Goal: Task Accomplishment & Management: Manage account settings

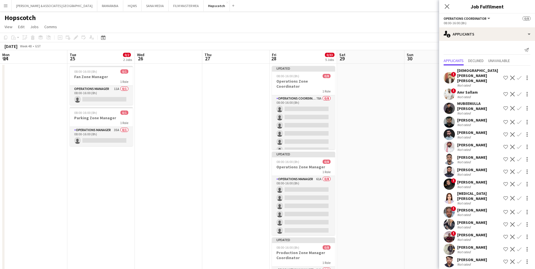
scroll to position [0, 194]
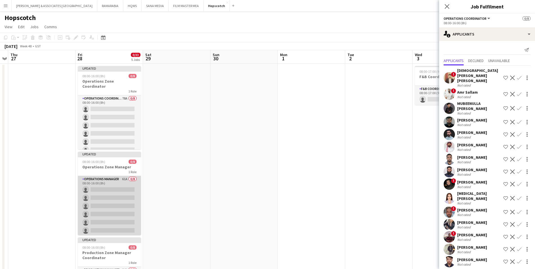
click at [103, 180] on app-card-role "Operations Manager 61A 0/8 08:00-16:00 (8h) single-neutral-actions single-neutr…" at bounding box center [109, 214] width 63 height 76
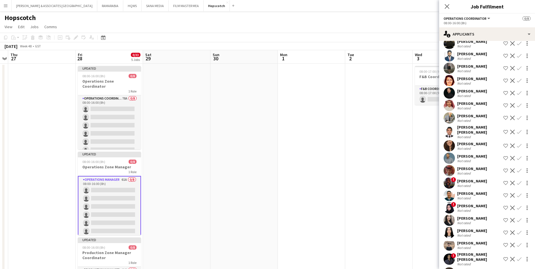
scroll to position [808, 0]
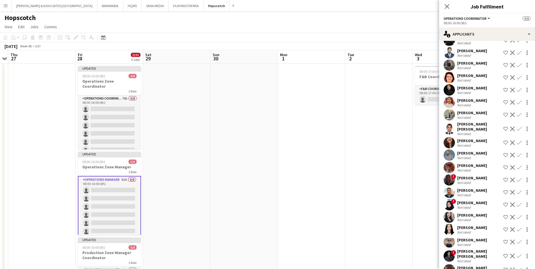
click at [468, 249] on div "[PERSON_NAME] [PERSON_NAME]" at bounding box center [479, 254] width 44 height 10
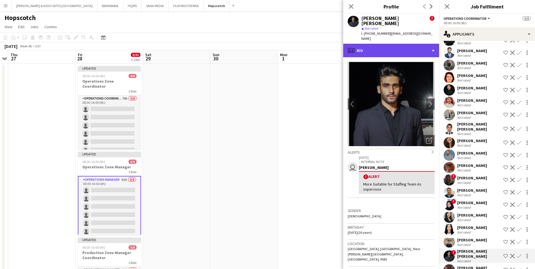
click at [404, 44] on div "profile Bio" at bounding box center [391, 51] width 96 height 14
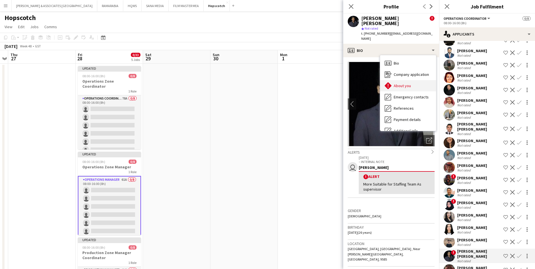
click at [411, 80] on div "About you About you" at bounding box center [408, 85] width 56 height 11
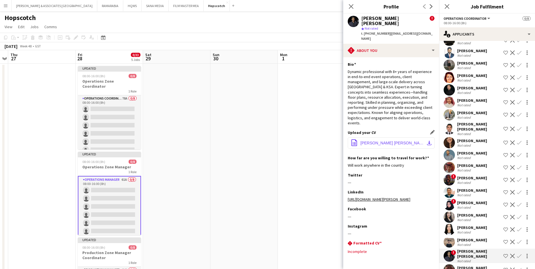
click at [390, 141] on span "[PERSON_NAME] [PERSON_NAME] - Event Operations Executive.pdf" at bounding box center [393, 143] width 64 height 5
click at [464, 238] on div "[PERSON_NAME]" at bounding box center [472, 240] width 30 height 5
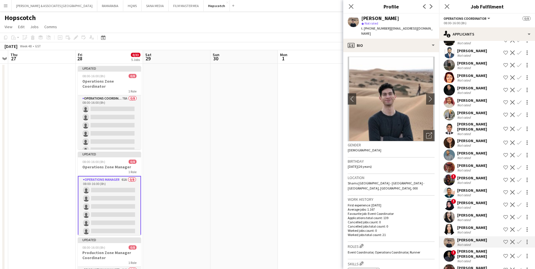
click at [466, 225] on div "[PERSON_NAME]" at bounding box center [472, 227] width 30 height 5
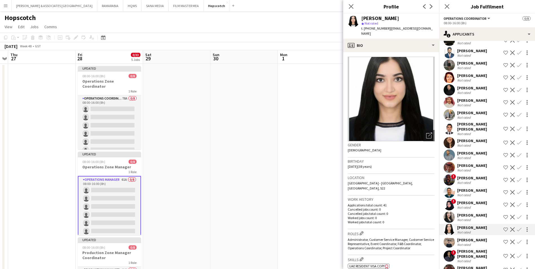
click at [466, 213] on div "[PERSON_NAME]" at bounding box center [472, 215] width 30 height 5
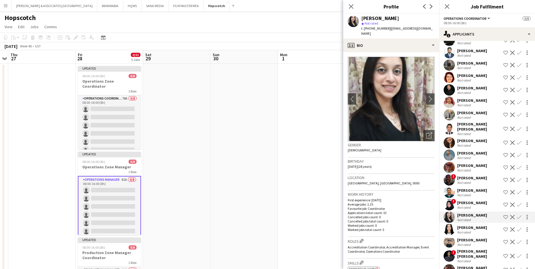
click at [465, 200] on div "[PERSON_NAME]" at bounding box center [472, 202] width 30 height 5
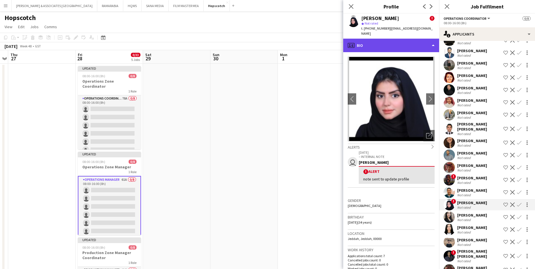
click at [385, 43] on div "profile Bio" at bounding box center [391, 46] width 96 height 14
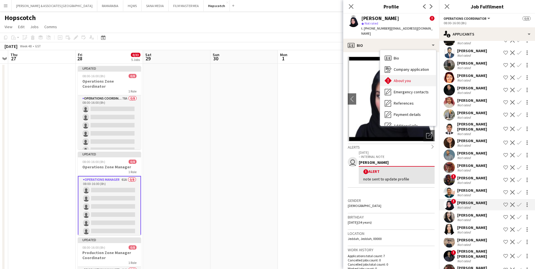
click at [405, 78] on span "About you" at bounding box center [402, 80] width 17 height 5
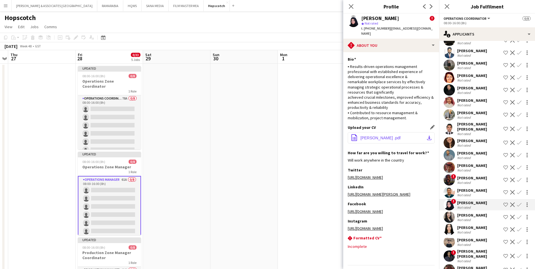
click at [385, 135] on button "office-file-sheet [PERSON_NAME] .pdf download-bottom" at bounding box center [391, 137] width 87 height 11
click at [463, 188] on div "[PERSON_NAME]" at bounding box center [472, 190] width 30 height 5
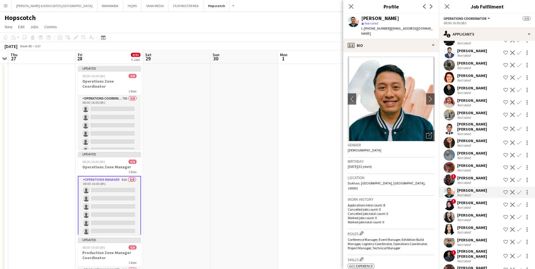
click at [464, 176] on div "[PERSON_NAME]" at bounding box center [472, 178] width 30 height 5
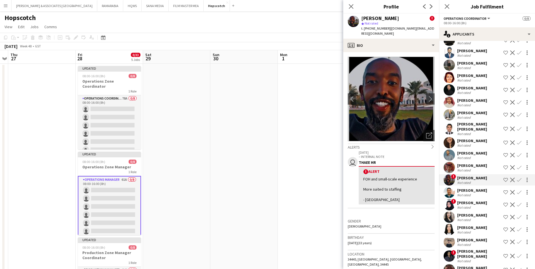
click at [468, 163] on div "[PERSON_NAME]" at bounding box center [472, 165] width 30 height 5
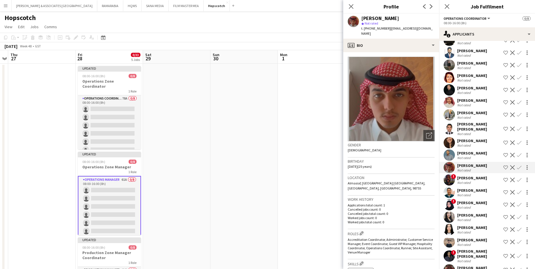
click at [466, 151] on div "[PERSON_NAME]" at bounding box center [472, 153] width 30 height 5
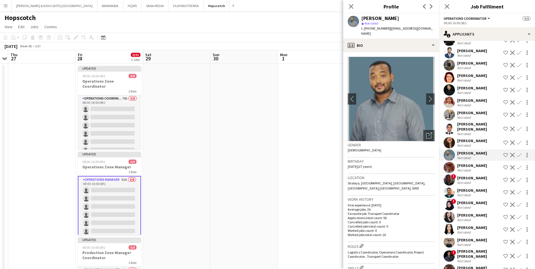
click at [465, 138] on div "[PERSON_NAME]" at bounding box center [472, 140] width 30 height 5
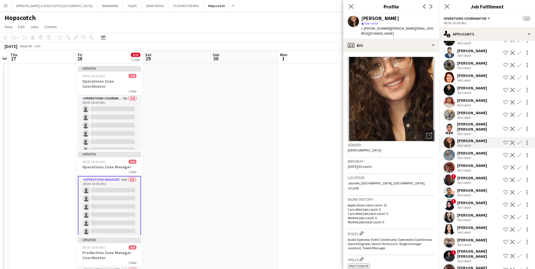
click at [473, 132] on div "Not rated" at bounding box center [479, 134] width 44 height 4
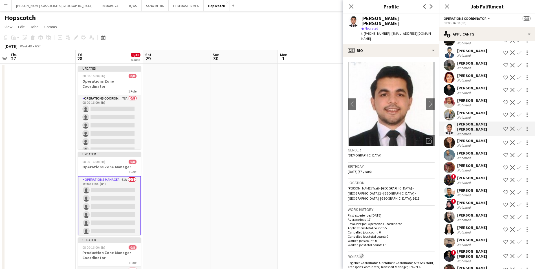
click at [470, 110] on div "[PERSON_NAME]" at bounding box center [472, 112] width 30 height 5
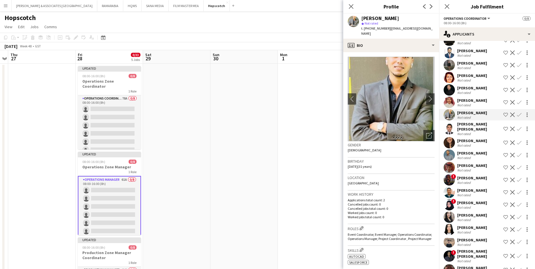
click at [470, 103] on div "Not rated" at bounding box center [464, 105] width 15 height 4
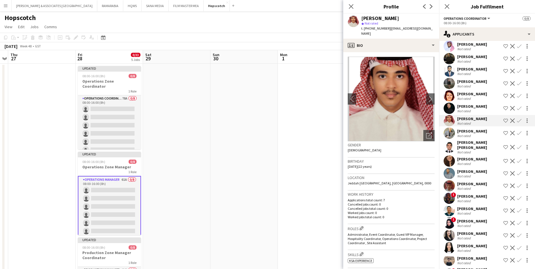
scroll to position [780, 0]
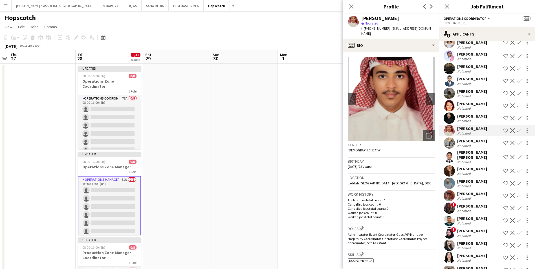
click at [475, 114] on div "[PERSON_NAME]" at bounding box center [472, 116] width 30 height 5
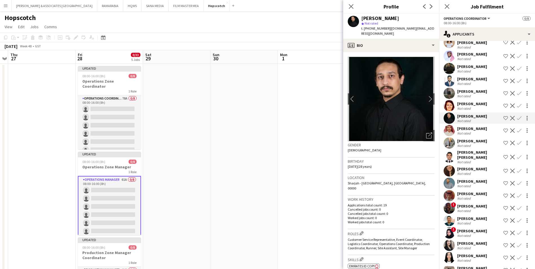
click at [473, 101] on div "[PERSON_NAME]" at bounding box center [472, 103] width 30 height 5
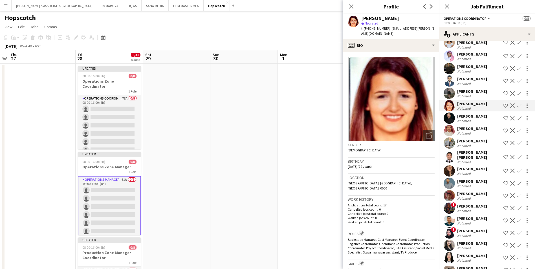
click at [470, 89] on div "[PERSON_NAME]" at bounding box center [472, 91] width 30 height 5
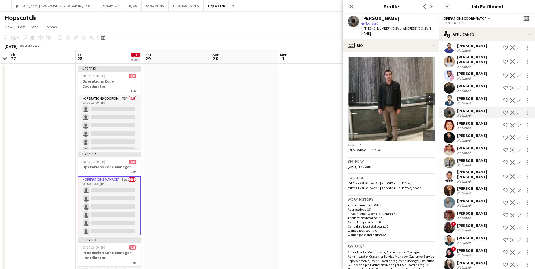
scroll to position [751, 0]
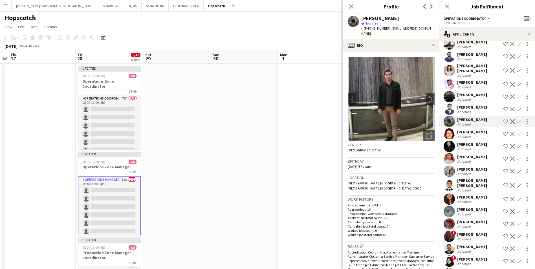
click at [469, 105] on div "[PERSON_NAME]" at bounding box center [472, 107] width 30 height 5
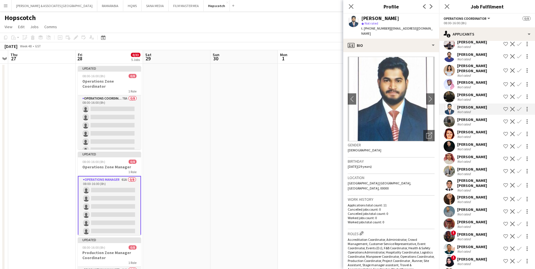
click at [472, 92] on div "[PERSON_NAME]" at bounding box center [472, 94] width 30 height 5
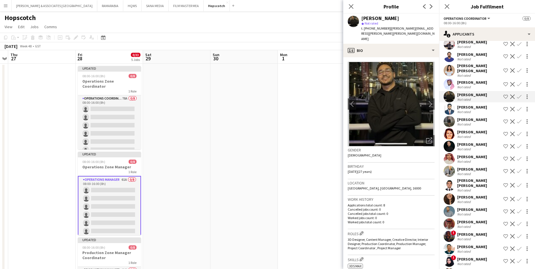
click at [471, 85] on div "Not rated" at bounding box center [464, 87] width 15 height 4
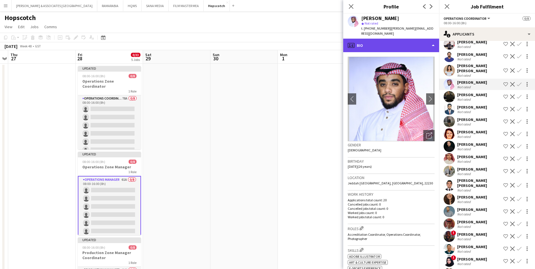
click at [387, 40] on div "profile Bio" at bounding box center [391, 46] width 96 height 14
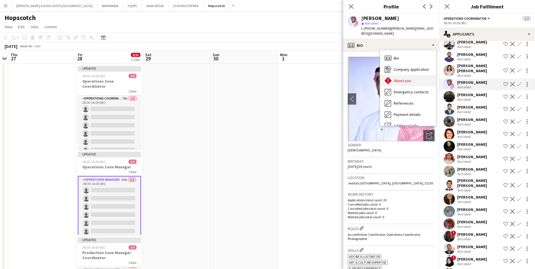
click at [407, 78] on span "About you" at bounding box center [402, 80] width 17 height 5
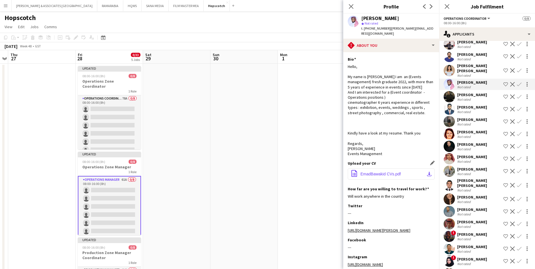
click at [393, 172] on span "EmadBawakid CVs.pdf" at bounding box center [381, 174] width 40 height 5
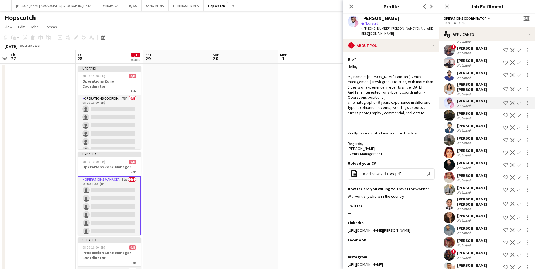
scroll to position [723, 0]
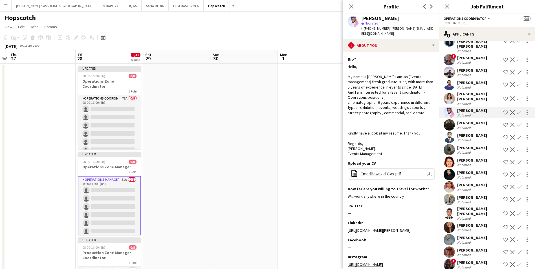
click at [470, 80] on div "[PERSON_NAME]" at bounding box center [472, 82] width 30 height 5
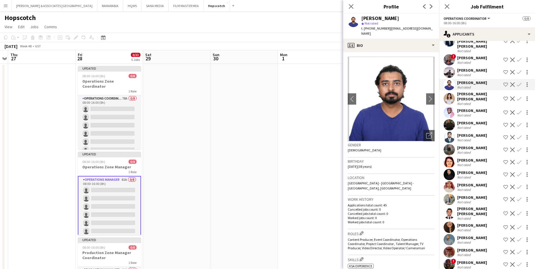
click at [473, 68] on div "[PERSON_NAME]" at bounding box center [472, 70] width 30 height 5
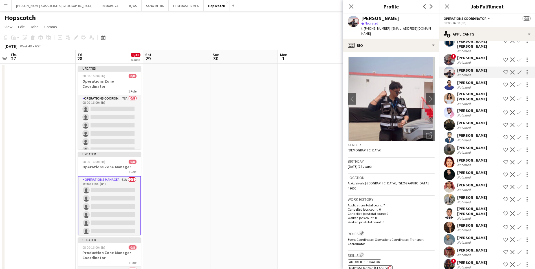
scroll to position [695, 0]
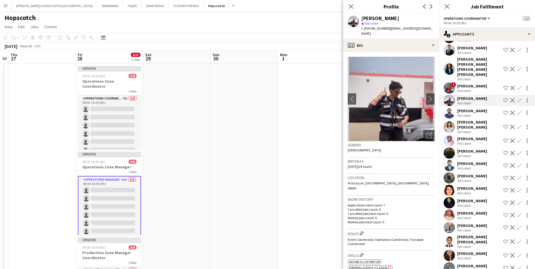
click at [477, 84] on div "[PERSON_NAME]" at bounding box center [472, 86] width 30 height 5
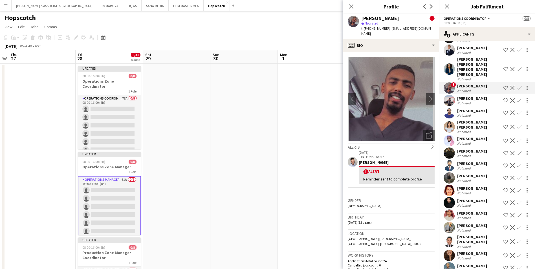
scroll to position [667, 0]
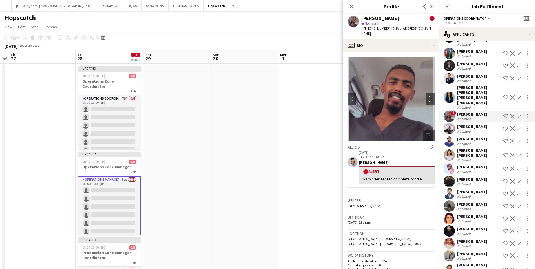
click at [471, 74] on div "[PERSON_NAME]" at bounding box center [472, 76] width 30 height 5
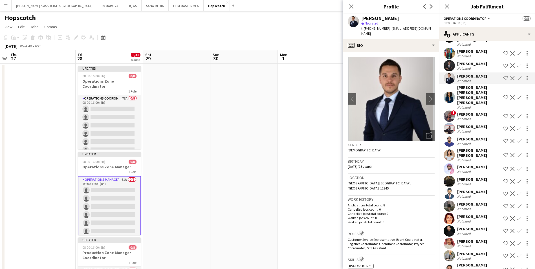
click at [471, 61] on div "[PERSON_NAME]" at bounding box center [472, 63] width 30 height 5
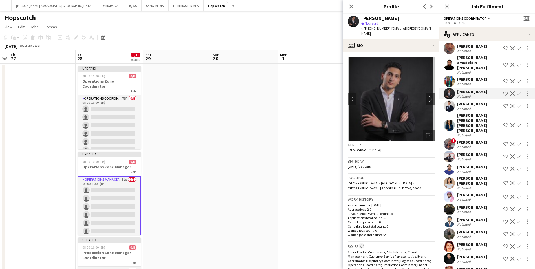
scroll to position [639, 0]
click at [468, 77] on div "[PERSON_NAME]" at bounding box center [472, 79] width 30 height 5
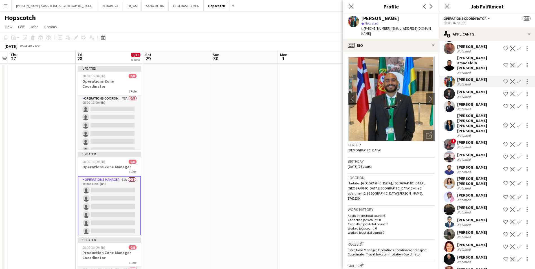
click at [467, 65] on div "[PERSON_NAME] amadeldin [PERSON_NAME]" at bounding box center [479, 62] width 44 height 15
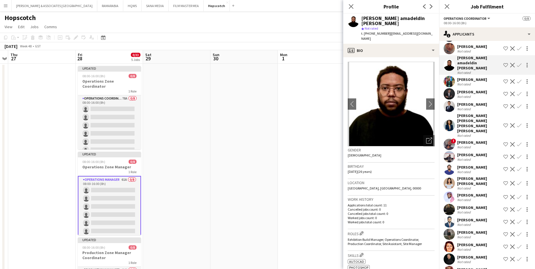
scroll to position [610, 0]
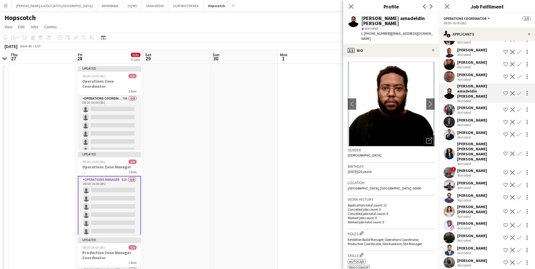
click at [470, 74] on div "[PERSON_NAME]" at bounding box center [472, 74] width 30 height 5
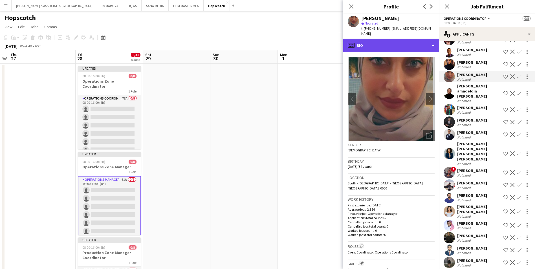
click at [383, 39] on div "profile Bio" at bounding box center [391, 46] width 96 height 14
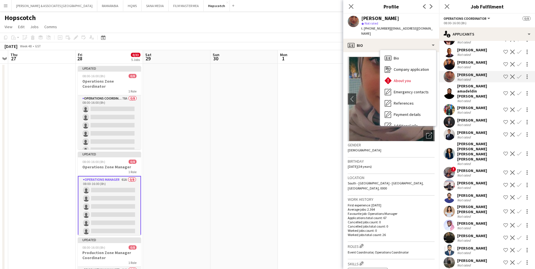
click at [483, 62] on div "[PERSON_NAME]" at bounding box center [472, 62] width 30 height 5
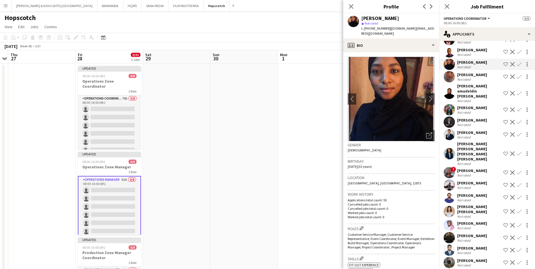
scroll to position [582, 0]
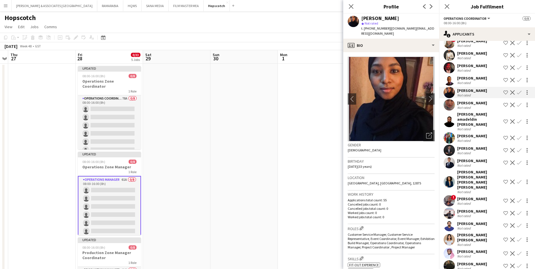
click at [476, 79] on div "[PERSON_NAME]" at bounding box center [472, 78] width 30 height 5
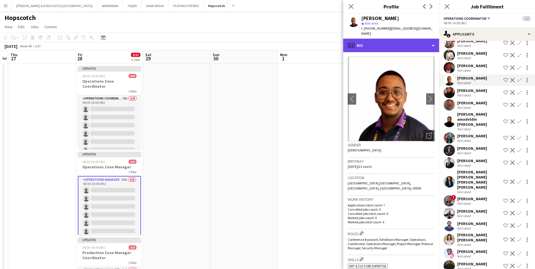
click at [403, 39] on div "profile Bio" at bounding box center [391, 46] width 96 height 14
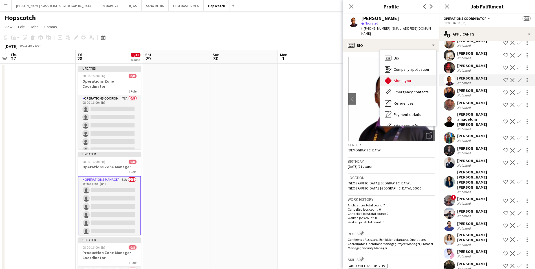
click at [407, 75] on div "About you About you" at bounding box center [408, 80] width 56 height 11
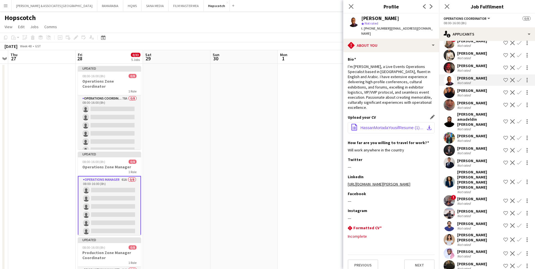
click at [373, 122] on button "office-file-sheet HassanMortadaYousifResume (1)_250821_164101-2.pdf download-bo…" at bounding box center [391, 127] width 87 height 11
click at [476, 70] on div "Not rated" at bounding box center [472, 70] width 30 height 4
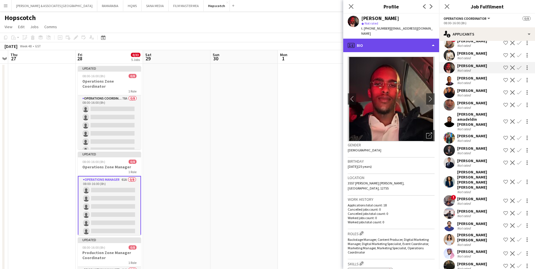
click at [391, 44] on div "profile Bio" at bounding box center [391, 46] width 96 height 14
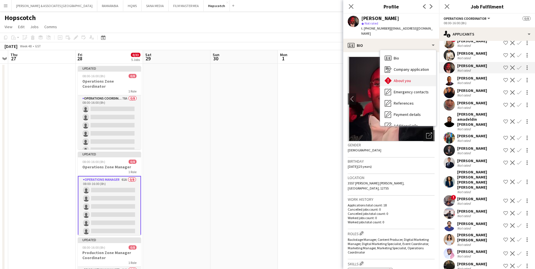
click at [408, 78] on span "About you" at bounding box center [402, 80] width 17 height 5
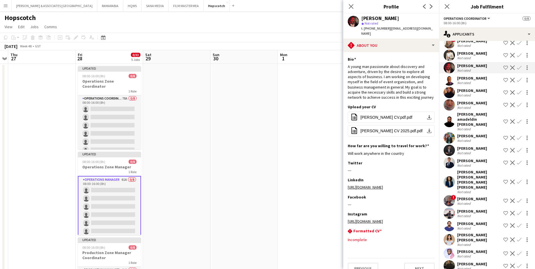
click at [470, 58] on div "Not rated" at bounding box center [464, 58] width 15 height 4
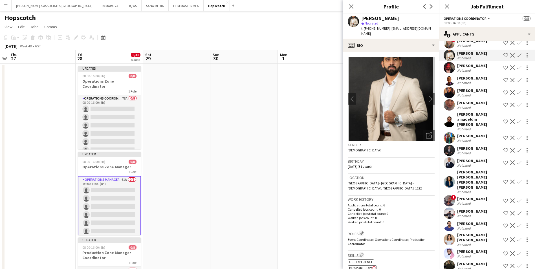
scroll to position [554, 0]
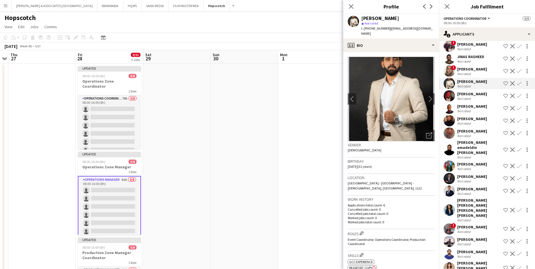
click at [466, 69] on div "[PERSON_NAME]" at bounding box center [472, 69] width 30 height 5
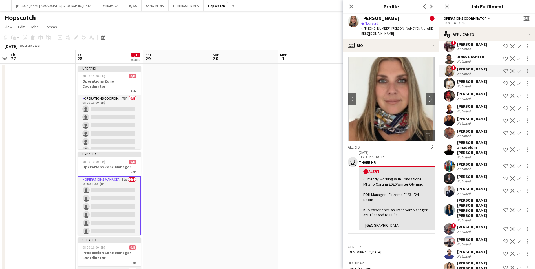
click at [469, 61] on div "Not rated" at bounding box center [464, 61] width 15 height 4
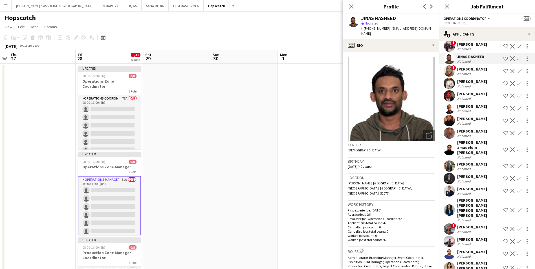
scroll to position [526, 0]
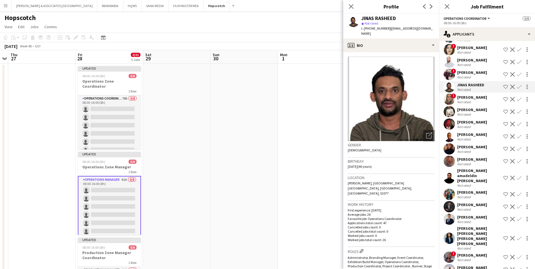
click at [468, 74] on div "[PERSON_NAME]" at bounding box center [472, 72] width 30 height 5
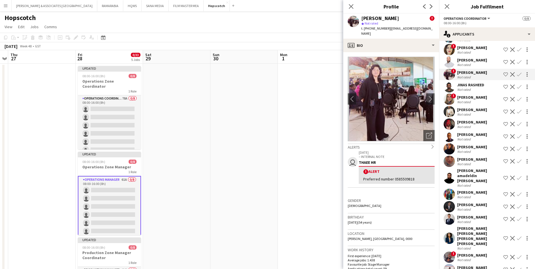
click at [468, 65] on div "Not rated" at bounding box center [464, 65] width 15 height 4
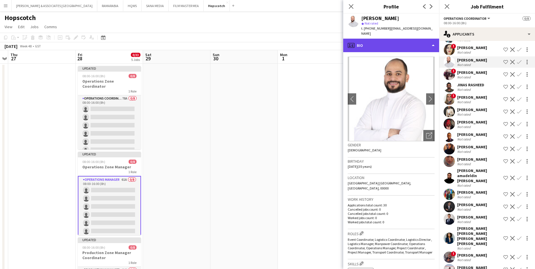
click at [408, 43] on div "profile Bio" at bounding box center [391, 46] width 96 height 14
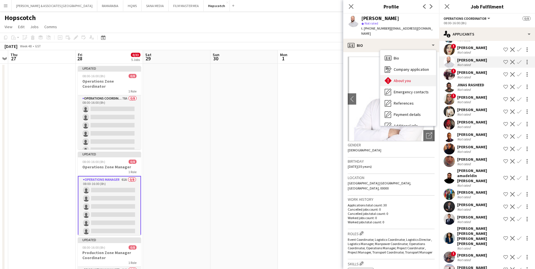
drag, startPoint x: 412, startPoint y: 88, endPoint x: 412, endPoint y: 77, distance: 11.3
click at [412, 77] on div "Bio Bio Company application Company application About you About you Emergency c…" at bounding box center [408, 88] width 56 height 76
click at [412, 77] on div "About you About you" at bounding box center [408, 80] width 56 height 11
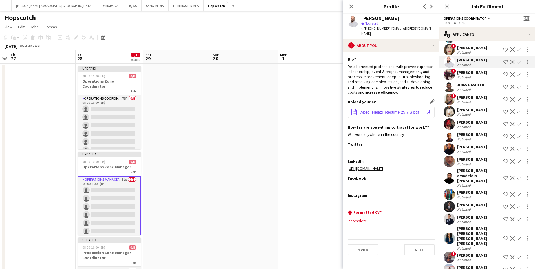
click at [389, 107] on button "office-file-sheet Abed_Hejazi_Resume 25.7 S.pdf download-bottom" at bounding box center [391, 112] width 87 height 11
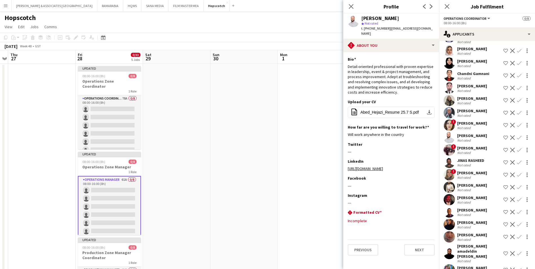
scroll to position [441, 0]
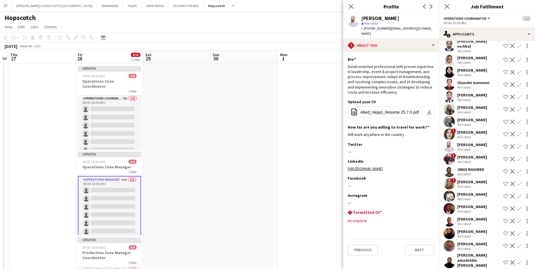
click at [469, 110] on div "[PERSON_NAME]" at bounding box center [472, 107] width 30 height 5
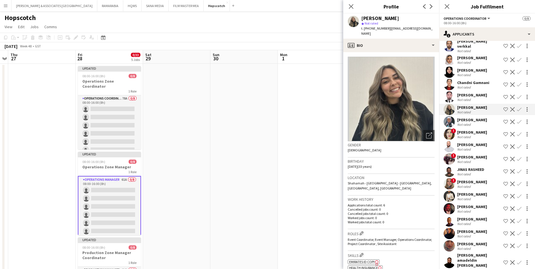
click at [467, 95] on div "[PERSON_NAME]" at bounding box center [472, 95] width 30 height 5
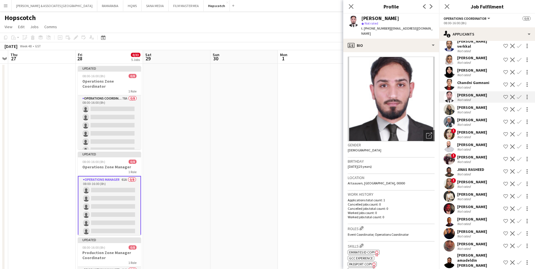
click at [467, 84] on div "Chandni Gamnani" at bounding box center [473, 82] width 32 height 5
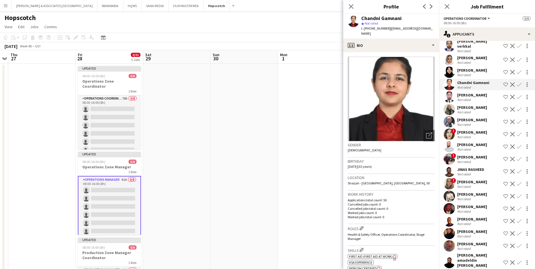
click at [467, 69] on div "[PERSON_NAME]" at bounding box center [472, 70] width 30 height 5
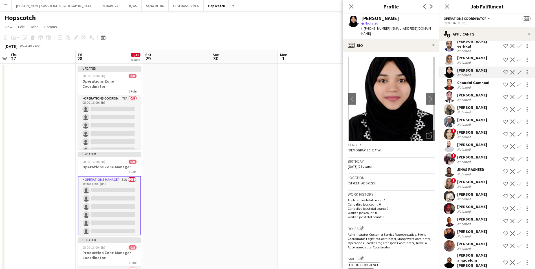
scroll to position [413, 0]
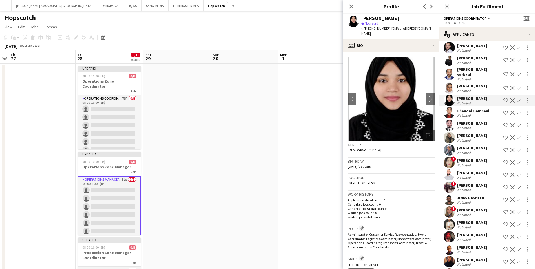
click at [467, 86] on div "[PERSON_NAME]" at bounding box center [472, 86] width 30 height 5
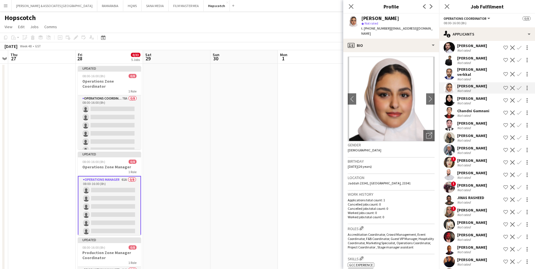
click at [466, 76] on div "[PERSON_NAME] verkkal" at bounding box center [479, 72] width 44 height 10
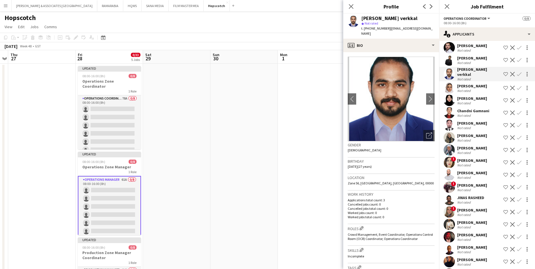
click at [465, 62] on div "Not rated" at bounding box center [464, 63] width 15 height 4
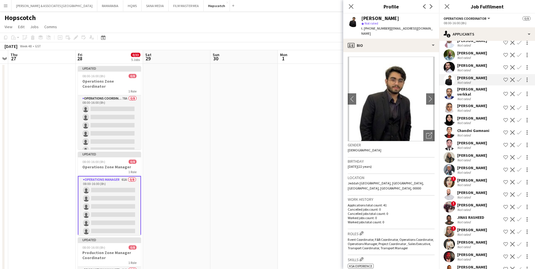
scroll to position [385, 0]
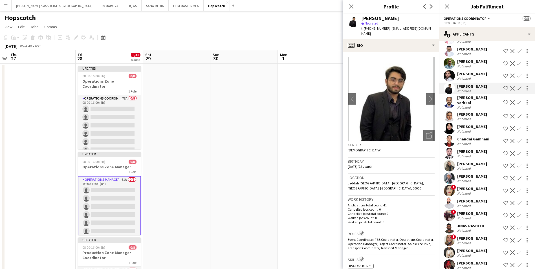
click at [468, 76] on div "[PERSON_NAME]" at bounding box center [472, 73] width 30 height 5
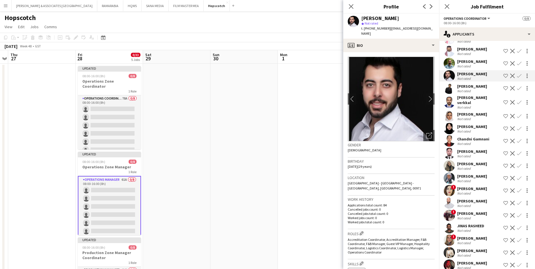
click at [467, 61] on div "[PERSON_NAME]" at bounding box center [472, 61] width 30 height 5
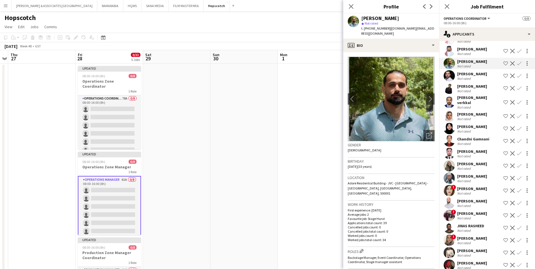
scroll to position [356, 0]
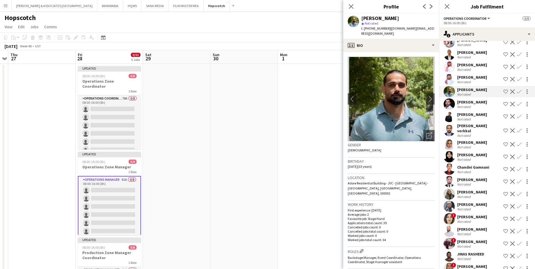
click at [473, 76] on div "[PERSON_NAME]" at bounding box center [472, 77] width 30 height 5
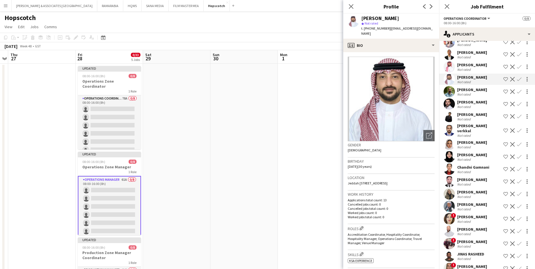
click at [465, 67] on div "Not rated" at bounding box center [464, 69] width 15 height 4
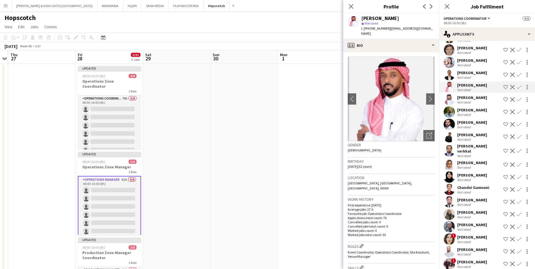
scroll to position [328, 0]
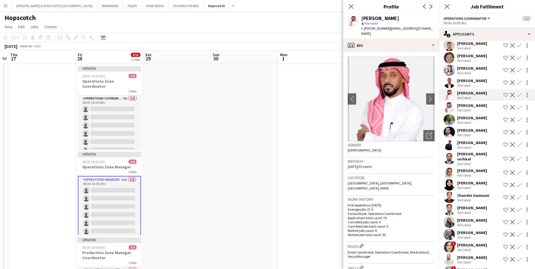
click at [467, 79] on div "[PERSON_NAME]" at bounding box center [472, 80] width 30 height 5
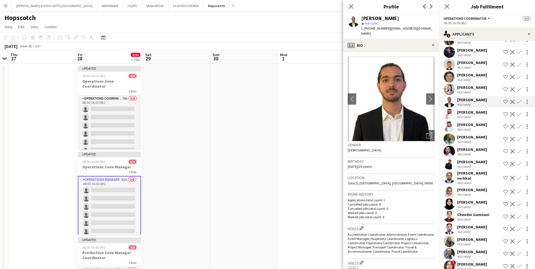
scroll to position [300, 0]
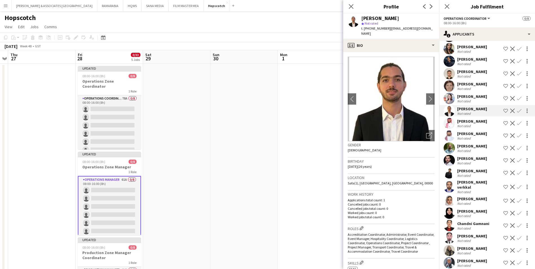
click at [476, 97] on div "[PERSON_NAME]" at bounding box center [472, 96] width 30 height 5
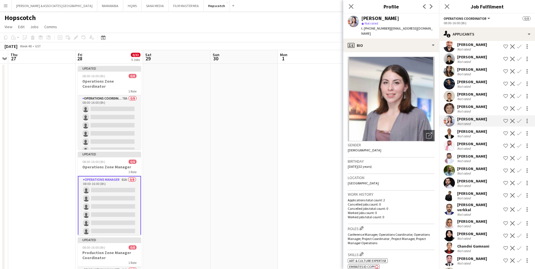
scroll to position [272, 0]
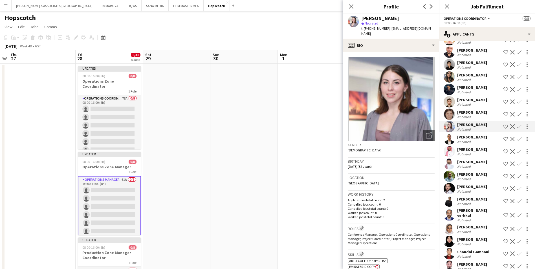
click at [475, 98] on div "[PERSON_NAME]" at bounding box center [472, 99] width 30 height 5
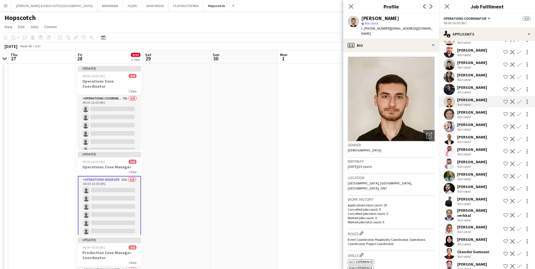
click at [473, 90] on div "Not rated" at bounding box center [472, 92] width 30 height 4
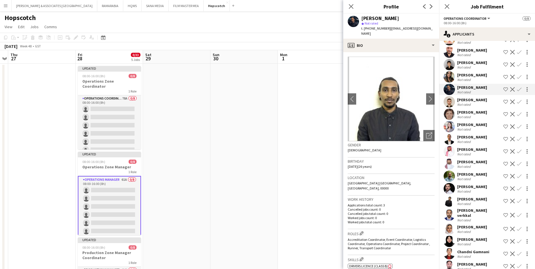
click at [470, 78] on div "Not rated" at bounding box center [464, 80] width 15 height 4
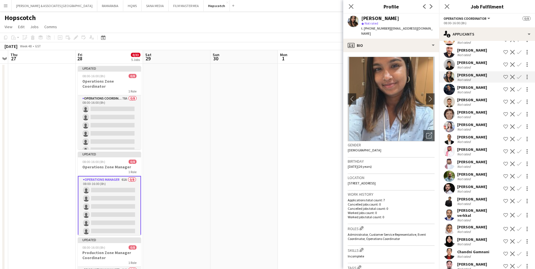
scroll to position [244, 0]
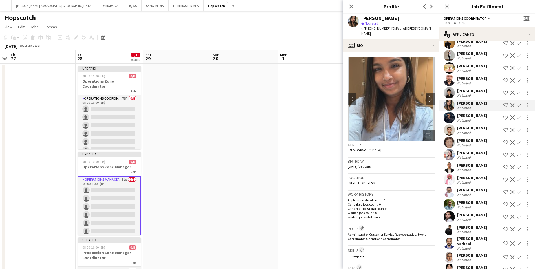
click at [470, 88] on div "[PERSON_NAME]" at bounding box center [472, 90] width 30 height 5
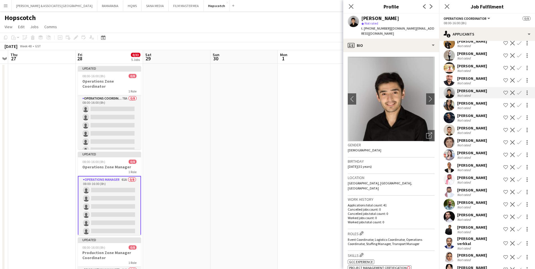
click at [468, 77] on div "[PERSON_NAME]" at bounding box center [472, 78] width 30 height 5
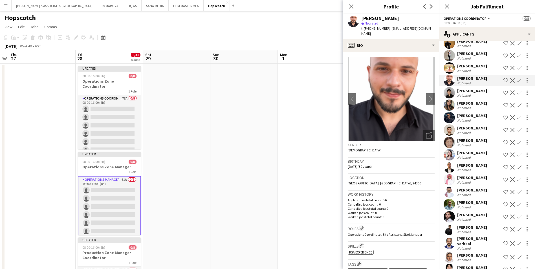
click at [466, 65] on div "[PERSON_NAME]" at bounding box center [472, 65] width 30 height 5
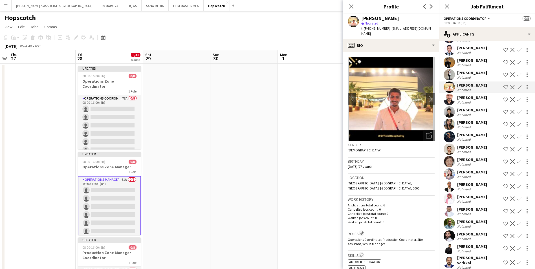
scroll to position [215, 0]
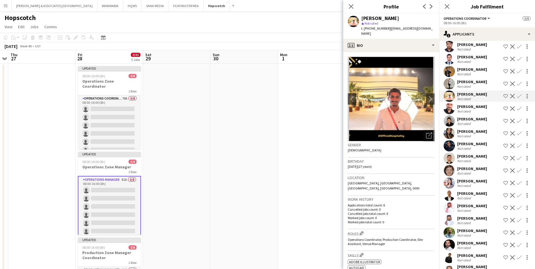
click at [464, 79] on div "[PERSON_NAME]" at bounding box center [472, 81] width 30 height 5
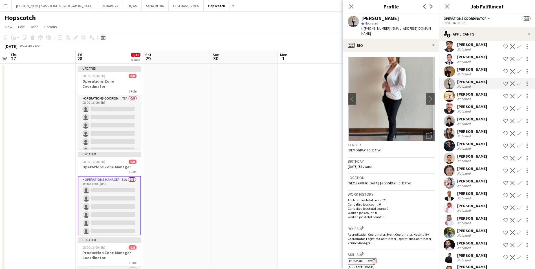
click at [461, 67] on div "[PERSON_NAME]" at bounding box center [472, 69] width 30 height 5
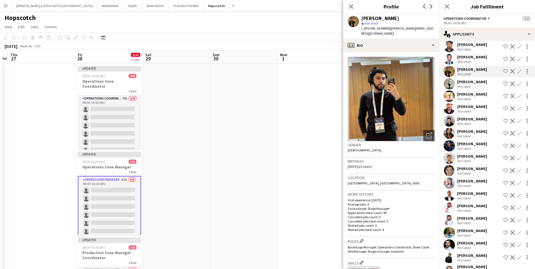
click at [462, 60] on div "Not rated" at bounding box center [464, 62] width 15 height 4
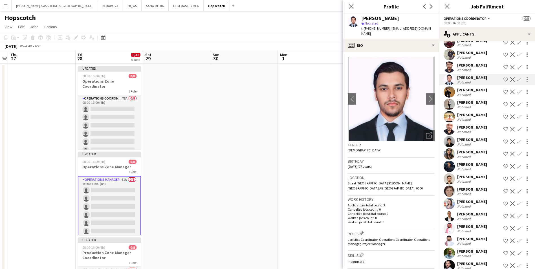
scroll to position [187, 0]
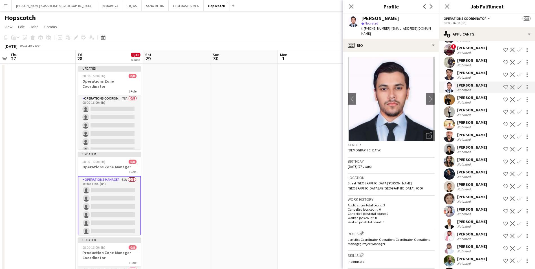
click at [468, 75] on div "Not rated" at bounding box center [464, 77] width 15 height 4
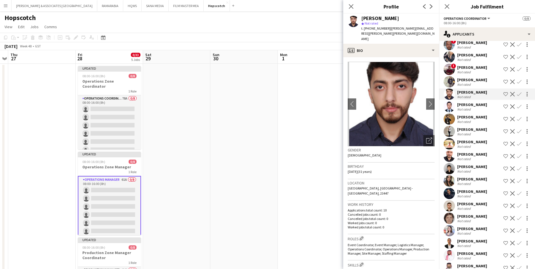
scroll to position [159, 0]
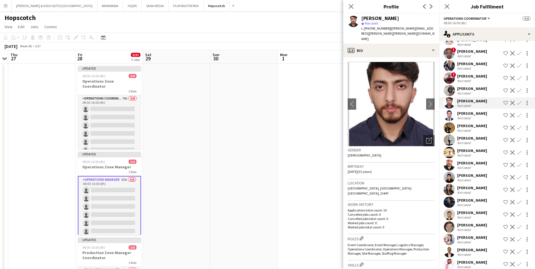
click at [468, 86] on div "[PERSON_NAME]" at bounding box center [472, 88] width 30 height 5
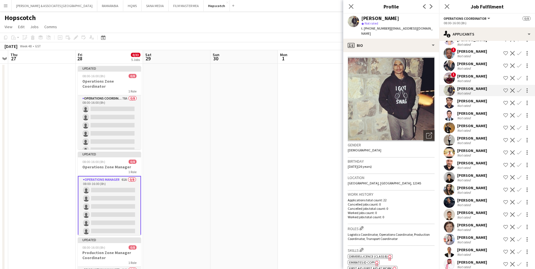
click at [467, 79] on div "Not rated" at bounding box center [464, 81] width 15 height 4
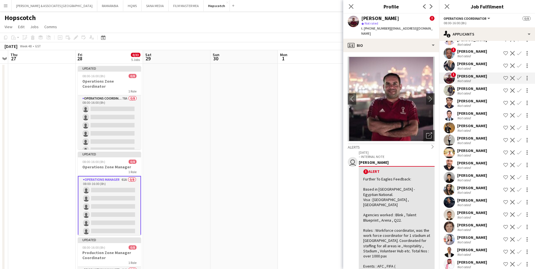
click at [465, 62] on div "[PERSON_NAME]" at bounding box center [472, 63] width 30 height 5
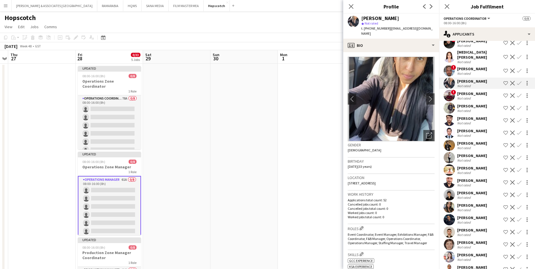
scroll to position [131, 0]
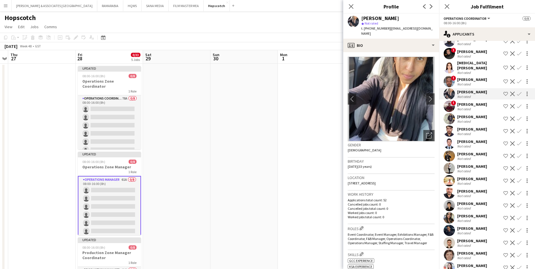
click at [469, 80] on div "[PERSON_NAME]" at bounding box center [472, 79] width 30 height 5
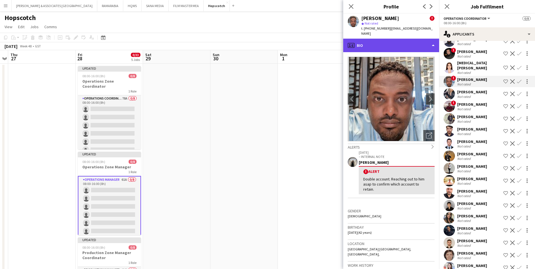
click at [398, 39] on div "profile Bio" at bounding box center [391, 46] width 96 height 14
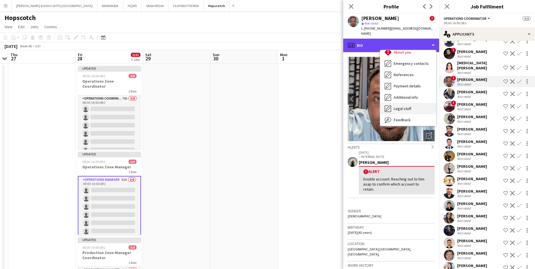
scroll to position [42, 0]
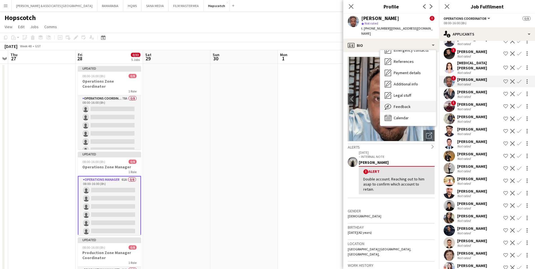
click at [401, 101] on div "Feedback Feedback" at bounding box center [408, 106] width 56 height 11
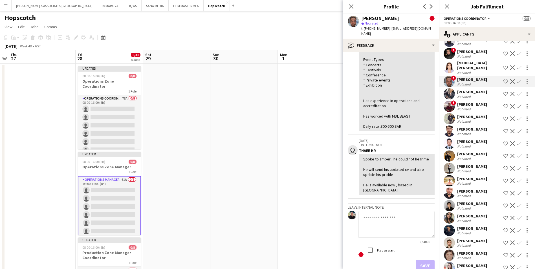
scroll to position [142, 0]
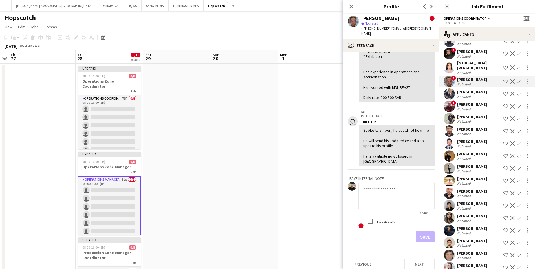
click at [389, 184] on textarea at bounding box center [397, 195] width 76 height 27
type textarea "**********"
click at [422, 233] on button "Save" at bounding box center [425, 236] width 19 height 11
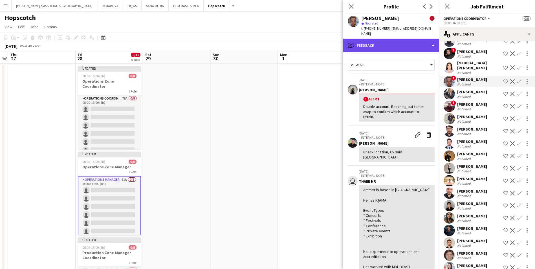
click at [397, 39] on div "bubble-pencil Feedback" at bounding box center [391, 46] width 96 height 14
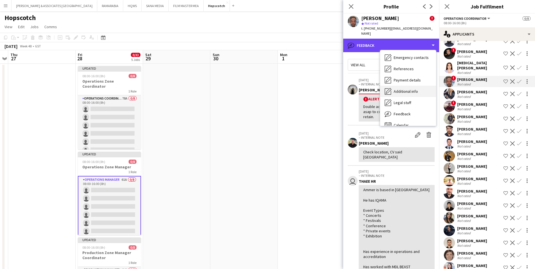
scroll to position [14, 0]
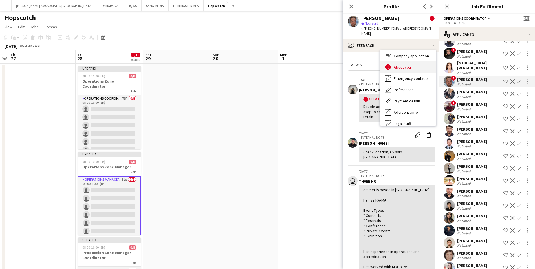
click at [408, 65] on span "About you" at bounding box center [402, 67] width 17 height 5
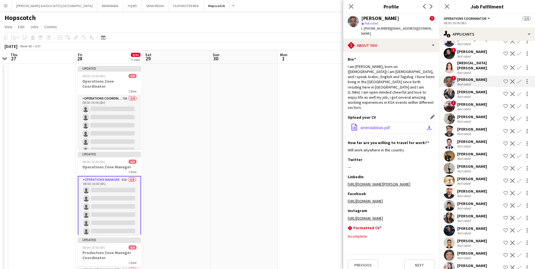
click at [394, 122] on button "office-file-sheet ameralabbas.pdf download-bottom" at bounding box center [391, 127] width 87 height 11
click at [371, 126] on span "ameralabbas.pdf" at bounding box center [375, 128] width 29 height 5
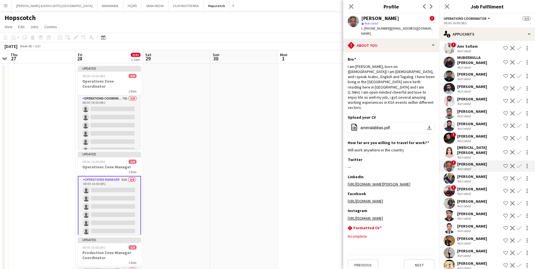
click at [470, 138] on div "[PERSON_NAME]" at bounding box center [472, 136] width 30 height 5
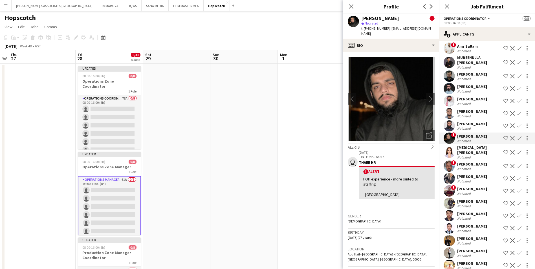
click at [466, 155] on div "Not rated" at bounding box center [464, 157] width 15 height 4
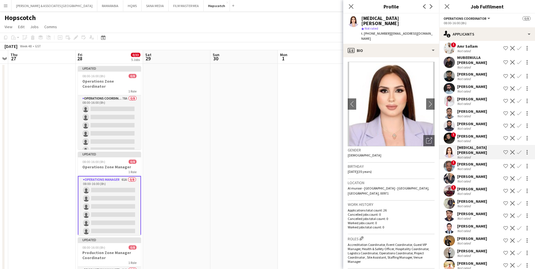
click at [468, 124] on div "[PERSON_NAME]" at bounding box center [472, 123] width 30 height 5
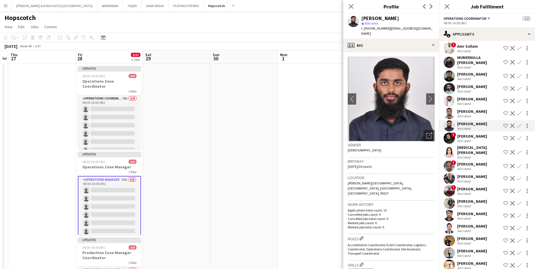
click at [466, 111] on div "[PERSON_NAME]" at bounding box center [472, 111] width 30 height 5
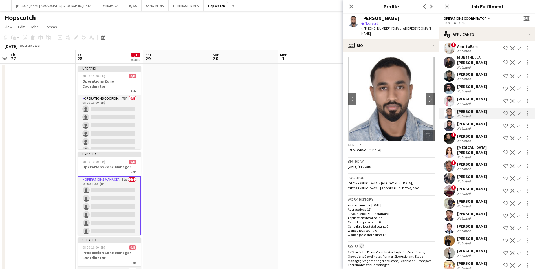
click at [467, 97] on div "[PERSON_NAME]" at bounding box center [472, 98] width 30 height 5
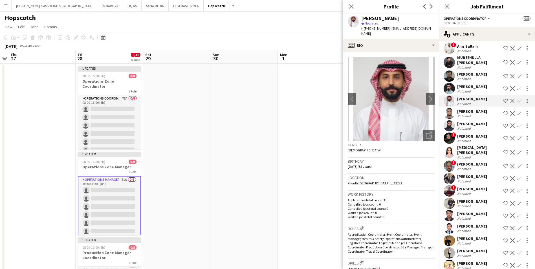
click at [467, 84] on div "[PERSON_NAME]" at bounding box center [472, 86] width 30 height 5
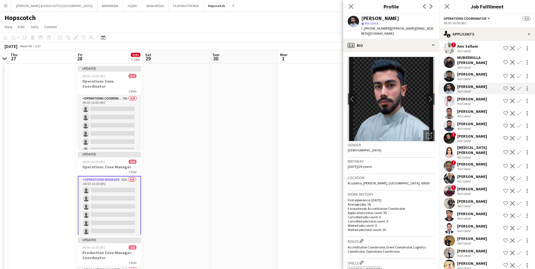
scroll to position [18, 0]
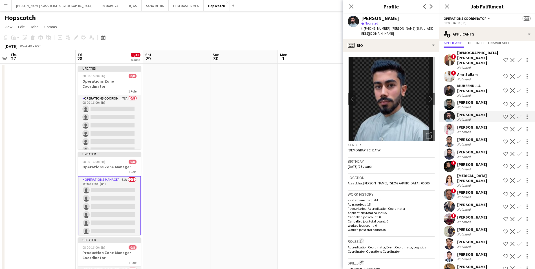
click at [468, 100] on div "[PERSON_NAME]" at bounding box center [472, 102] width 30 height 5
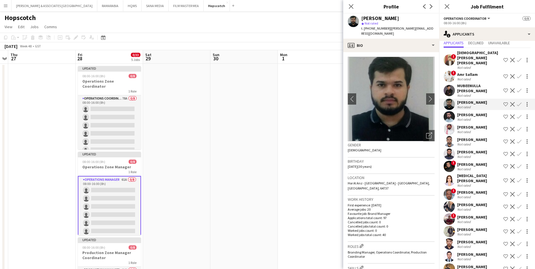
click at [468, 88] on div "MUBEENULLA [PERSON_NAME]" at bounding box center [479, 88] width 44 height 10
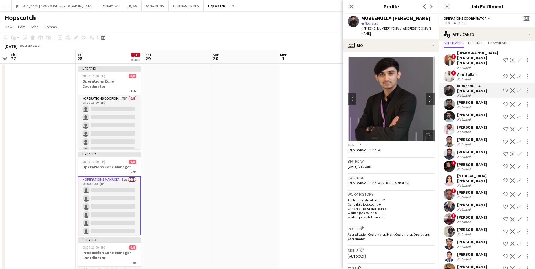
click at [470, 72] on div "Amr Sallam" at bounding box center [467, 74] width 21 height 5
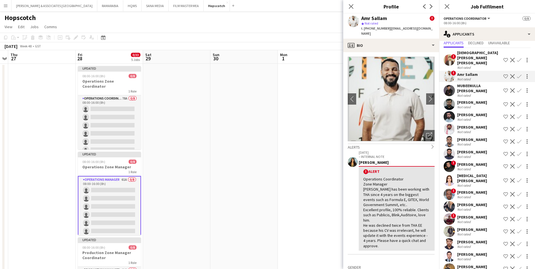
click at [461, 56] on div "[DEMOGRAPHIC_DATA][PERSON_NAME] [PERSON_NAME]" at bounding box center [479, 57] width 44 height 15
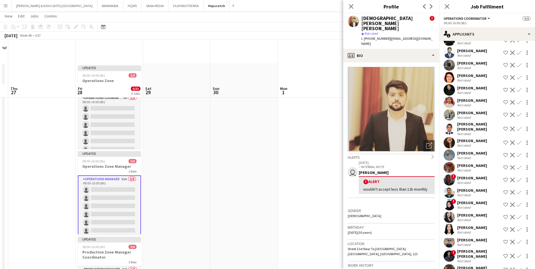
scroll to position [113, 0]
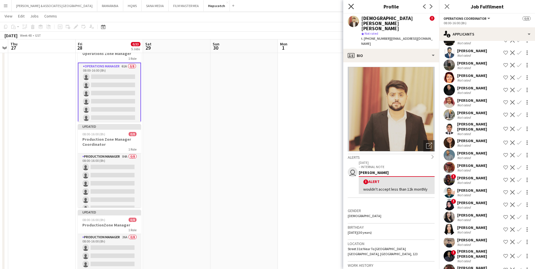
click at [350, 6] on icon "Close pop-in" at bounding box center [350, 6] width 5 height 5
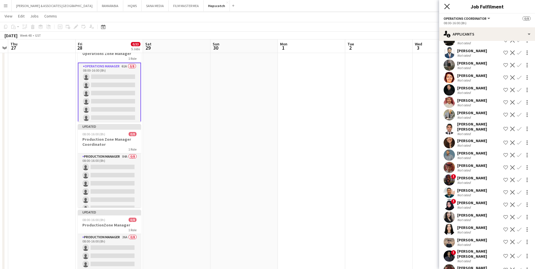
click at [448, 7] on icon at bounding box center [446, 6] width 5 height 5
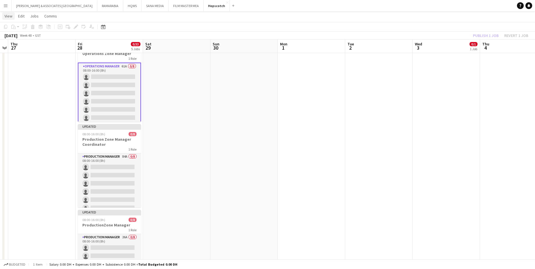
click at [8, 16] on span "View" at bounding box center [9, 16] width 8 height 5
click at [14, 52] on span "Month view" at bounding box center [16, 52] width 19 height 5
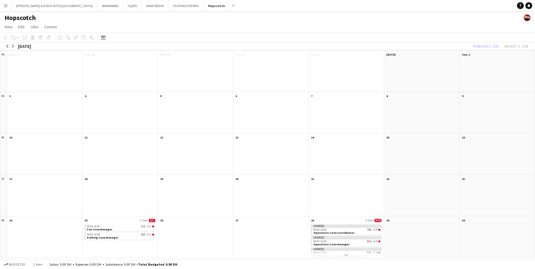
scroll to position [0, 0]
click at [9, 46] on button "arrow-left" at bounding box center [8, 46] width 6 height 6
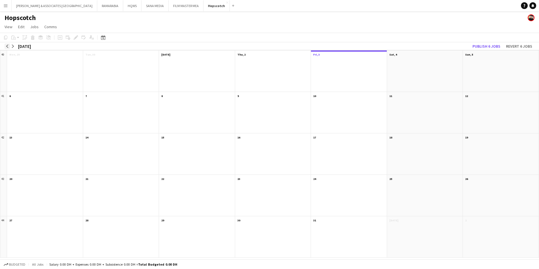
click at [8, 47] on app-icon "arrow-left" at bounding box center [7, 46] width 3 height 3
click at [337, 230] on div at bounding box center [349, 240] width 76 height 34
click at [14, 46] on app-icon "arrow-right" at bounding box center [12, 46] width 3 height 3
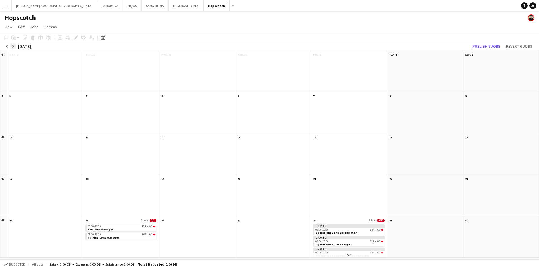
click at [14, 46] on app-icon "arrow-right" at bounding box center [12, 46] width 3 height 3
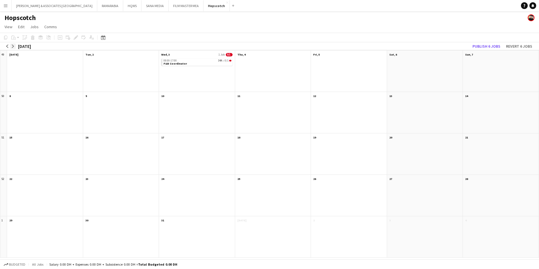
click at [14, 46] on app-icon "arrow-right" at bounding box center [12, 46] width 3 height 3
click at [7, 46] on app-icon "arrow-left" at bounding box center [7, 46] width 3 height 3
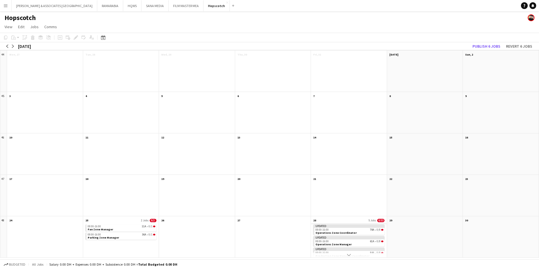
click at [345, 219] on app-month-view-date-header "28 5 Jobs 0/33" at bounding box center [349, 219] width 76 height 7
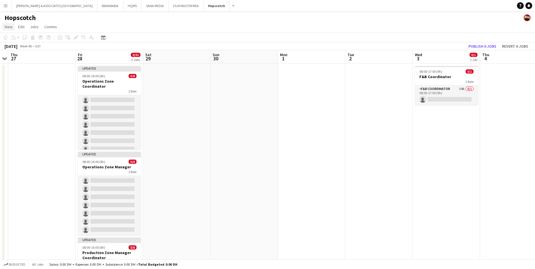
click at [9, 27] on span "View" at bounding box center [9, 26] width 8 height 5
click at [17, 66] on link "Month view" at bounding box center [25, 63] width 45 height 12
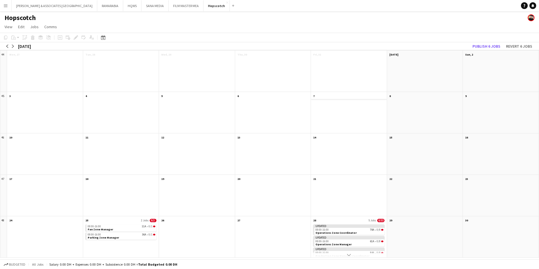
click at [342, 97] on app-month-view-date-header "7" at bounding box center [349, 95] width 76 height 7
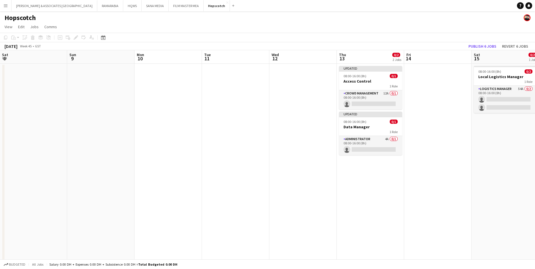
scroll to position [0, 203]
click at [370, 94] on app-card-role "Crowd Management 12A 0/1 08:00-16:00 (8h) single-neutral-actions" at bounding box center [370, 99] width 63 height 19
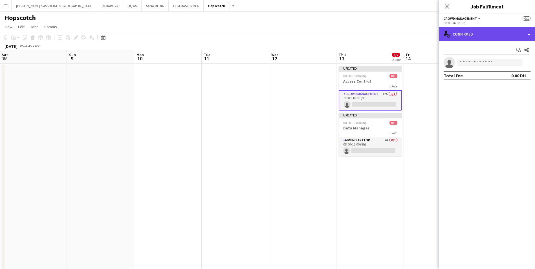
click at [485, 31] on div "single-neutral-actions-check-2 Confirmed" at bounding box center [487, 34] width 96 height 14
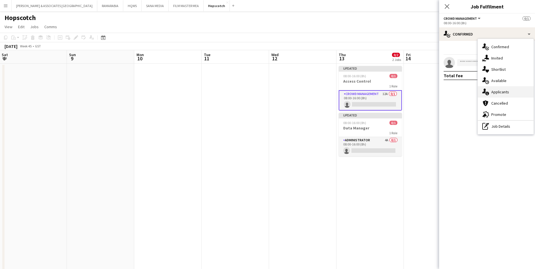
click at [508, 88] on div "single-neutral-actions-information Applicants" at bounding box center [506, 91] width 56 height 11
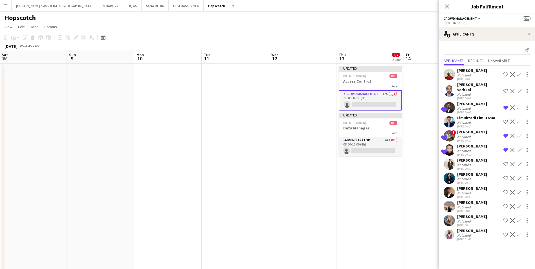
click at [470, 71] on div "[PERSON_NAME]" at bounding box center [472, 70] width 30 height 5
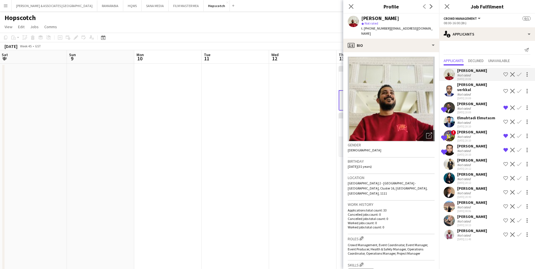
click at [470, 106] on div "Not rated" at bounding box center [464, 108] width 15 height 4
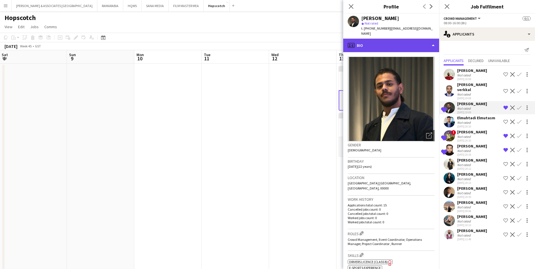
click at [407, 39] on div "profile Bio" at bounding box center [391, 46] width 96 height 14
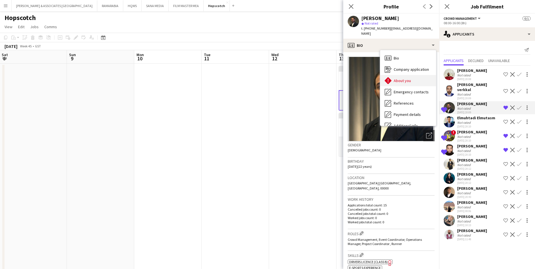
click at [407, 78] on span "About you" at bounding box center [402, 80] width 17 height 5
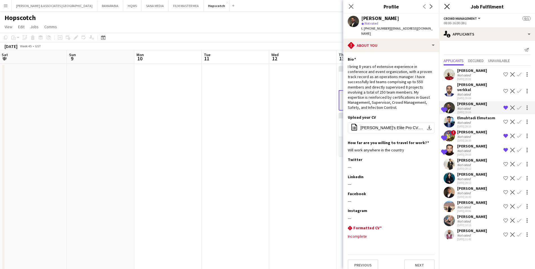
click at [448, 7] on icon "Close pop-in" at bounding box center [446, 6] width 5 height 5
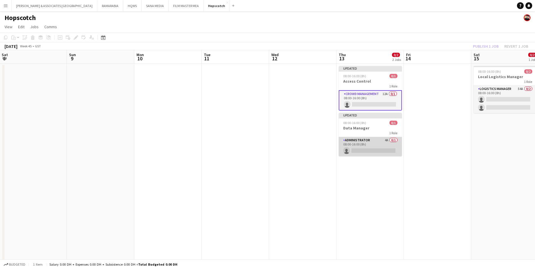
click at [359, 141] on app-card-role "Administrator 4A 0/1 08:00-16:00 (8h) single-neutral-actions" at bounding box center [370, 146] width 63 height 19
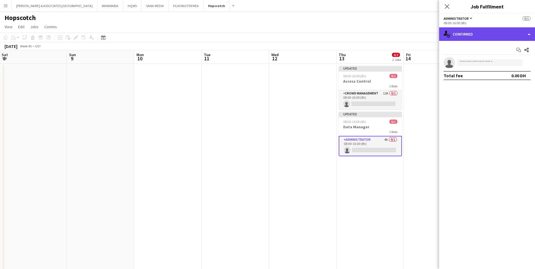
click at [471, 30] on div "single-neutral-actions-check-2 Confirmed" at bounding box center [487, 34] width 96 height 14
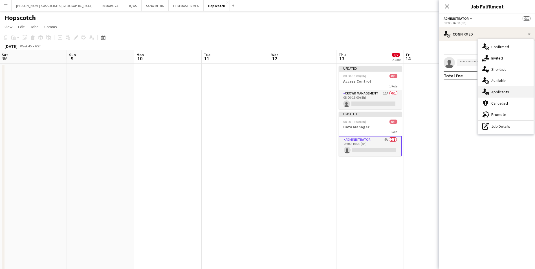
click at [503, 87] on div "single-neutral-actions-information Applicants" at bounding box center [506, 91] width 56 height 11
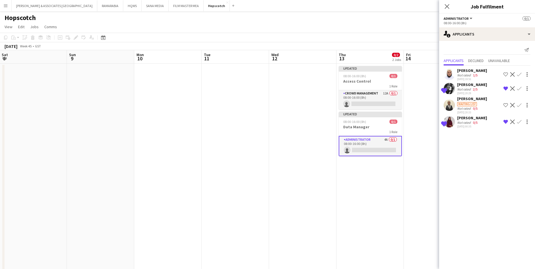
click at [462, 71] on div "[PERSON_NAME]" at bounding box center [472, 70] width 30 height 5
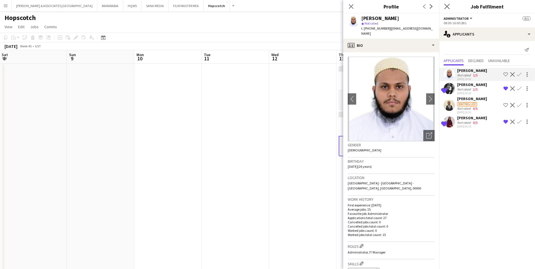
click at [446, 3] on app-icon "Close pop-in" at bounding box center [447, 7] width 8 height 8
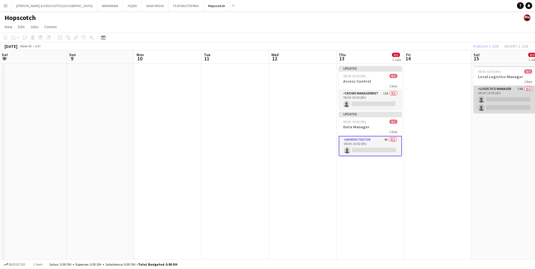
click at [499, 90] on app-card-role "Logistics Manager 54A 0/2 08:00-16:00 (8h) single-neutral-actions single-neutra…" at bounding box center [505, 99] width 63 height 27
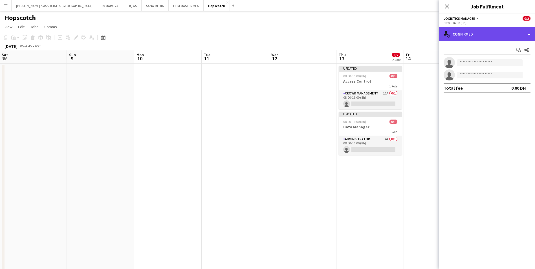
click at [468, 41] on div "single-neutral-actions-check-2 Confirmed" at bounding box center [487, 34] width 96 height 14
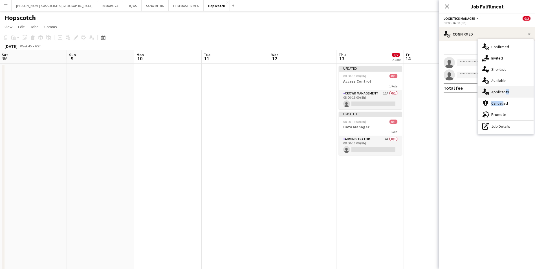
drag, startPoint x: 503, startPoint y: 98, endPoint x: 504, endPoint y: 90, distance: 8.3
click at [504, 90] on div "single-neutral-actions-check-2 Confirmed single-neutral-actions-share-1 Invited…" at bounding box center [506, 86] width 56 height 95
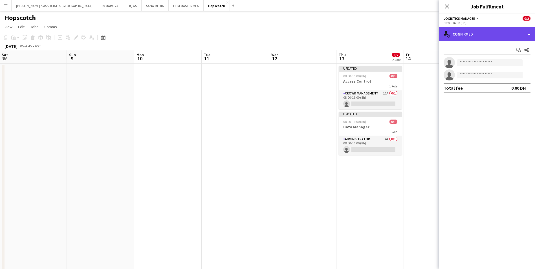
click at [475, 40] on div "single-neutral-actions-check-2 Confirmed" at bounding box center [487, 34] width 96 height 14
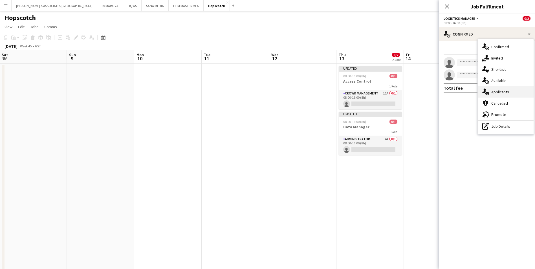
click at [508, 93] on span "Applicants" at bounding box center [501, 91] width 18 height 5
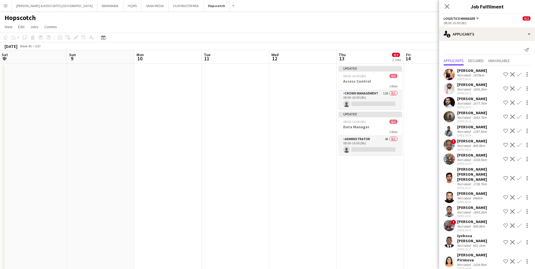
click at [474, 72] on div "[PERSON_NAME]" at bounding box center [472, 70] width 30 height 5
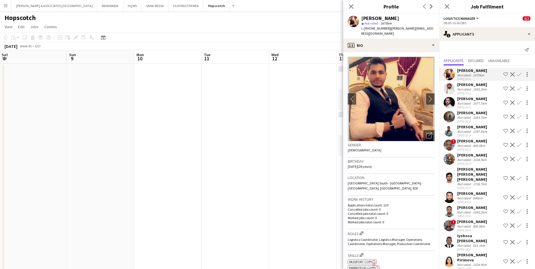
click at [464, 101] on div "[PERSON_NAME]" at bounding box center [472, 98] width 31 height 5
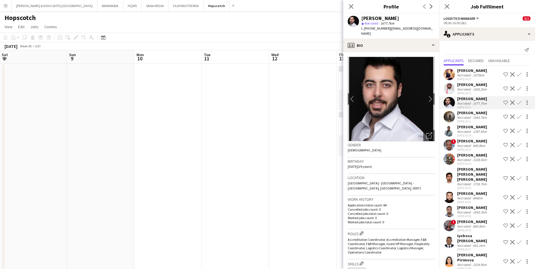
click at [466, 120] on div "Not rated" at bounding box center [464, 117] width 15 height 4
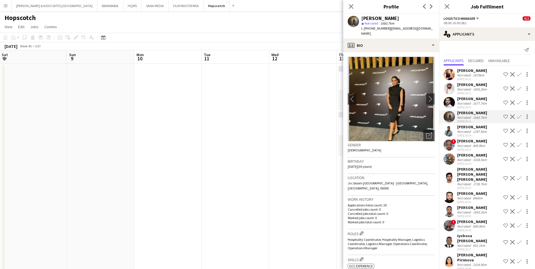
click at [463, 130] on div "[PERSON_NAME]" at bounding box center [472, 126] width 31 height 5
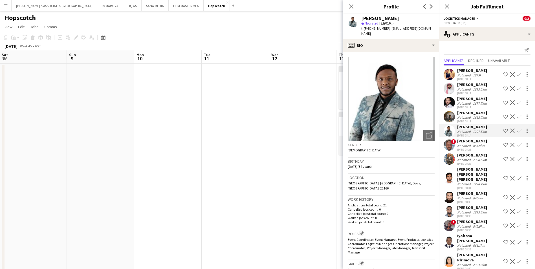
click at [470, 144] on div "[PERSON_NAME]" at bounding box center [472, 141] width 30 height 5
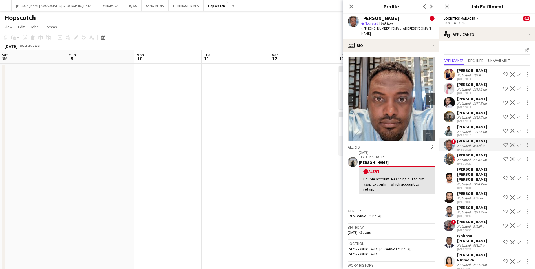
click at [463, 158] on div "[PERSON_NAME]" at bounding box center [472, 155] width 31 height 5
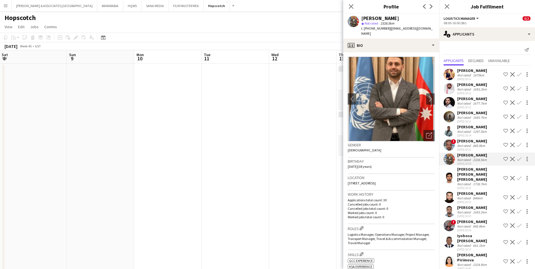
click at [463, 182] on div "Not rated" at bounding box center [464, 184] width 15 height 4
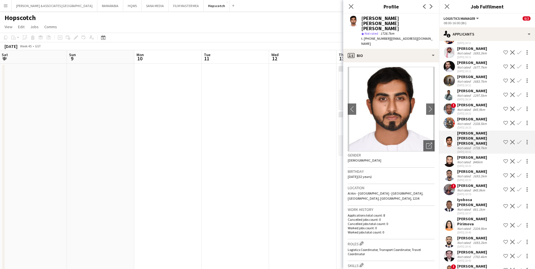
scroll to position [56, 0]
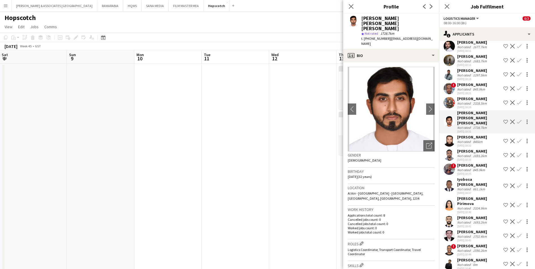
click at [462, 139] on div "[PERSON_NAME]" at bounding box center [472, 137] width 30 height 5
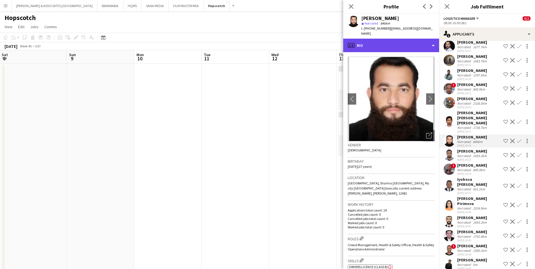
click at [407, 41] on div "profile Bio" at bounding box center [391, 46] width 96 height 14
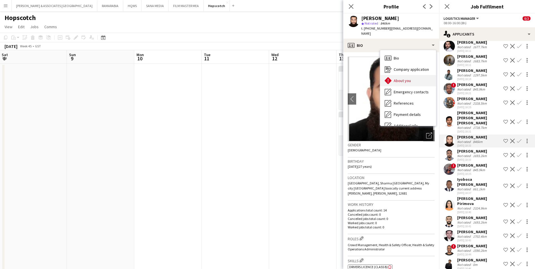
click at [409, 78] on span "About you" at bounding box center [402, 80] width 17 height 5
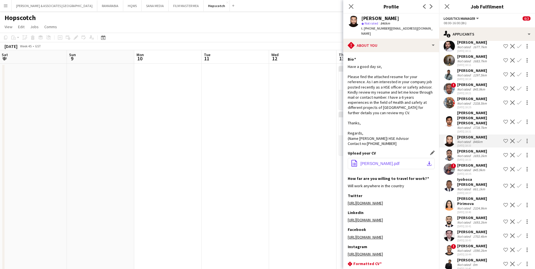
click at [396, 158] on button "office-file-sheet [PERSON_NAME].pdf download-bottom" at bounding box center [391, 163] width 87 height 11
click at [510, 142] on app-icon "Decline" at bounding box center [512, 141] width 5 height 5
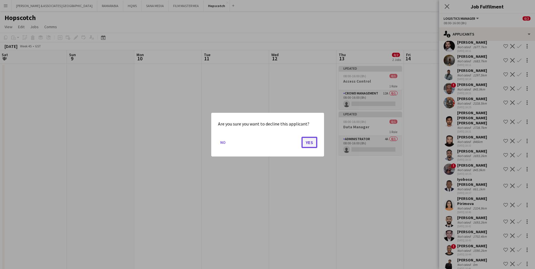
click at [310, 143] on button "Yes" at bounding box center [310, 142] width 16 height 11
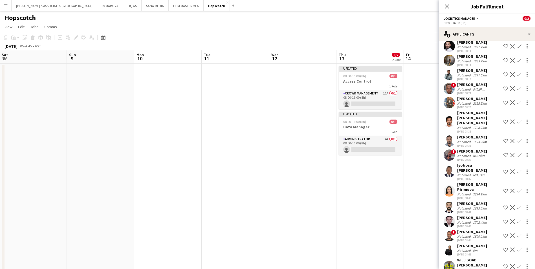
click at [478, 139] on div "[PERSON_NAME]" at bounding box center [472, 137] width 31 height 5
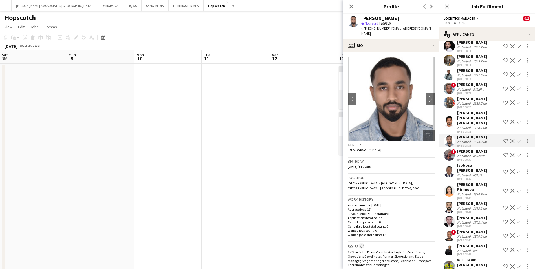
click at [473, 155] on div "845.9km" at bounding box center [479, 156] width 14 height 4
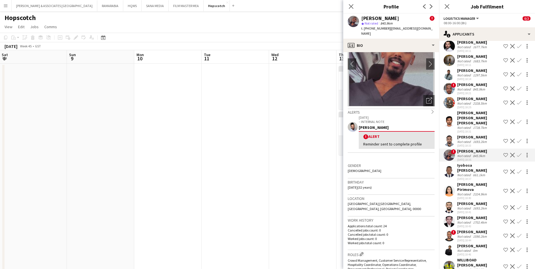
scroll to position [0, 0]
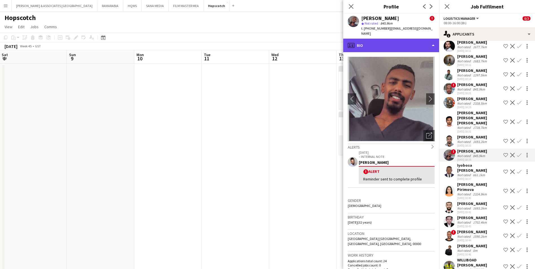
click at [394, 44] on div "profile Bio" at bounding box center [391, 46] width 96 height 14
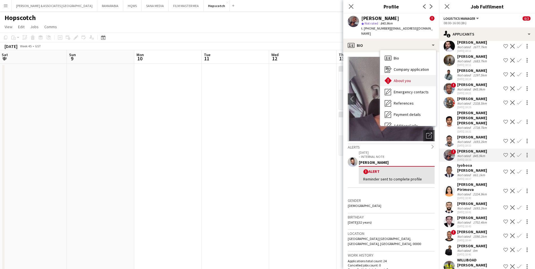
click at [416, 76] on div "About you About you" at bounding box center [408, 80] width 56 height 11
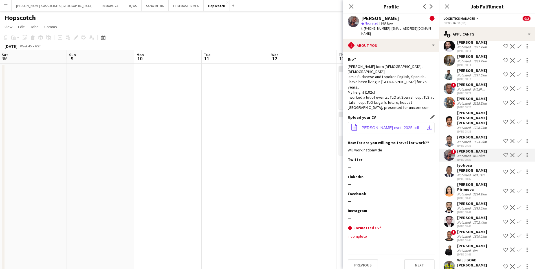
click at [389, 126] on span "[PERSON_NAME] evnt_2025.pdf" at bounding box center [390, 128] width 59 height 5
click at [352, 6] on icon "Close pop-in" at bounding box center [350, 6] width 5 height 5
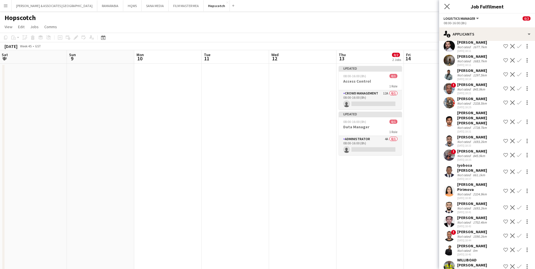
click at [444, 7] on app-icon "Close pop-in" at bounding box center [447, 7] width 8 height 8
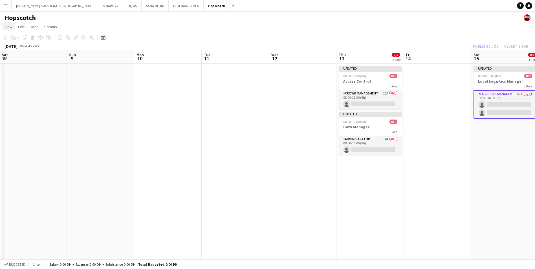
click at [6, 26] on span "View" at bounding box center [9, 26] width 8 height 5
click at [22, 63] on span "Month view" at bounding box center [16, 62] width 19 height 5
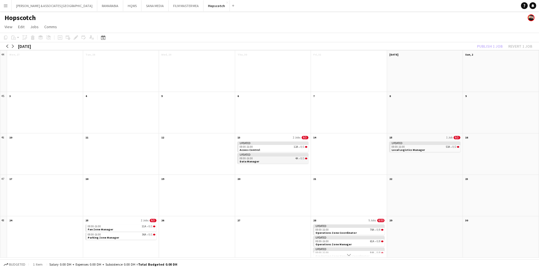
click at [253, 155] on div "Updated" at bounding box center [274, 154] width 70 height 3
click at [252, 136] on app-month-view-date-header "13 2 Jobs 0/2" at bounding box center [273, 136] width 76 height 7
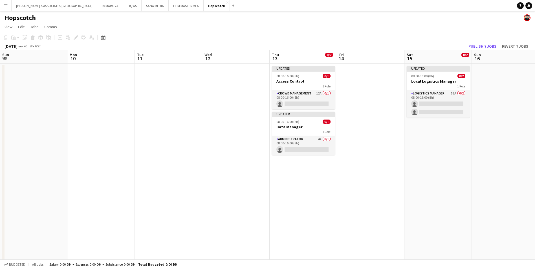
scroll to position [0, 194]
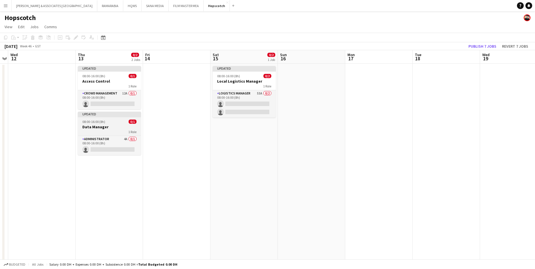
click at [102, 114] on div "Updated" at bounding box center [109, 114] width 63 height 5
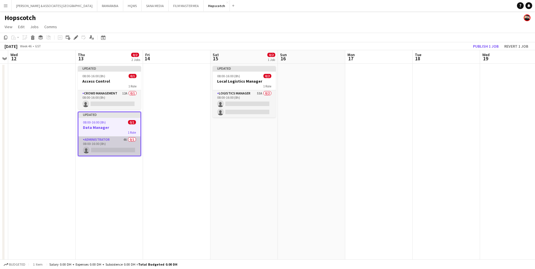
click at [106, 140] on app-card-role "Administrator 4A 0/1 08:00-16:00 (8h) single-neutral-actions" at bounding box center [109, 146] width 62 height 19
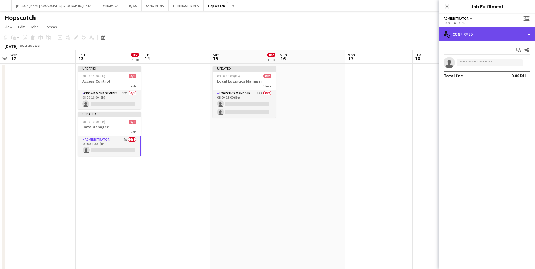
click at [470, 37] on div "single-neutral-actions-check-2 Confirmed" at bounding box center [487, 34] width 96 height 14
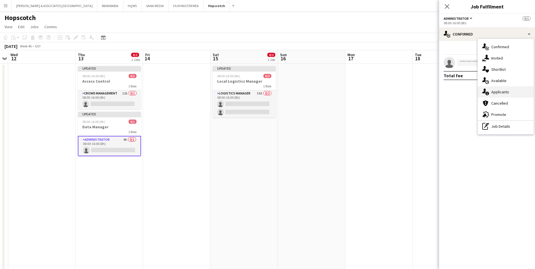
click at [512, 90] on div "single-neutral-actions-information Applicants" at bounding box center [506, 91] width 56 height 11
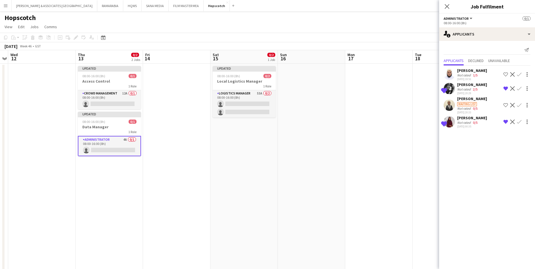
click at [476, 70] on div "[PERSON_NAME]" at bounding box center [472, 70] width 30 height 5
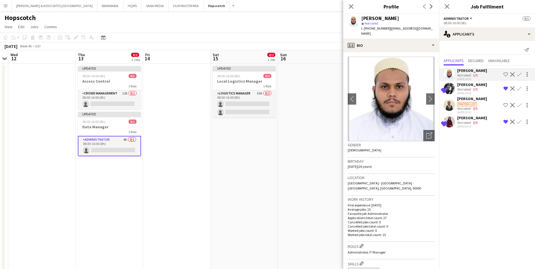
click at [469, 97] on div "[PERSON_NAME]" at bounding box center [472, 98] width 30 height 5
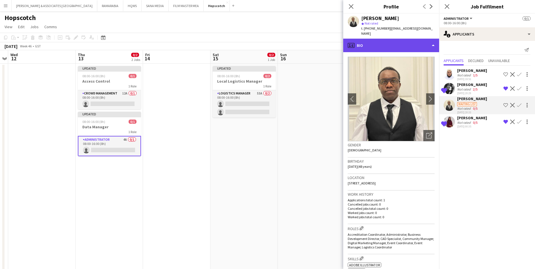
click at [396, 43] on div "profile Bio" at bounding box center [391, 46] width 96 height 14
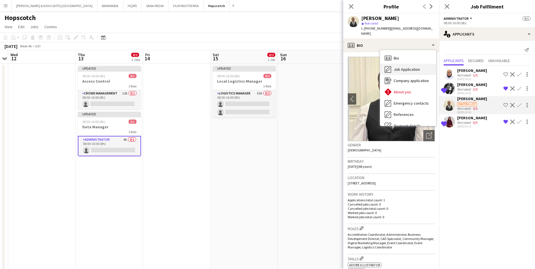
click at [402, 67] on span "Job Application" at bounding box center [407, 69] width 26 height 5
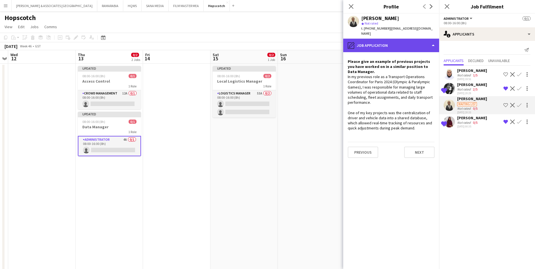
click at [390, 39] on div "pencil4 Job Application" at bounding box center [391, 46] width 96 height 14
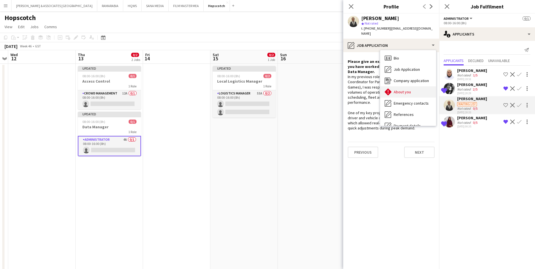
click at [404, 89] on span "About you" at bounding box center [402, 91] width 17 height 5
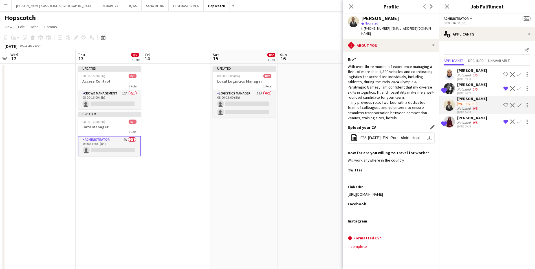
click at [389, 126] on div "Upload your CV Edit this field office-file-sheet CV_[DATE]_EN_Paul_Alain_Honla.…" at bounding box center [391, 137] width 87 height 25
click at [389, 136] on span "CV_[DATE]_EN_Paul_Alain_Honla.pdf" at bounding box center [393, 138] width 64 height 5
click at [102, 123] on span "08:00-16:00 (8h)" at bounding box center [93, 122] width 23 height 4
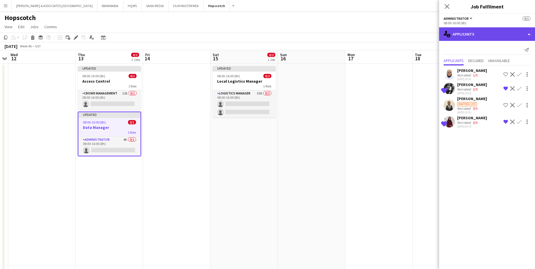
click at [473, 36] on div "single-neutral-actions-information Applicants" at bounding box center [487, 34] width 96 height 14
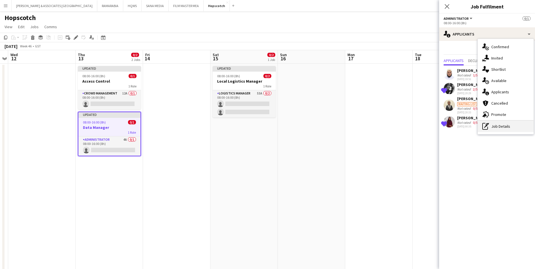
click at [514, 125] on div "pen-write Job Details" at bounding box center [506, 126] width 56 height 11
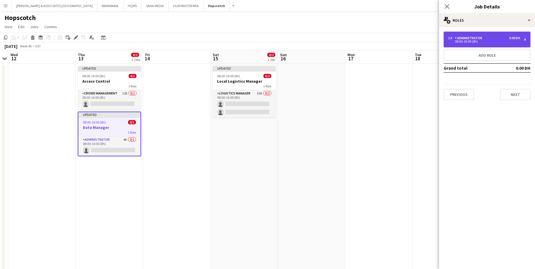
click at [475, 44] on div "1 x Administrator 0.00 DH 08:00-16:00 (8h)" at bounding box center [487, 40] width 87 height 16
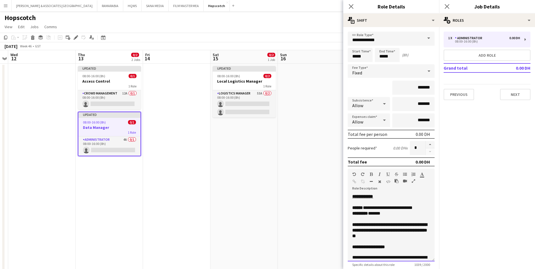
click at [391, 195] on div "**********" at bounding box center [391, 228] width 87 height 68
click at [375, 205] on div at bounding box center [391, 202] width 78 height 6
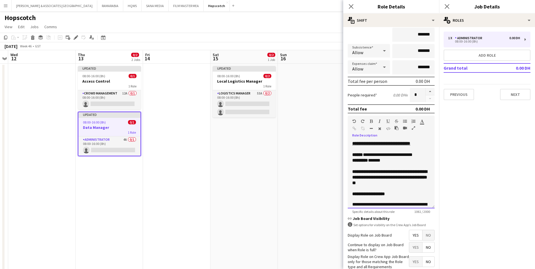
scroll to position [85, 0]
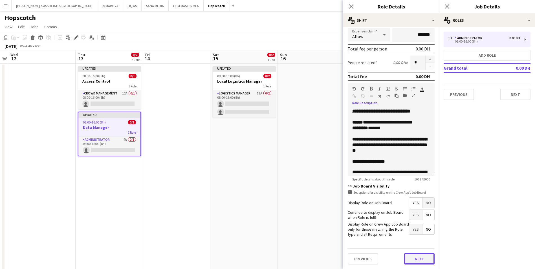
click at [416, 260] on button "Next" at bounding box center [419, 258] width 30 height 11
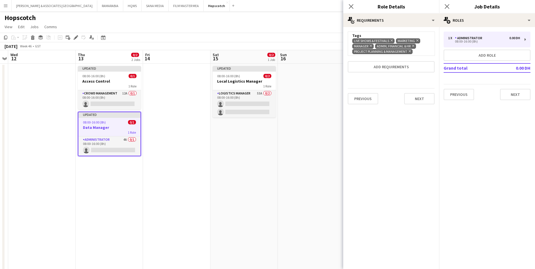
scroll to position [0, 0]
click at [406, 65] on button "Add requirements" at bounding box center [391, 66] width 87 height 11
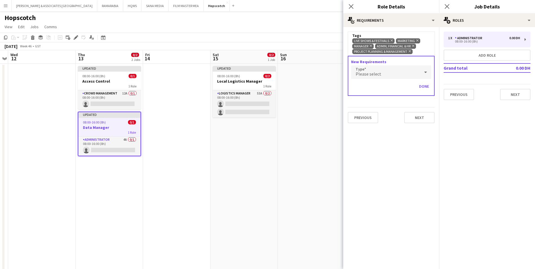
click at [399, 70] on div "Please select" at bounding box center [385, 72] width 69 height 14
click at [372, 75] on div at bounding box center [267, 134] width 535 height 269
click at [384, 74] on div "Please select" at bounding box center [385, 72] width 69 height 14
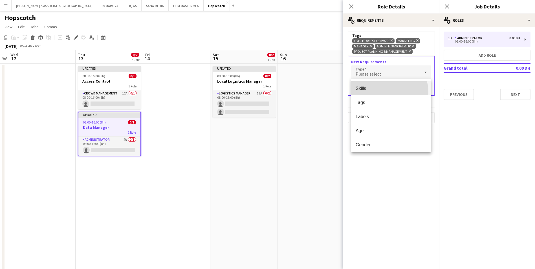
click at [384, 93] on mat-option "Skills" at bounding box center [391, 88] width 80 height 14
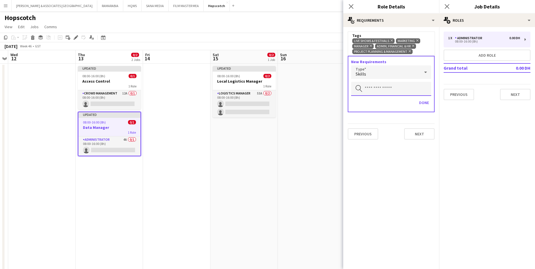
click at [386, 89] on input "text" at bounding box center [391, 89] width 80 height 14
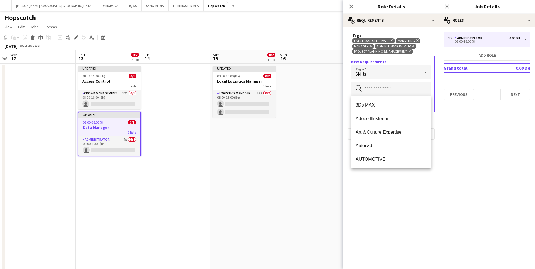
click at [386, 73] on div "Skills" at bounding box center [385, 72] width 69 height 14
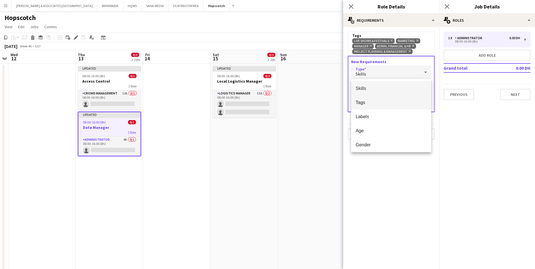
click at [386, 97] on mat-option "Tags" at bounding box center [391, 102] width 80 height 14
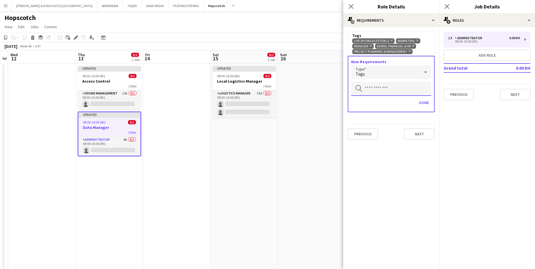
click at [385, 88] on input "text" at bounding box center [391, 89] width 80 height 14
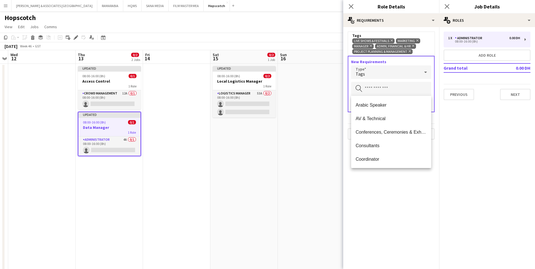
click at [429, 48] on div "Live Shows & Festivals Remove Marketing Remove Manager Remove ADMIN, Financial …" at bounding box center [391, 46] width 78 height 16
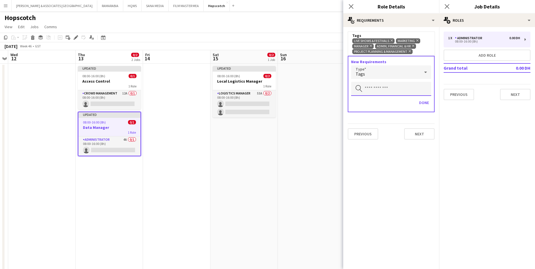
click at [404, 88] on input "text" at bounding box center [391, 89] width 80 height 14
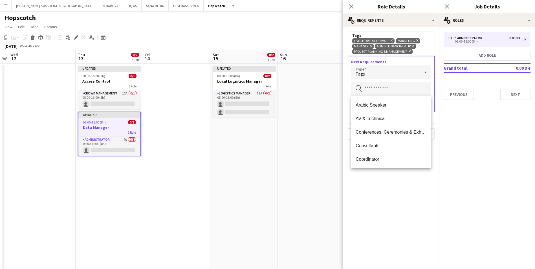
click at [407, 191] on mat-expansion-panel "medal-empty Requirements Tags Live Shows & Festivals Remove Marketing Remove Ma…" at bounding box center [391, 148] width 96 height 242
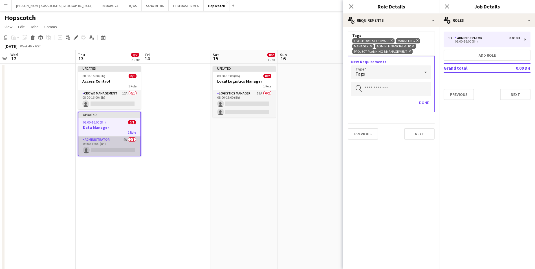
click at [107, 140] on app-card-role "Administrator 4A 0/1 08:00-16:00 (8h) single-neutral-actions" at bounding box center [109, 146] width 62 height 19
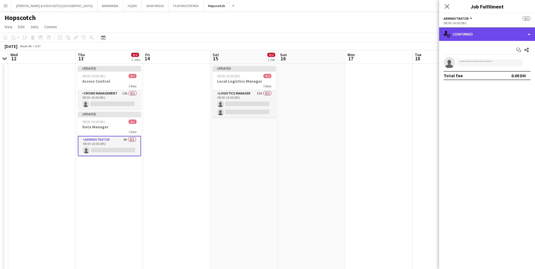
click at [470, 35] on div "single-neutral-actions-check-2 Confirmed" at bounding box center [487, 34] width 96 height 14
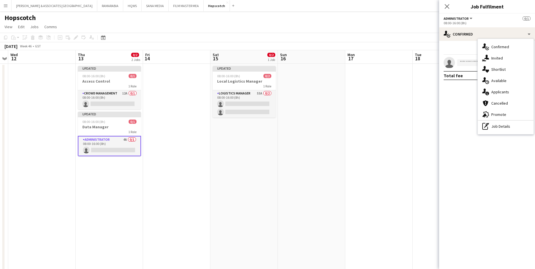
click at [470, 20] on button "Administrator" at bounding box center [459, 18] width 30 height 4
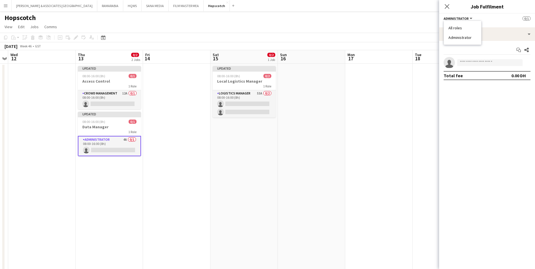
click at [462, 37] on li "Administrator" at bounding box center [463, 37] width 28 height 5
click at [466, 14] on app-options-switcher "Administrator All roles Administrator 0/1 08:00-16:00 (8h)" at bounding box center [487, 21] width 96 height 14
click at [95, 128] on h3 "Data Manager" at bounding box center [109, 126] width 63 height 5
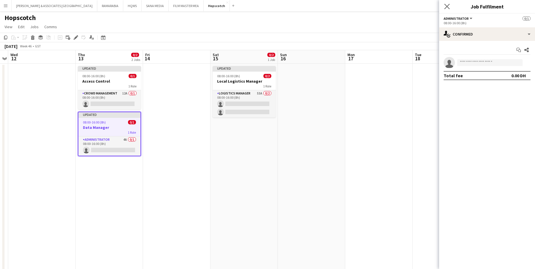
click at [450, 3] on app-icon "Close pop-in" at bounding box center [447, 7] width 8 height 8
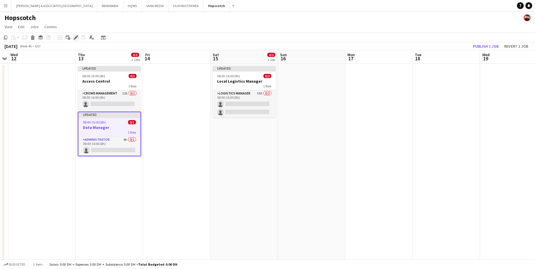
click at [76, 41] on div "Edit" at bounding box center [76, 37] width 7 height 7
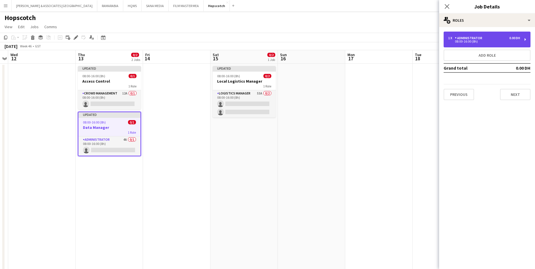
click at [476, 42] on div "08:00-16:00 (8h)" at bounding box center [484, 41] width 72 height 3
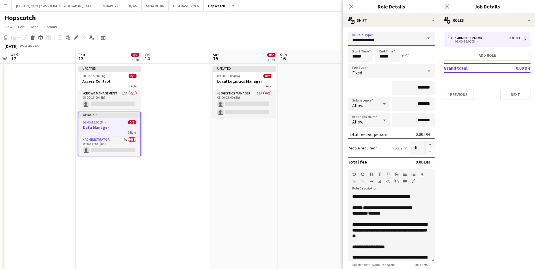
click at [418, 43] on input "**********" at bounding box center [391, 39] width 87 height 14
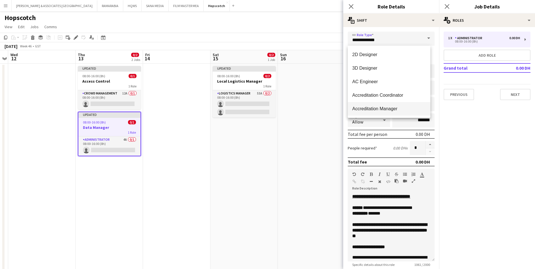
click at [406, 106] on mat-option "Accreditation Manager" at bounding box center [389, 109] width 83 height 14
type input "**********"
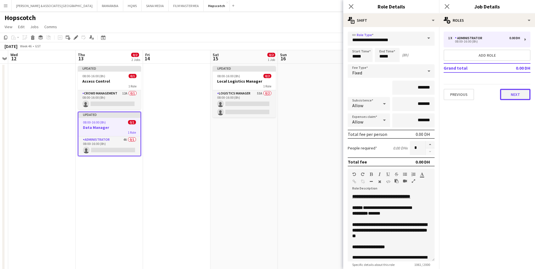
click at [525, 96] on button "Next" at bounding box center [515, 94] width 30 height 11
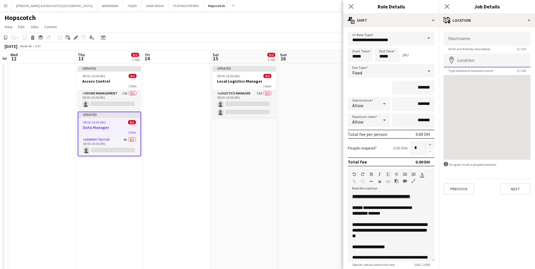
click at [488, 61] on input "Location" at bounding box center [487, 60] width 87 height 14
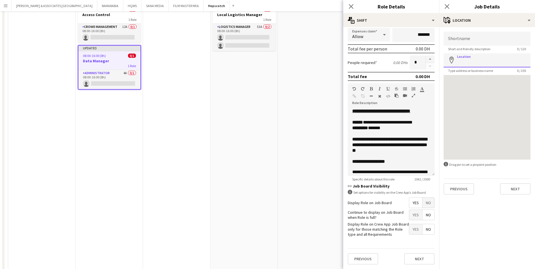
scroll to position [169, 0]
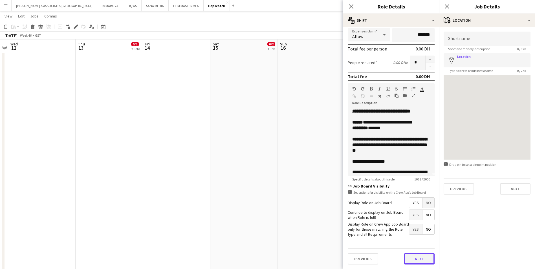
click at [419, 263] on button "Next" at bounding box center [419, 258] width 30 height 11
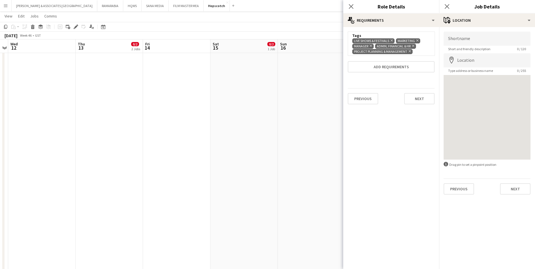
scroll to position [0, 0]
click at [421, 52] on div "Live Shows & Festivals Remove Marketing Remove Manager Remove ADMIN, Financial …" at bounding box center [391, 46] width 78 height 16
click at [407, 72] on button "Add requirements" at bounding box center [391, 66] width 87 height 11
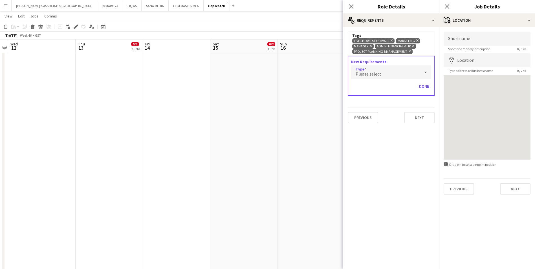
click at [392, 75] on div "Please select" at bounding box center [385, 72] width 69 height 14
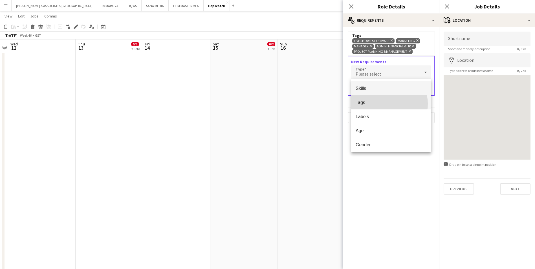
click at [386, 104] on span "Tags" at bounding box center [391, 102] width 71 height 5
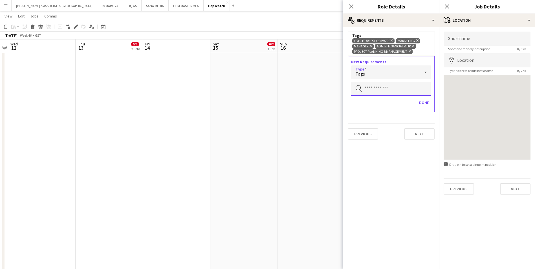
click at [384, 90] on input "text" at bounding box center [391, 89] width 80 height 14
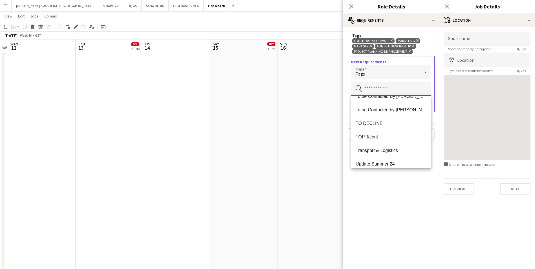
scroll to position [569, 0]
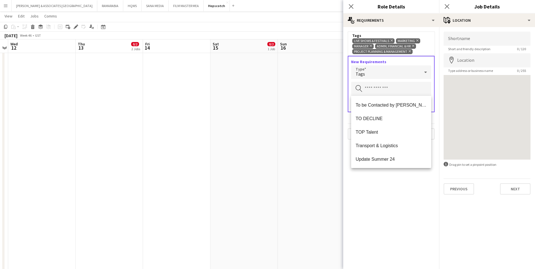
click at [407, 182] on mat-expansion-panel "medal-empty Requirements Tags Live Shows & Festivals Remove Marketing Remove Ma…" at bounding box center [391, 148] width 96 height 242
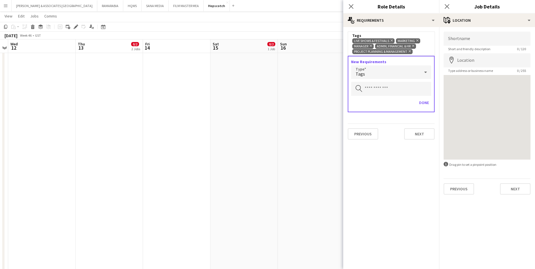
click at [427, 126] on div "Previous Next" at bounding box center [391, 134] width 87 height 21
click at [422, 135] on button "Next" at bounding box center [419, 133] width 30 height 11
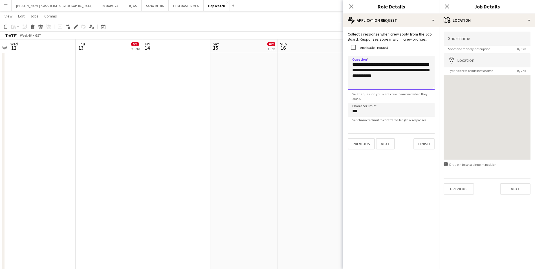
click at [389, 76] on textarea "**********" at bounding box center [391, 73] width 87 height 34
click at [400, 76] on textarea "**********" at bounding box center [391, 73] width 87 height 34
type textarea "**********"
click at [391, 146] on button "Next" at bounding box center [385, 143] width 19 height 11
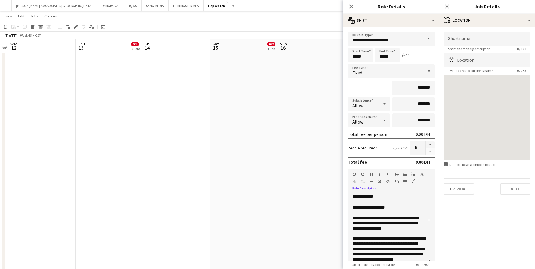
scroll to position [166, 0]
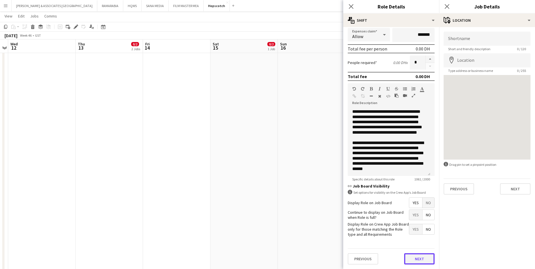
click at [419, 248] on form "**********" at bounding box center [391, 107] width 96 height 323
click at [415, 260] on button "Next" at bounding box center [419, 258] width 30 height 11
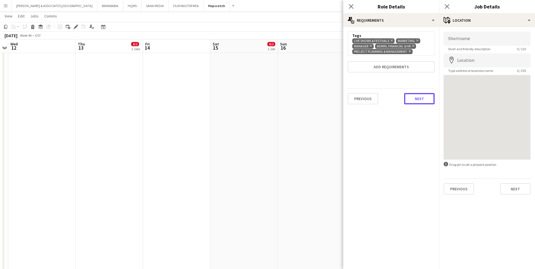
click at [429, 100] on button "Next" at bounding box center [419, 98] width 30 height 11
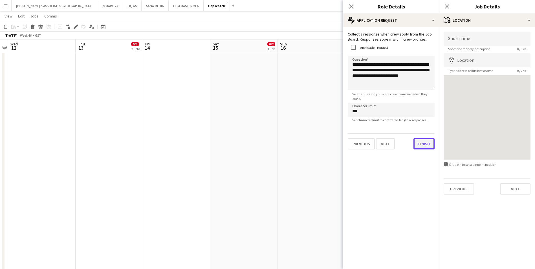
click at [417, 151] on div "**********" at bounding box center [391, 90] width 96 height 127
click at [424, 143] on button "Finish" at bounding box center [424, 143] width 21 height 11
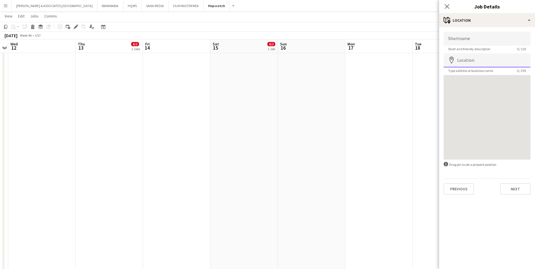
click at [479, 61] on input "Location" at bounding box center [487, 60] width 87 height 14
type input "**********"
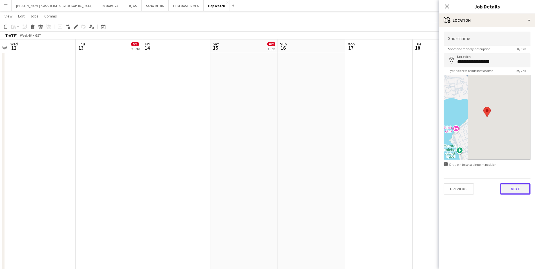
click at [523, 189] on button "Next" at bounding box center [515, 188] width 30 height 11
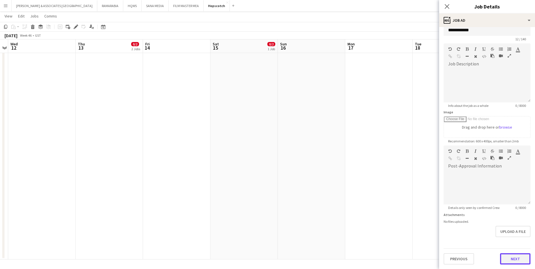
scroll to position [10, 0]
click at [521, 236] on form "**********" at bounding box center [487, 143] width 96 height 243
click at [519, 260] on button "Next" at bounding box center [515, 258] width 30 height 11
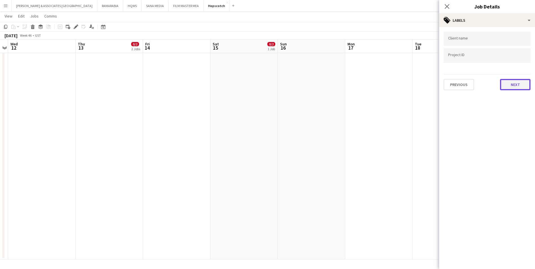
click at [512, 82] on button "Next" at bounding box center [515, 84] width 30 height 11
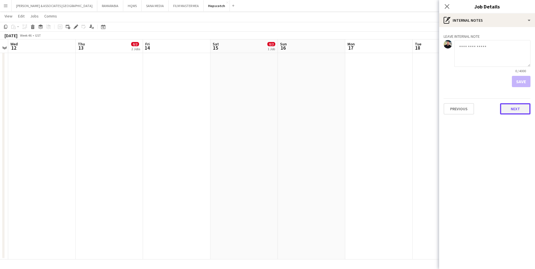
click at [511, 111] on button "Next" at bounding box center [515, 108] width 30 height 11
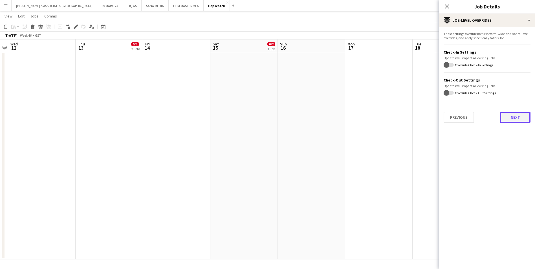
click at [514, 121] on button "Next" at bounding box center [515, 117] width 30 height 11
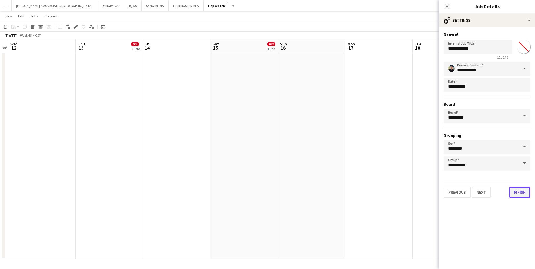
click at [518, 191] on button "Finish" at bounding box center [520, 192] width 21 height 11
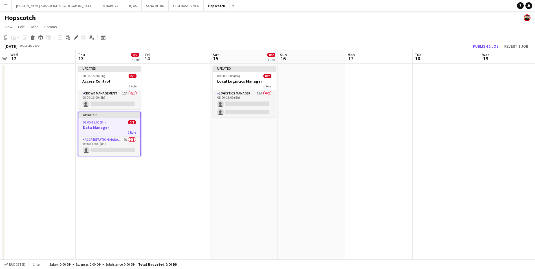
click at [106, 127] on h3 "Data Manager" at bounding box center [109, 127] width 62 height 5
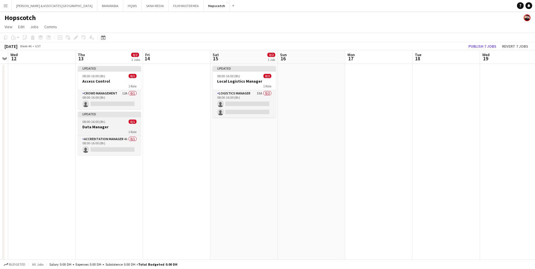
click at [105, 127] on h3 "Data Manager" at bounding box center [109, 126] width 63 height 5
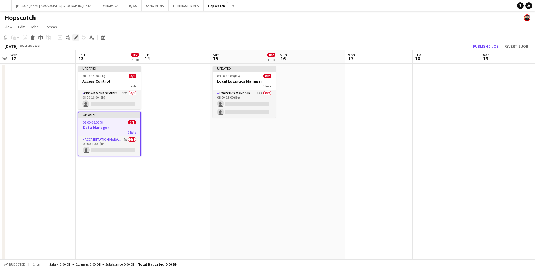
click at [76, 37] on icon at bounding box center [75, 37] width 3 height 3
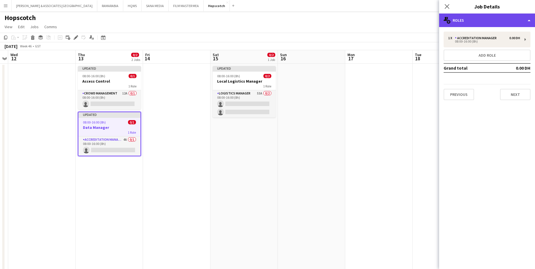
click at [477, 17] on div "multiple-users-add Roles" at bounding box center [487, 21] width 96 height 14
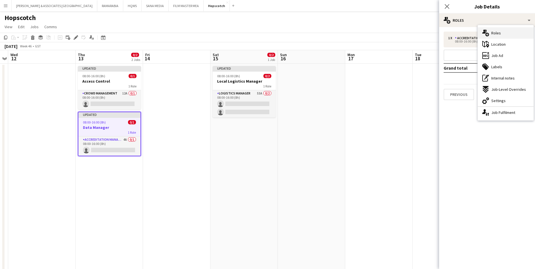
click at [512, 34] on div "multiple-users-add Roles" at bounding box center [506, 32] width 56 height 11
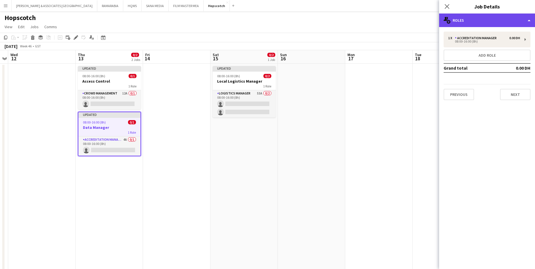
click at [484, 20] on div "multiple-users-add Roles" at bounding box center [487, 21] width 96 height 14
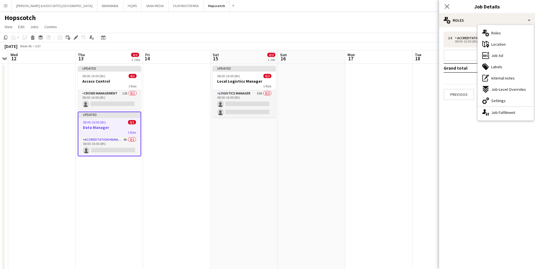
click at [466, 127] on mat-expansion-panel "pencil3 General details 1 x Accreditation Manager 0.00 DH 08:00-16:00 (8h) Add …" at bounding box center [487, 148] width 96 height 242
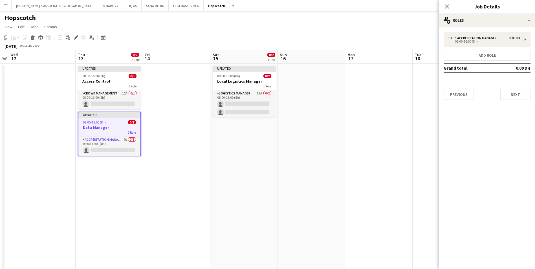
click at [97, 121] on span "08:00-16:00 (8h)" at bounding box center [94, 122] width 23 height 4
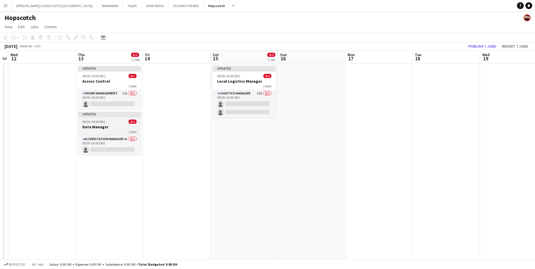
click at [97, 121] on span "08:00-16:00 (8h)" at bounding box center [93, 122] width 23 height 4
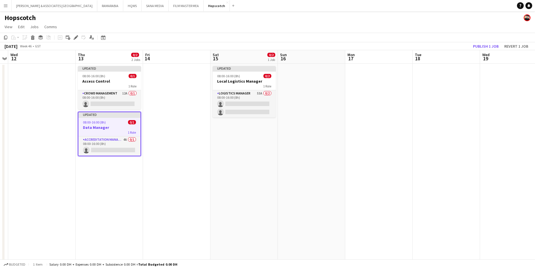
drag, startPoint x: 93, startPoint y: 114, endPoint x: 85, endPoint y: 122, distance: 10.4
click at [85, 122] on span "08:00-16:00 (8h)" at bounding box center [94, 122] width 23 height 4
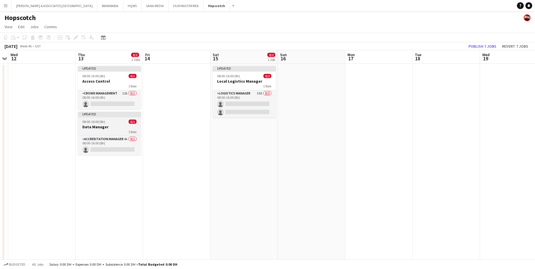
click at [85, 122] on span "08:00-16:00 (8h)" at bounding box center [93, 122] width 23 height 4
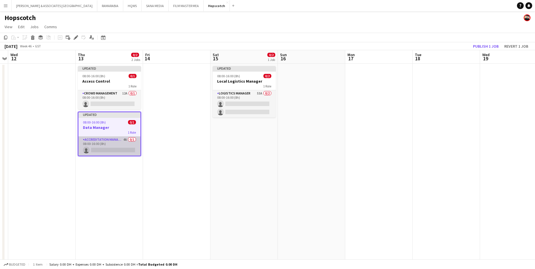
click at [108, 144] on app-card-role "Accreditation Manager 4A 0/1 08:00-16:00 (8h) single-neutral-actions" at bounding box center [109, 146] width 62 height 19
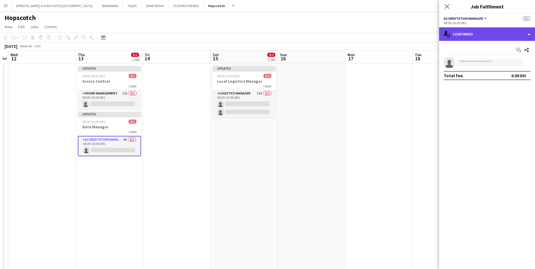
click at [491, 38] on div "single-neutral-actions-check-2 Confirmed" at bounding box center [487, 34] width 96 height 14
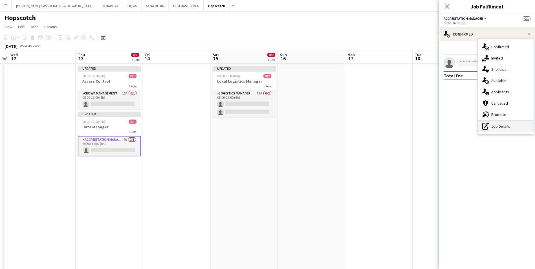
click at [503, 128] on div "pen-write Job Details" at bounding box center [506, 126] width 56 height 11
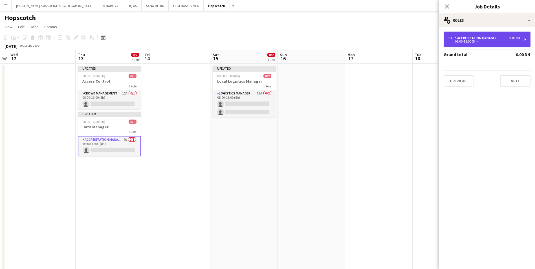
click at [468, 38] on div "Accreditation Manager" at bounding box center [477, 38] width 44 height 4
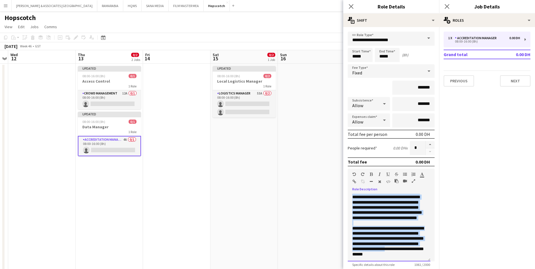
scroll to position [85, 0]
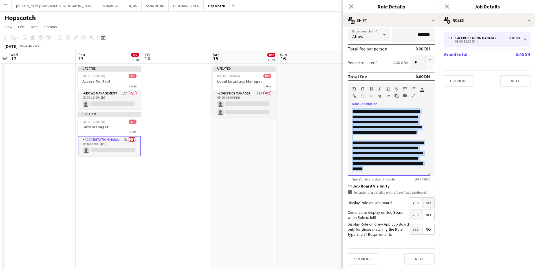
drag, startPoint x: 351, startPoint y: 197, endPoint x: 423, endPoint y: 169, distance: 76.6
click at [423, 169] on div "**********" at bounding box center [389, 142] width 83 height 68
copy div "**********"
click at [448, 4] on icon "Close pop-in" at bounding box center [446, 6] width 5 height 5
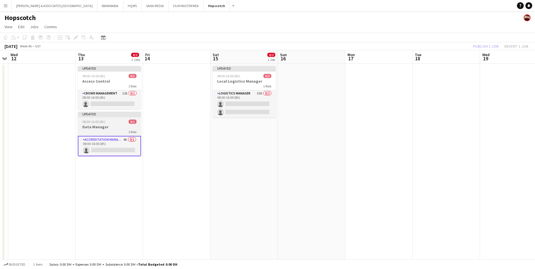
click at [106, 118] on app-job-card "Updated 08:00-16:00 (8h) 0/1 Data Manager 1 Role Accreditation Manager 4A 0/1 0…" at bounding box center [109, 134] width 63 height 45
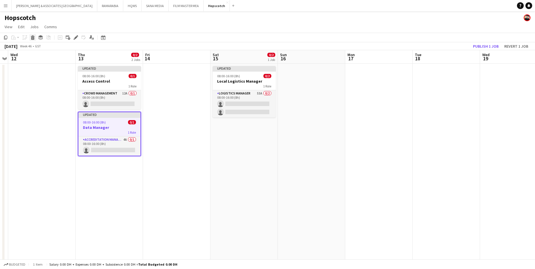
click at [31, 38] on icon at bounding box center [32, 38] width 3 height 3
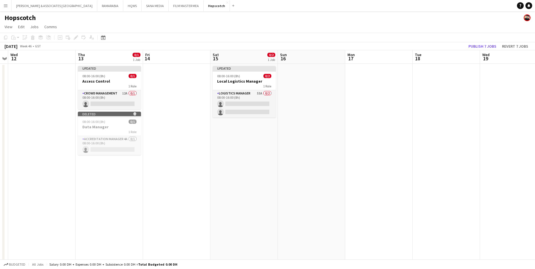
click at [105, 53] on app-board-header-date "Thu 13 0/1 1 Job" at bounding box center [109, 57] width 67 height 14
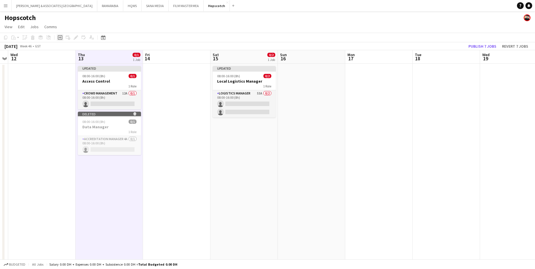
click at [58, 38] on icon at bounding box center [60, 37] width 5 height 5
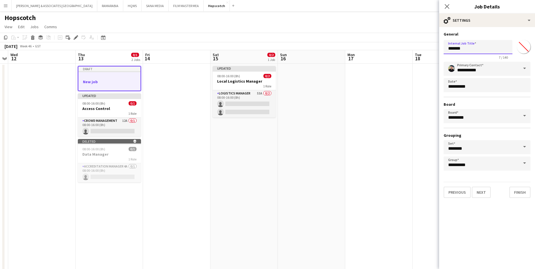
drag, startPoint x: 476, startPoint y: 49, endPoint x: 430, endPoint y: 47, distance: 46.3
click at [430, 47] on body "Menu Boards Boards Boards All jobs Status Workforce Workforce My Workforce Recr…" at bounding box center [267, 237] width 535 height 475
type input "**********"
click at [485, 192] on button "Next" at bounding box center [481, 192] width 19 height 11
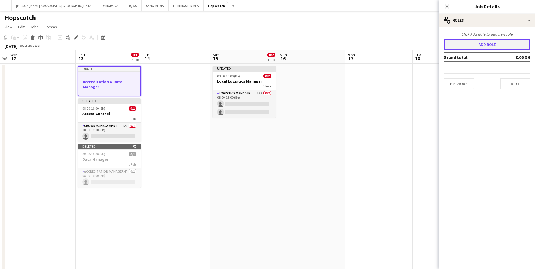
click at [484, 50] on button "Add role" at bounding box center [487, 44] width 87 height 11
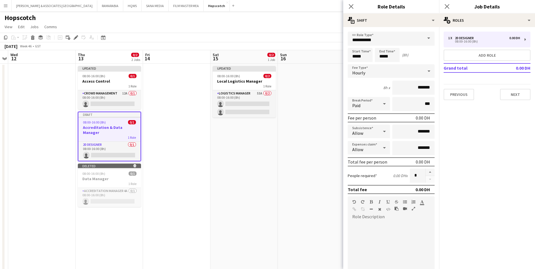
click at [426, 38] on span at bounding box center [429, 39] width 12 height 14
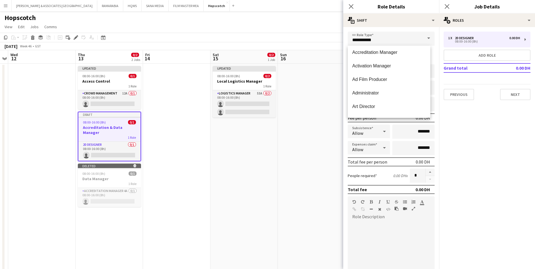
scroll to position [28, 0]
click at [392, 83] on span "Accreditation Manager" at bounding box center [389, 80] width 74 height 5
type input "**********"
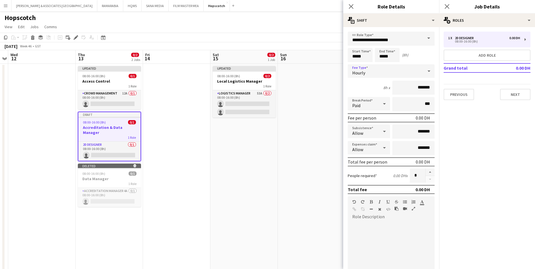
click at [378, 68] on div "Hourly" at bounding box center [386, 71] width 76 height 14
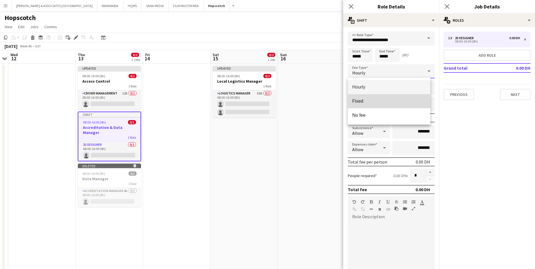
click at [385, 101] on span "Fixed" at bounding box center [389, 100] width 74 height 5
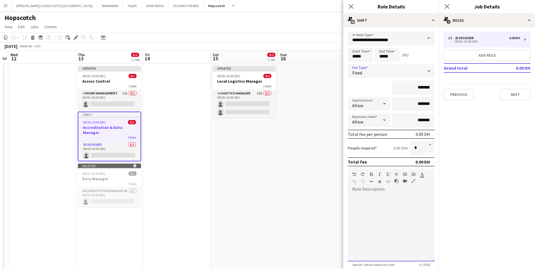
click at [376, 214] on div at bounding box center [391, 228] width 87 height 68
paste div
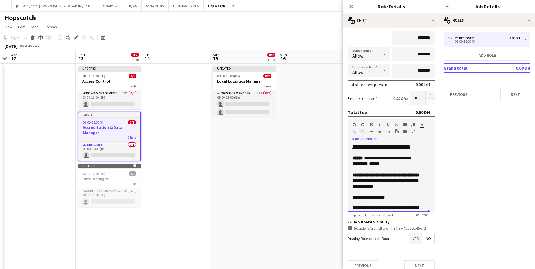
scroll to position [56, 0]
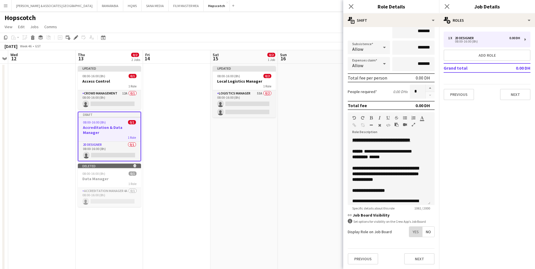
click at [411, 229] on span "Yes" at bounding box center [415, 232] width 13 height 10
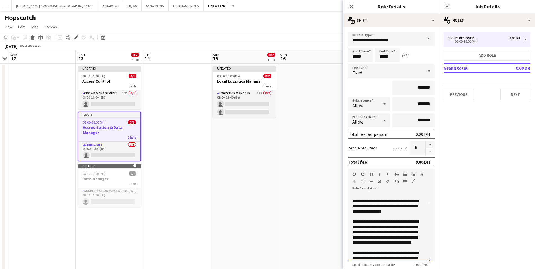
click at [362, 211] on span "**********" at bounding box center [385, 206] width 67 height 15
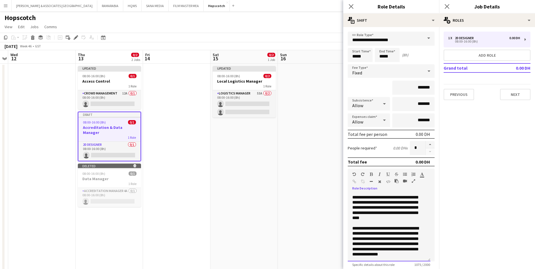
scroll to position [169, 0]
click at [378, 214] on p "**********" at bounding box center [389, 197] width 74 height 47
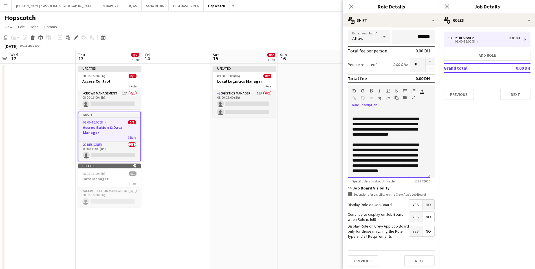
scroll to position [85, 0]
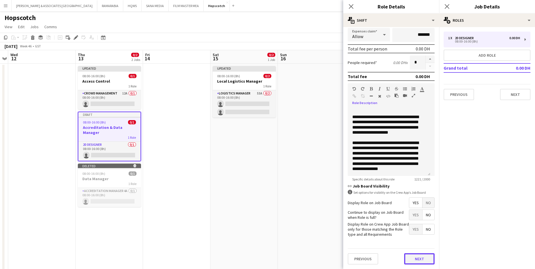
click at [414, 259] on button "Next" at bounding box center [419, 258] width 30 height 11
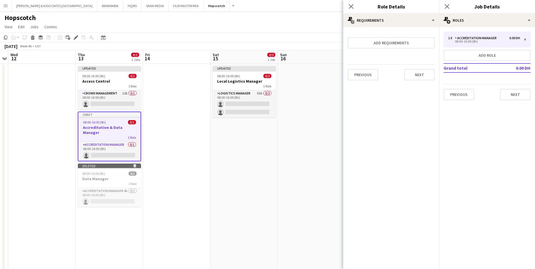
scroll to position [0, 0]
click at [389, 42] on button "Add requirements" at bounding box center [391, 42] width 87 height 11
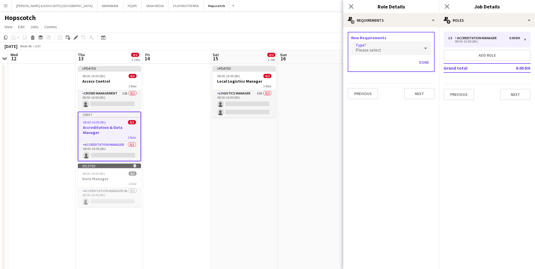
click at [387, 46] on div "Please select" at bounding box center [385, 48] width 69 height 14
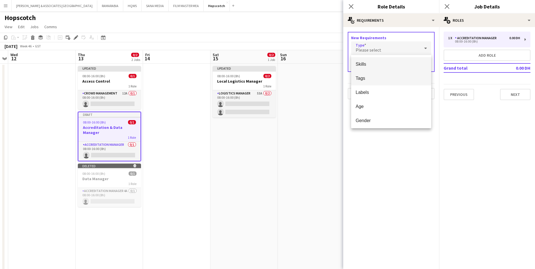
click at [382, 80] on span "Tags" at bounding box center [391, 78] width 71 height 5
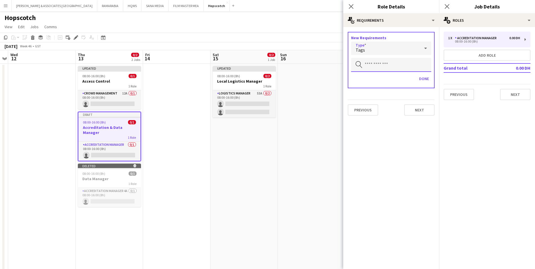
click at [383, 58] on input "text" at bounding box center [391, 65] width 80 height 14
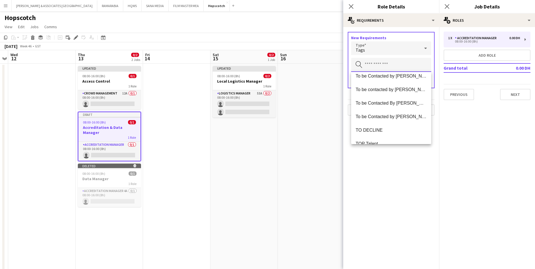
scroll to position [637, 0]
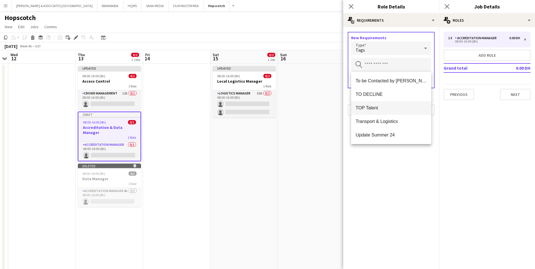
click at [388, 110] on span "TOP Talent" at bounding box center [391, 107] width 71 height 5
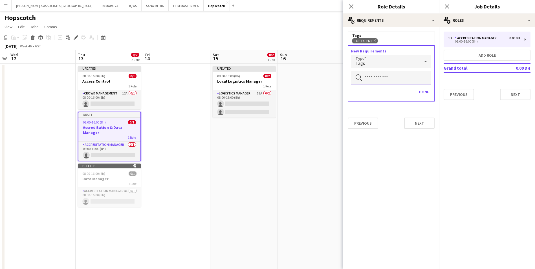
click at [389, 83] on input "text" at bounding box center [391, 78] width 80 height 14
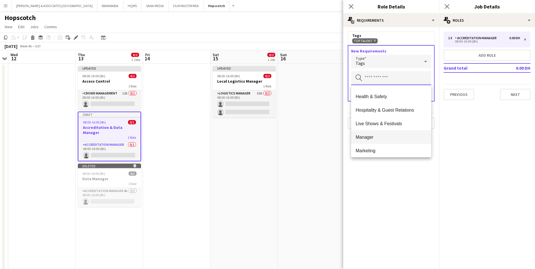
scroll to position [310, 0]
click at [402, 133] on span "Mega Project" at bounding box center [391, 135] width 71 height 5
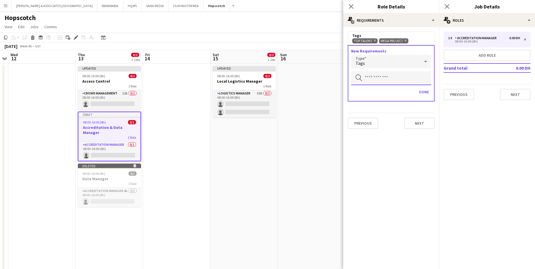
click at [369, 73] on input "text" at bounding box center [391, 78] width 80 height 14
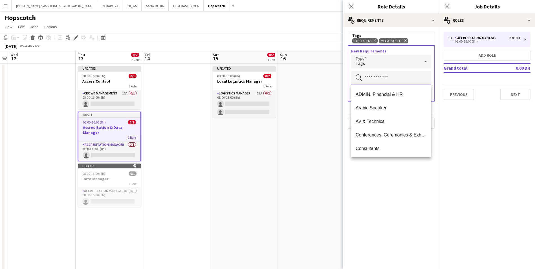
click at [399, 77] on input "text" at bounding box center [391, 78] width 80 height 14
click at [396, 175] on mat-expansion-panel "medal-empty Requirements Tags TOP Talent Remove Mega Project Remove New Require…" at bounding box center [391, 148] width 96 height 242
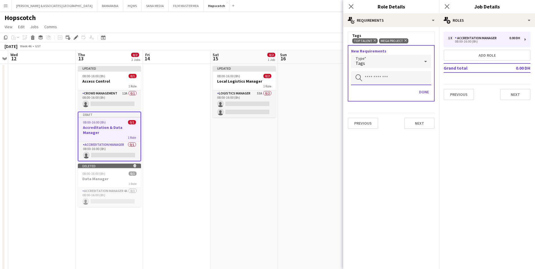
click at [386, 78] on input "text" at bounding box center [391, 78] width 80 height 14
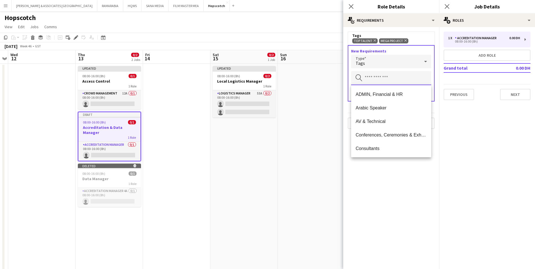
click at [386, 78] on input "text" at bounding box center [391, 78] width 80 height 14
click at [387, 66] on div "Tags" at bounding box center [385, 62] width 69 height 14
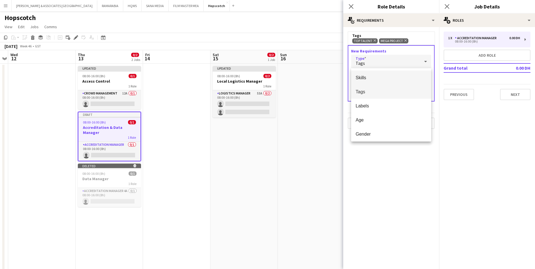
click at [389, 76] on span "Skills" at bounding box center [391, 77] width 71 height 5
click at [389, 76] on input "text" at bounding box center [391, 78] width 80 height 14
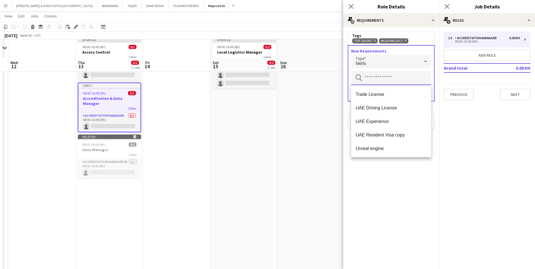
scroll to position [56, 0]
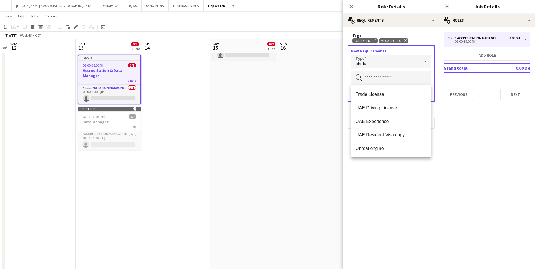
click at [397, 180] on mat-expansion-panel "medal-empty Requirements Tags TOP Talent Remove Mega Project Remove New Require…" at bounding box center [391, 148] width 96 height 242
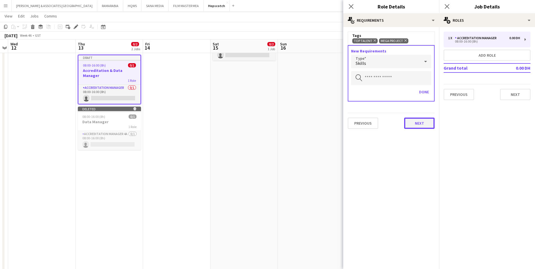
click at [427, 121] on button "Next" at bounding box center [419, 123] width 30 height 11
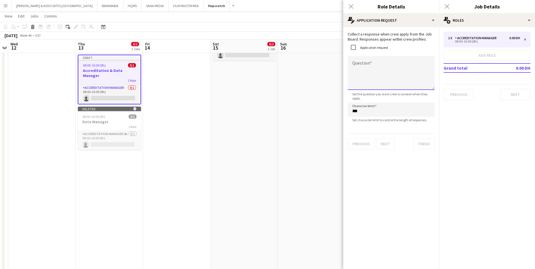
click at [387, 69] on textarea "Question" at bounding box center [391, 73] width 87 height 34
click at [393, 73] on textarea "**********" at bounding box center [391, 73] width 87 height 34
type textarea "**********"
click at [417, 144] on button "Finish" at bounding box center [424, 143] width 21 height 11
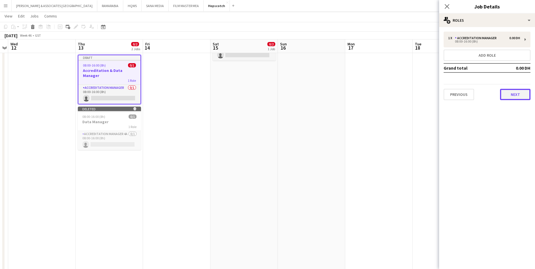
click at [512, 95] on button "Next" at bounding box center [515, 94] width 30 height 11
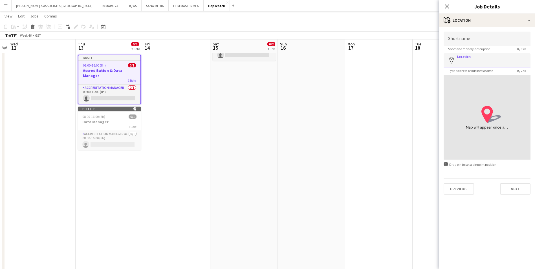
click at [496, 66] on input "Location" at bounding box center [487, 60] width 87 height 14
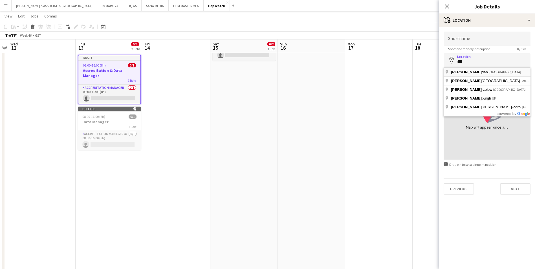
type input "**********"
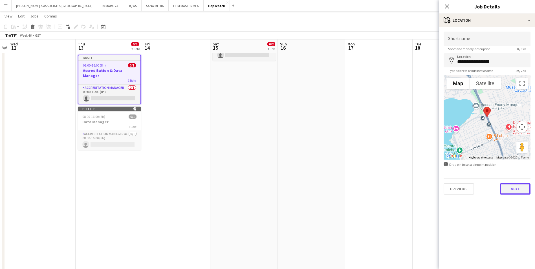
click at [515, 185] on button "Next" at bounding box center [515, 188] width 30 height 11
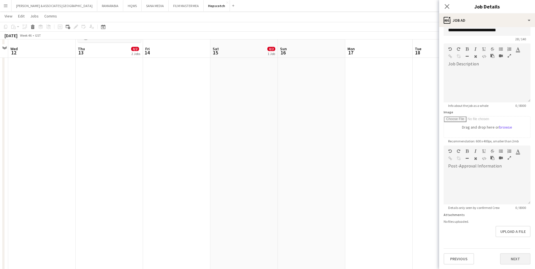
scroll to position [169, 0]
click at [514, 242] on form "**********" at bounding box center [487, 143] width 96 height 243
click at [510, 260] on button "Next" at bounding box center [515, 258] width 30 height 11
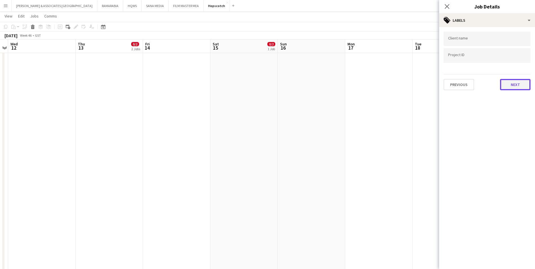
click at [510, 87] on button "Next" at bounding box center [515, 84] width 30 height 11
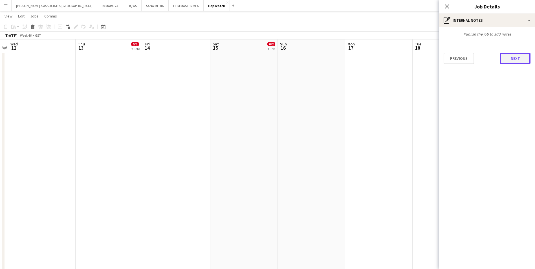
click at [512, 58] on button "Next" at bounding box center [515, 58] width 30 height 11
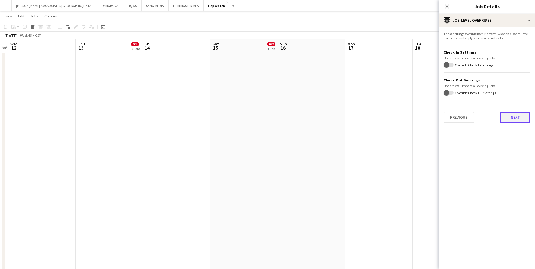
click at [522, 119] on button "Next" at bounding box center [515, 117] width 30 height 11
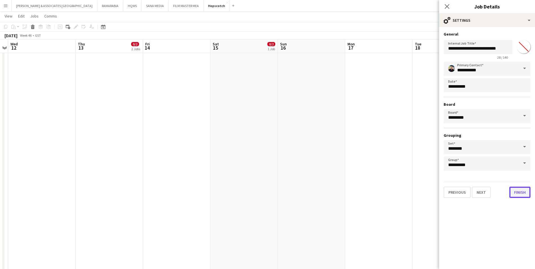
click at [521, 192] on button "Finish" at bounding box center [520, 192] width 21 height 11
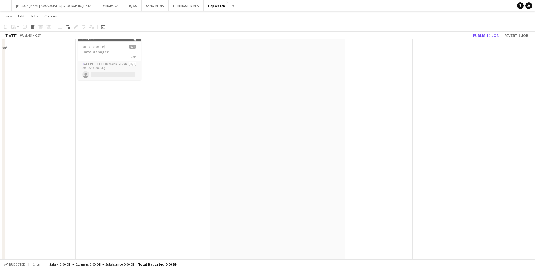
scroll to position [56, 0]
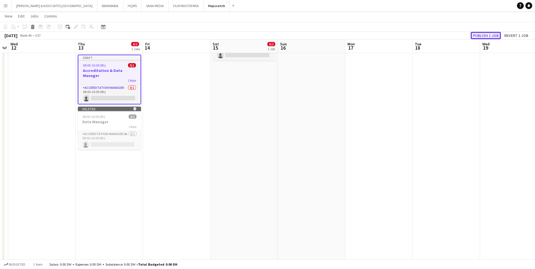
click at [477, 35] on button "Publish 1 job" at bounding box center [486, 35] width 30 height 7
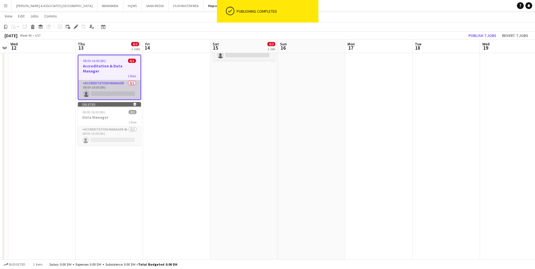
click at [94, 80] on app-card-role "Accreditation Manager 0/1 08:00-16:00 (8h) single-neutral-actions" at bounding box center [109, 89] width 62 height 19
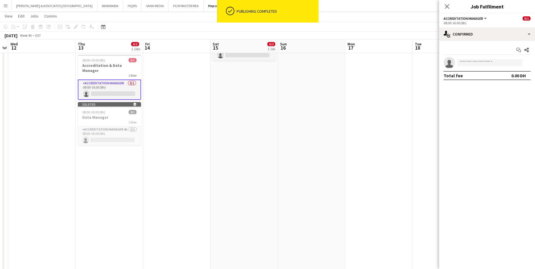
click at [467, 26] on app-options-switcher "Accreditation Manager All roles Accreditation Manager 0/1 08:00-16:00 (8h)" at bounding box center [487, 21] width 96 height 14
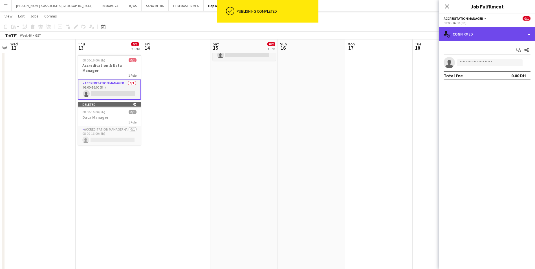
click at [468, 33] on div "single-neutral-actions-check-2 Confirmed" at bounding box center [487, 34] width 96 height 14
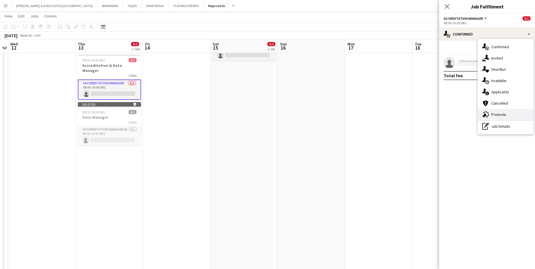
click at [505, 113] on span "Promote" at bounding box center [499, 114] width 15 height 5
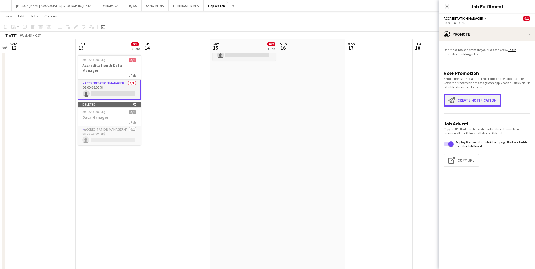
click at [486, 106] on button "Create notification Create notification" at bounding box center [473, 100] width 58 height 13
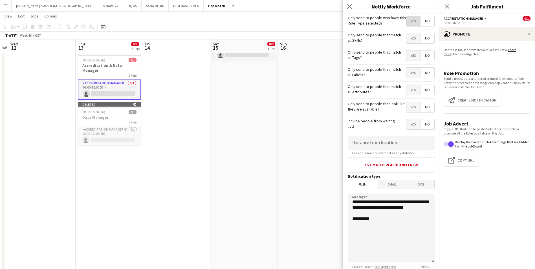
click at [412, 19] on span "Yes" at bounding box center [414, 21] width 14 height 10
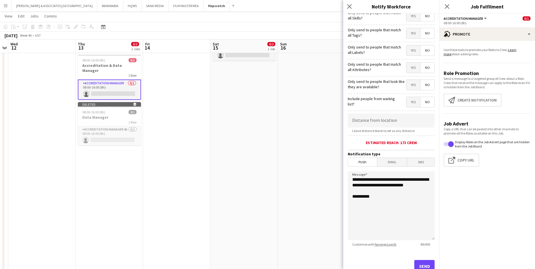
scroll to position [41, 0]
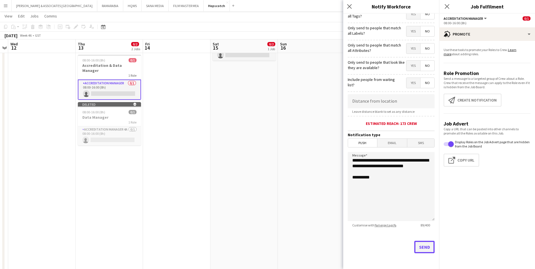
click at [419, 247] on button "Send" at bounding box center [424, 247] width 20 height 12
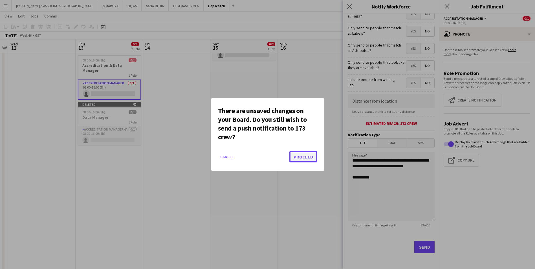
click at [304, 156] on button "Proceed" at bounding box center [303, 156] width 28 height 11
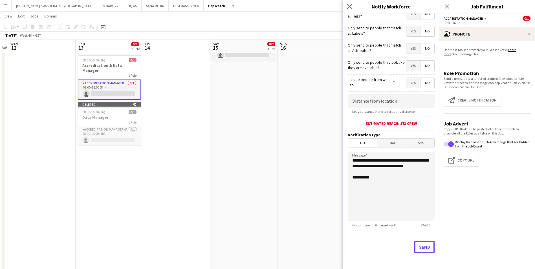
scroll to position [56, 0]
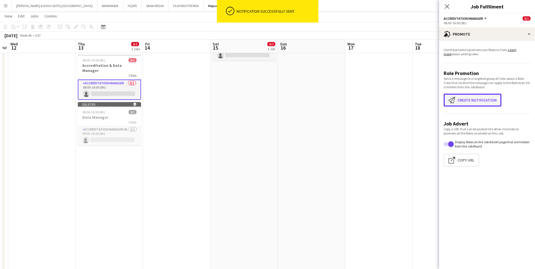
click at [488, 102] on button "Create notification Create notification" at bounding box center [473, 100] width 58 height 13
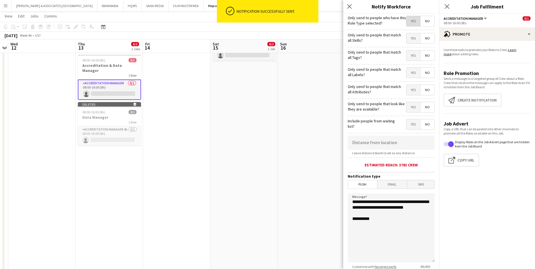
click at [410, 22] on span "Yes" at bounding box center [414, 21] width 14 height 10
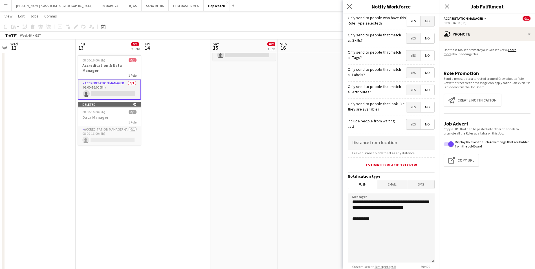
click at [394, 185] on span "Email" at bounding box center [393, 184] width 30 height 8
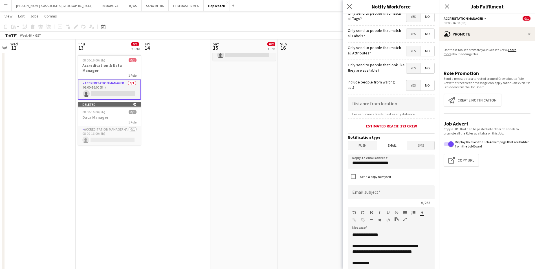
scroll to position [85, 0]
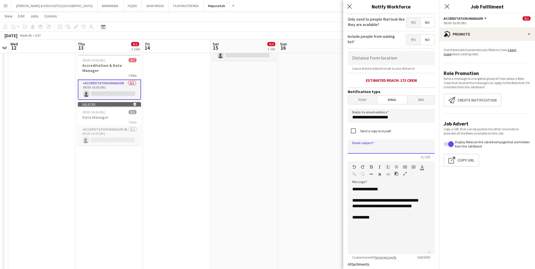
click at [372, 147] on input at bounding box center [391, 147] width 87 height 14
type input "**********"
click at [383, 128] on div "Send a copy to myself" at bounding box center [369, 130] width 43 height 11
click at [388, 129] on label "Send a copy to myself" at bounding box center [375, 131] width 32 height 4
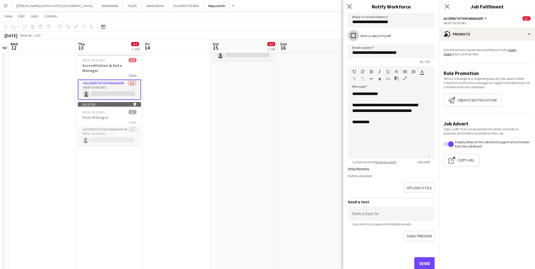
scroll to position [196, 0]
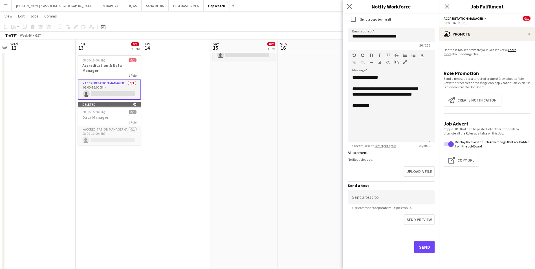
click at [424, 241] on div "Send" at bounding box center [391, 250] width 87 height 40
click at [424, 244] on button "Send" at bounding box center [424, 247] width 20 height 12
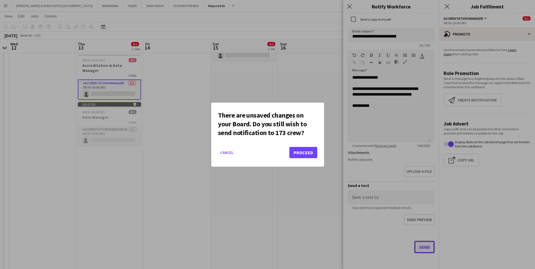
scroll to position [0, 0]
click at [309, 154] on button "Proceed" at bounding box center [303, 152] width 28 height 11
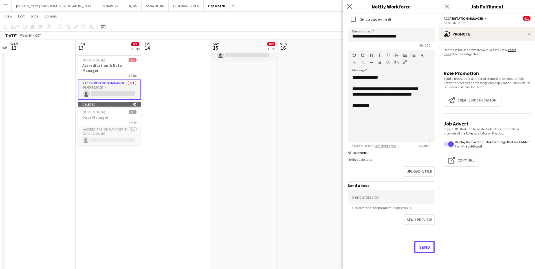
scroll to position [56, 0]
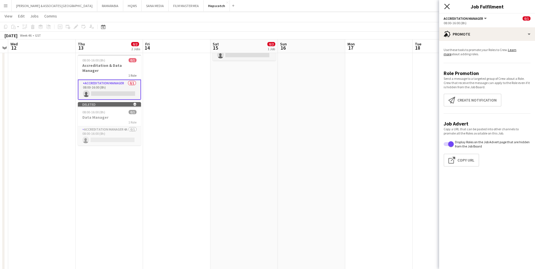
click at [447, 5] on icon "Close pop-in" at bounding box center [446, 6] width 5 height 5
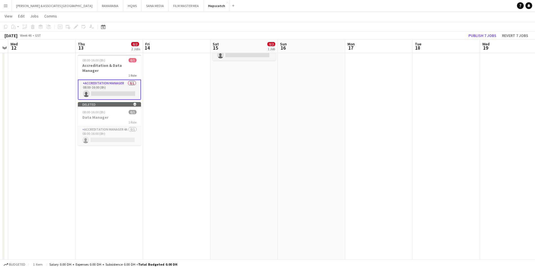
click at [8, 6] on app-icon "Menu" at bounding box center [5, 5] width 5 height 5
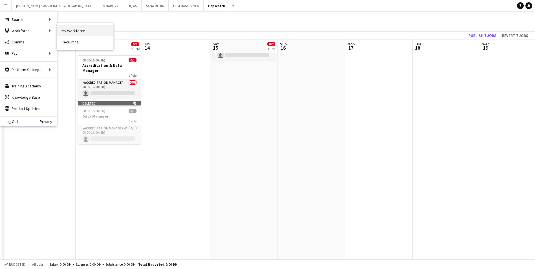
click at [89, 28] on link "My Workforce" at bounding box center [85, 30] width 56 height 11
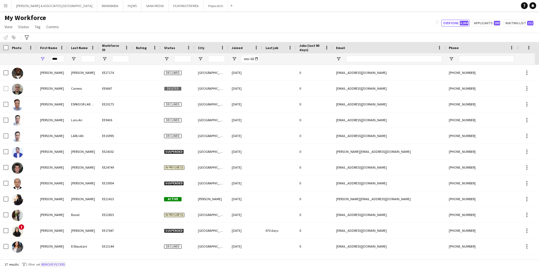
click at [63, 262] on button "Remove filters" at bounding box center [53, 265] width 26 height 6
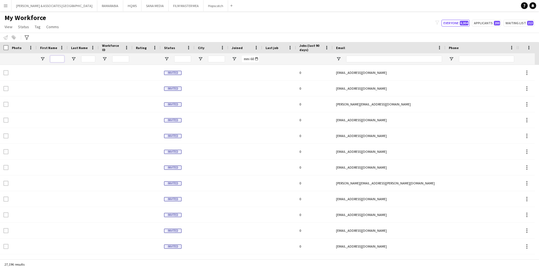
click at [57, 60] on input "First Name Filter Input" at bounding box center [57, 59] width 14 height 7
click at [25, 37] on icon at bounding box center [27, 37] width 4 height 5
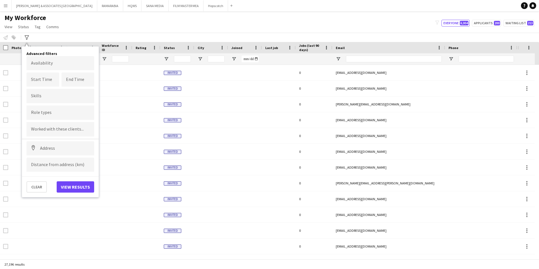
click at [47, 113] on input "Type to search role types..." at bounding box center [60, 112] width 59 height 5
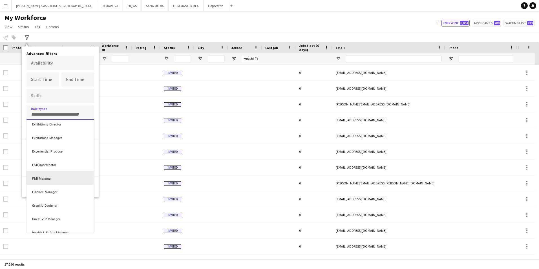
scroll to position [818, 0]
click at [63, 164] on div "Finance Manager" at bounding box center [61, 164] width 68 height 14
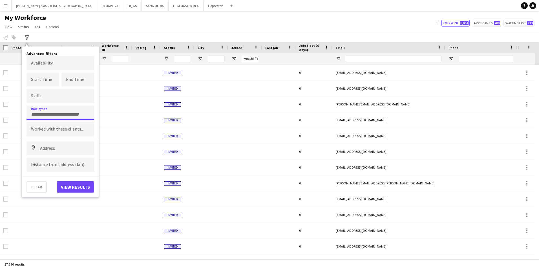
scroll to position [0, 0]
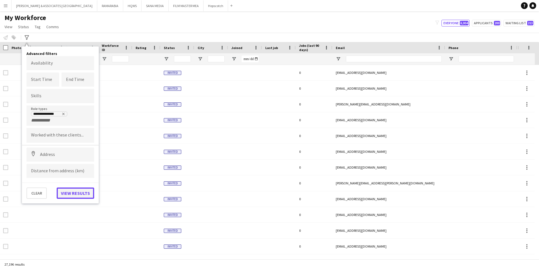
click at [84, 194] on button "View results" at bounding box center [76, 193] width 38 height 11
type input "**********"
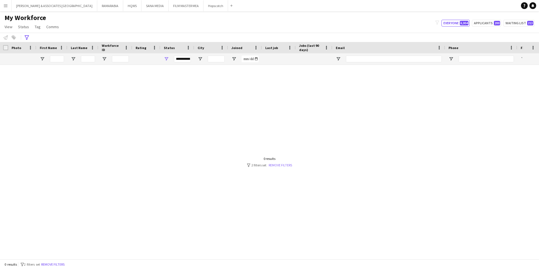
click at [282, 166] on link "Remove filters" at bounding box center [280, 165] width 23 height 4
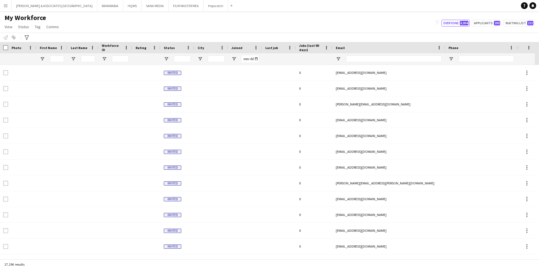
click at [29, 34] on div "Notify workforce Add to tag Select at least one crew to tag him or her. Advance…" at bounding box center [269, 37] width 539 height 9
click at [28, 36] on icon at bounding box center [27, 37] width 4 height 5
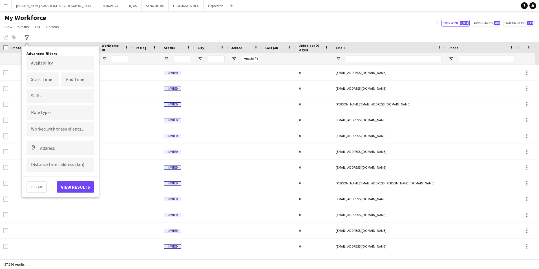
click at [65, 115] on input "Type to search role types..." at bounding box center [60, 112] width 59 height 5
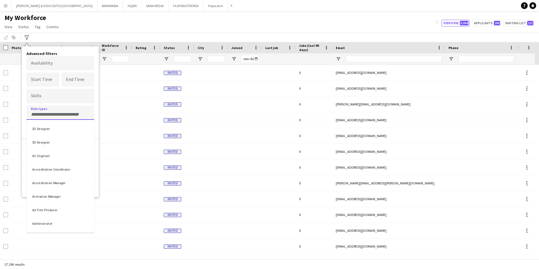
click at [66, 114] on div at bounding box center [269, 134] width 539 height 269
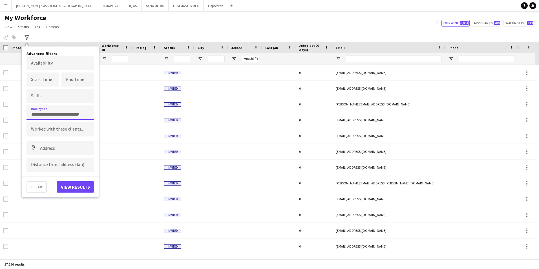
click at [66, 114] on input "Type to search role types..." at bounding box center [60, 114] width 59 height 5
type input "***"
click at [67, 130] on div "Finance Manager" at bounding box center [61, 129] width 68 height 14
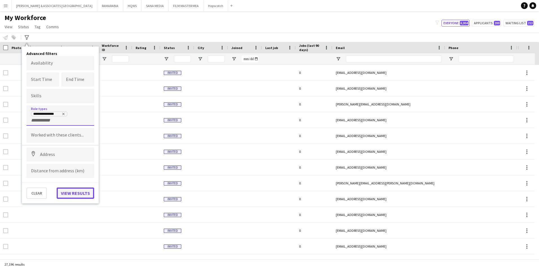
click at [83, 194] on button "View results" at bounding box center [76, 193] width 38 height 11
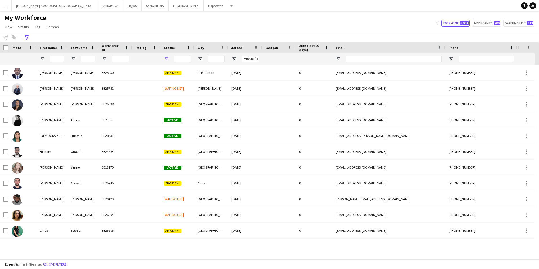
type input "**********"
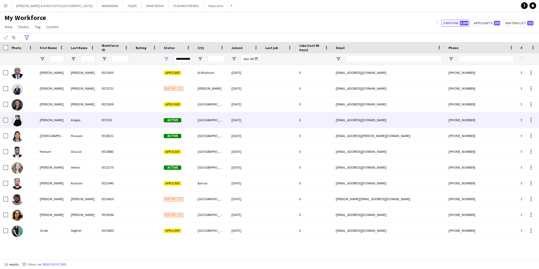
click at [89, 121] on div "Alagos" at bounding box center [82, 120] width 31 height 16
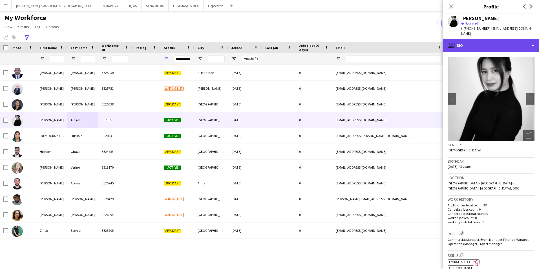
click at [474, 45] on div "profile Bio" at bounding box center [492, 46] width 96 height 14
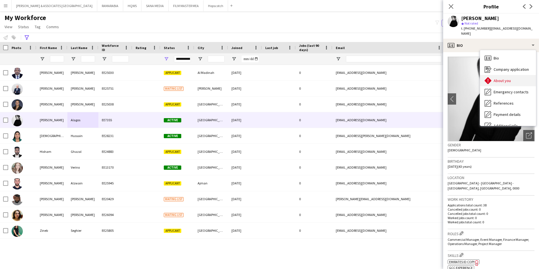
click at [515, 79] on div "About you About you" at bounding box center [509, 80] width 56 height 11
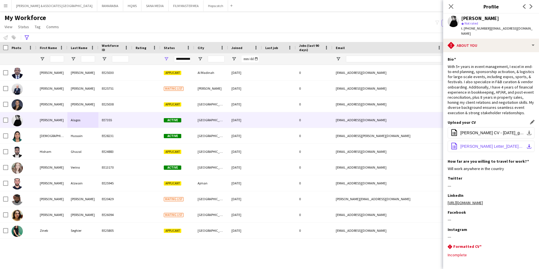
click at [491, 144] on button "office-file-sheet [PERSON_NAME] Letter_[DATE]_compressed.pdf download-bottom" at bounding box center [491, 146] width 87 height 11
click at [507, 145] on span "[PERSON_NAME] Letter_[DATE]_compressed.pdf" at bounding box center [493, 146] width 64 height 5
click at [513, 133] on span "[PERSON_NAME] CV - [DATE]_g_compressed.pdf" at bounding box center [493, 133] width 64 height 5
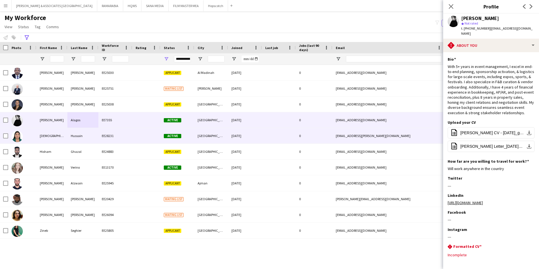
click at [128, 134] on div "EE28231" at bounding box center [115, 136] width 34 height 16
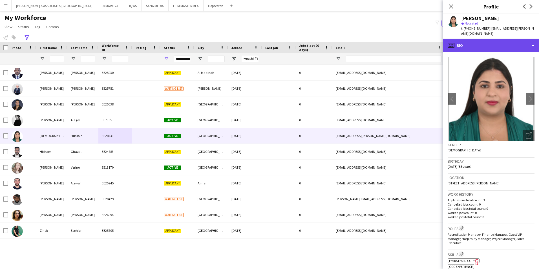
click at [490, 42] on div "profile Bio" at bounding box center [492, 46] width 96 height 14
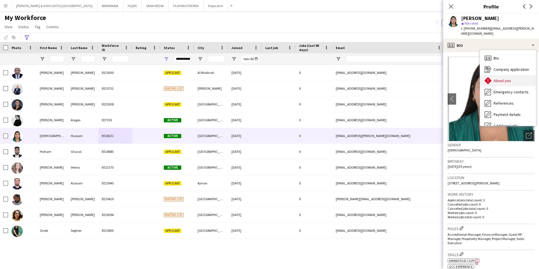
click at [501, 80] on div "About you About you" at bounding box center [509, 80] width 56 height 11
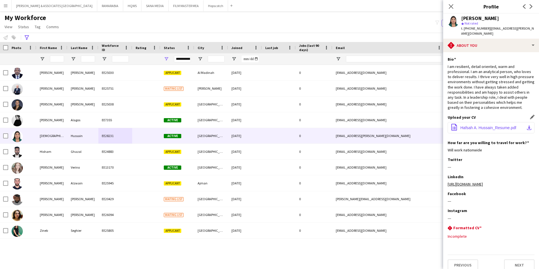
click at [483, 126] on span "Hafsah A. Hussain_Resume.pdf" at bounding box center [489, 128] width 56 height 5
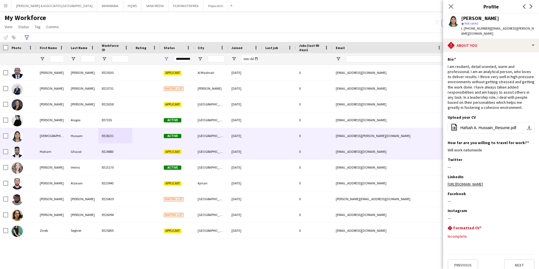
click at [79, 154] on div "Ghazal" at bounding box center [82, 152] width 31 height 16
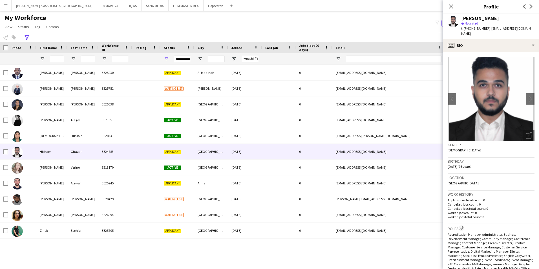
scroll to position [56, 0]
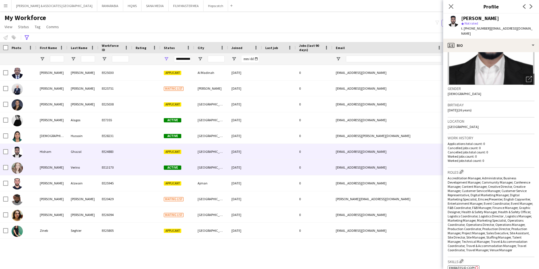
click at [134, 167] on div at bounding box center [146, 168] width 28 height 16
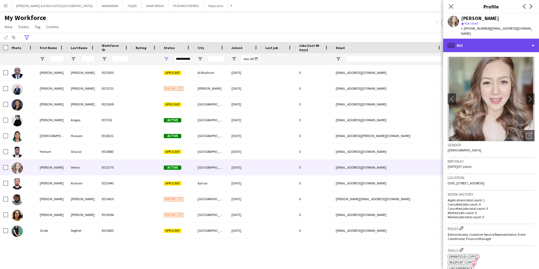
click at [507, 39] on div "profile Bio" at bounding box center [492, 46] width 96 height 14
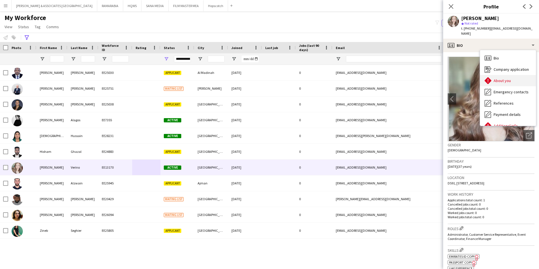
click at [519, 76] on div "About you About you" at bounding box center [509, 80] width 56 height 11
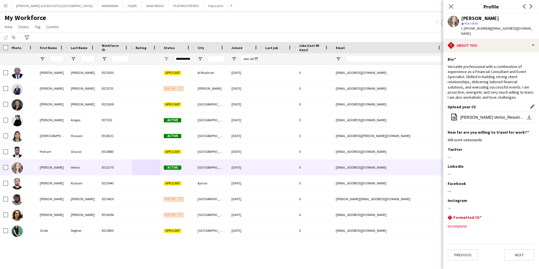
click at [480, 120] on div "Upload your CV Edit this field office-file-sheet [PERSON_NAME] Verino_Resume_[D…" at bounding box center [491, 116] width 87 height 25
click at [480, 115] on span "[PERSON_NAME] Verino_Resume_[DATE].pdf" at bounding box center [493, 117] width 64 height 5
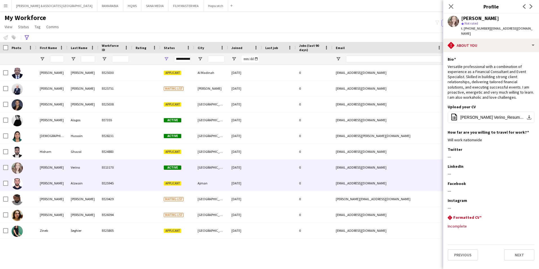
click at [125, 183] on div "EE25945" at bounding box center [115, 184] width 34 height 16
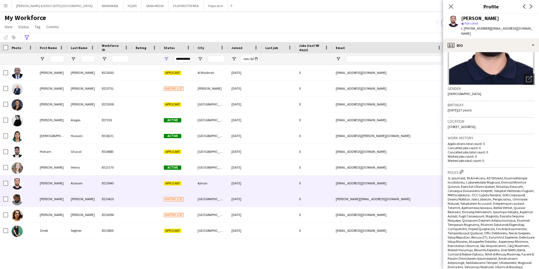
click at [84, 205] on div "[PERSON_NAME]" at bounding box center [82, 199] width 31 height 16
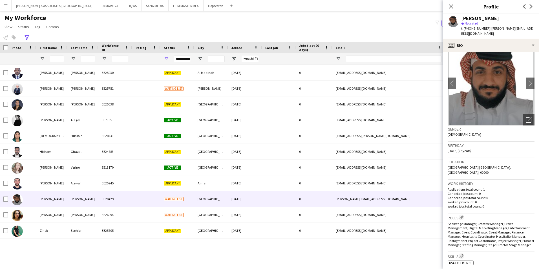
scroll to position [28, 0]
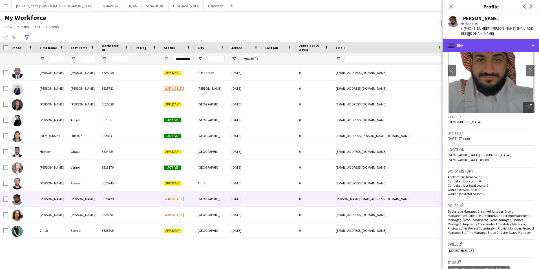
click at [483, 48] on div "profile Bio" at bounding box center [492, 46] width 96 height 14
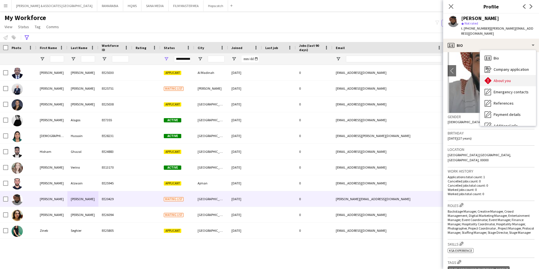
click at [507, 80] on span "About you" at bounding box center [502, 80] width 17 height 5
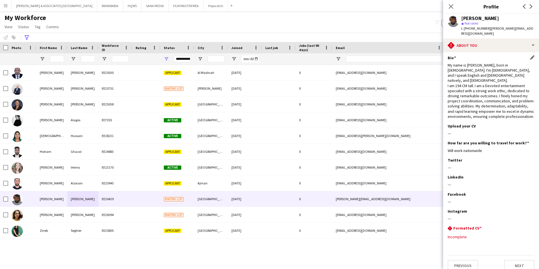
scroll to position [0, 0]
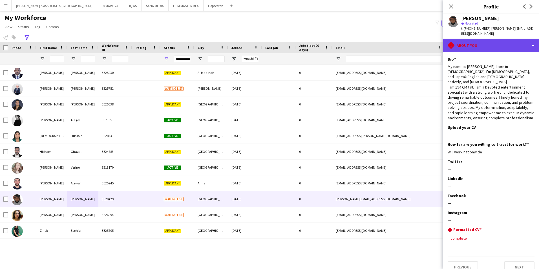
click at [495, 47] on div "rhombus-alert About you" at bounding box center [492, 46] width 96 height 14
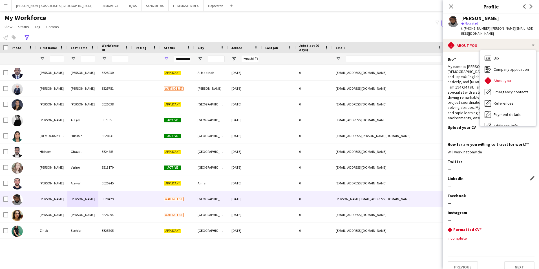
click at [502, 182] on div "LinkedIn Edit this field ---" at bounding box center [491, 184] width 87 height 17
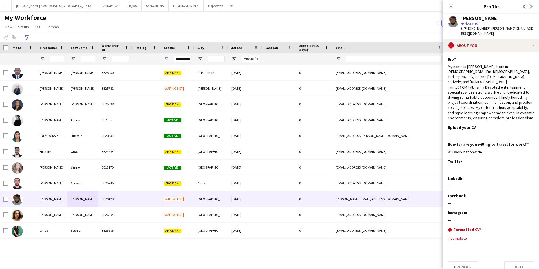
click at [135, 19] on div "My Workforce View Views Default view [PERSON_NAME] New view Update view Delete …" at bounding box center [269, 23] width 539 height 19
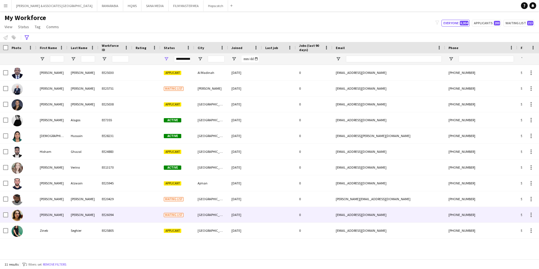
click at [67, 213] on div "[PERSON_NAME]" at bounding box center [51, 215] width 31 height 16
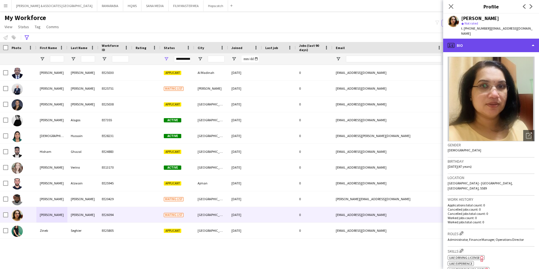
click at [505, 43] on div "profile Bio" at bounding box center [492, 46] width 96 height 14
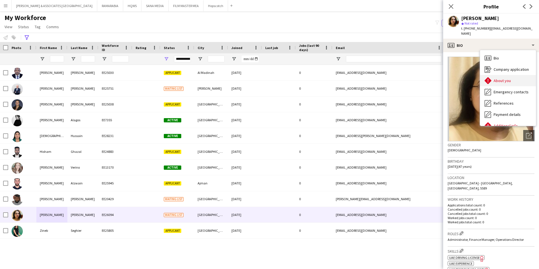
click at [517, 75] on div "About you About you" at bounding box center [509, 80] width 56 height 11
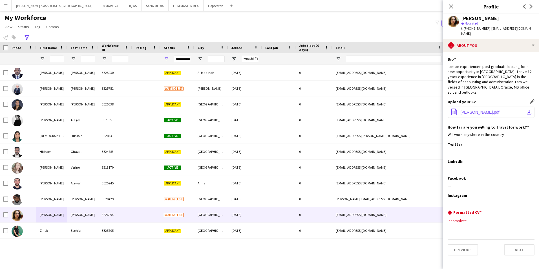
click at [472, 107] on button "office-file-sheet [PERSON_NAME].pdf download-bottom" at bounding box center [491, 112] width 87 height 11
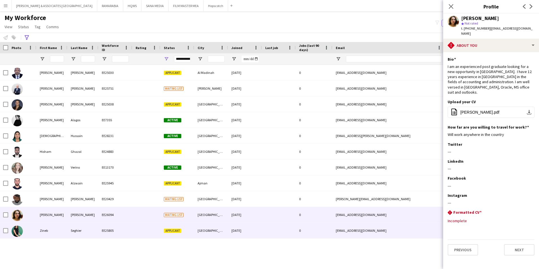
click at [73, 233] on div "Seghier" at bounding box center [82, 231] width 31 height 16
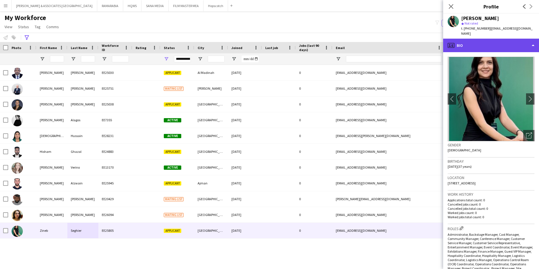
click at [500, 39] on div "profile Bio" at bounding box center [492, 46] width 96 height 14
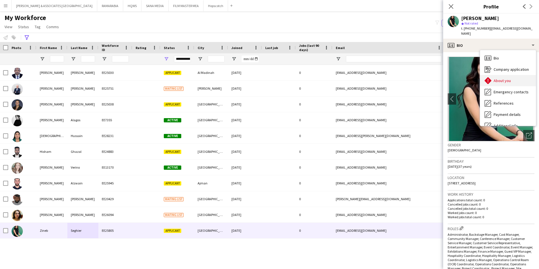
drag, startPoint x: 523, startPoint y: 82, endPoint x: 517, endPoint y: 73, distance: 10.8
click at [517, 73] on div "Bio Bio Company application Company application About you About you Emergency c…" at bounding box center [509, 88] width 56 height 76
click at [517, 75] on div "About you About you" at bounding box center [509, 80] width 56 height 11
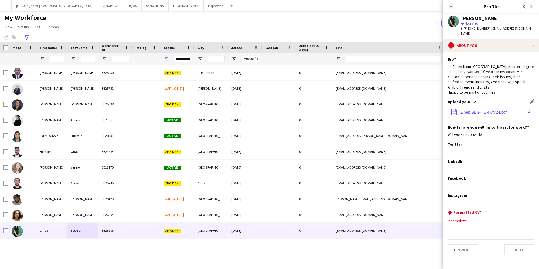
click at [506, 110] on span "Zineb SEGHIER CV24.pdf" at bounding box center [484, 112] width 46 height 5
click at [499, 52] on app-section-data-types "Bio Edit this field Im Zineb from [GEOGRAPHIC_DATA], master degree in finance, …" at bounding box center [492, 160] width 96 height 217
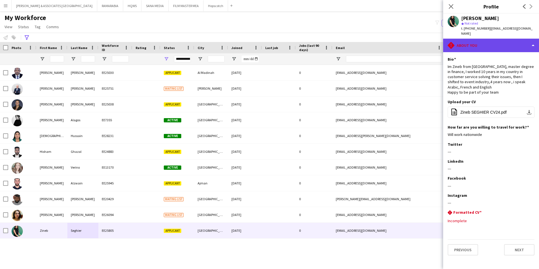
click at [500, 44] on div "rhombus-alert About you" at bounding box center [492, 46] width 96 height 14
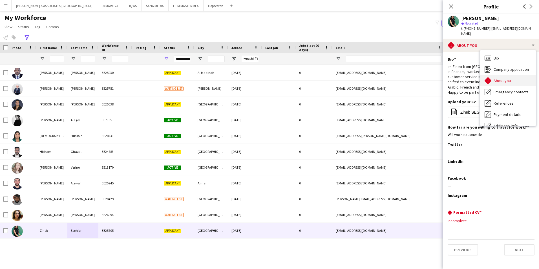
click at [515, 75] on div "About you About you" at bounding box center [509, 80] width 56 height 11
click at [502, 52] on app-section-data-types "Bio Edit this field Im Zineb from [GEOGRAPHIC_DATA], master degree in finance, …" at bounding box center [492, 160] width 96 height 217
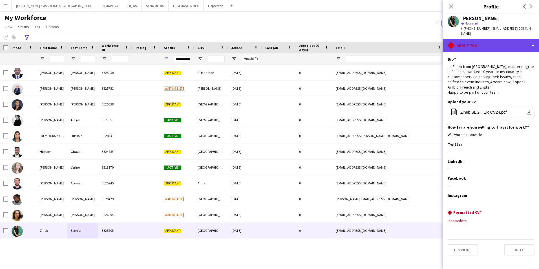
click at [501, 43] on div "rhombus-alert About you" at bounding box center [492, 46] width 96 height 14
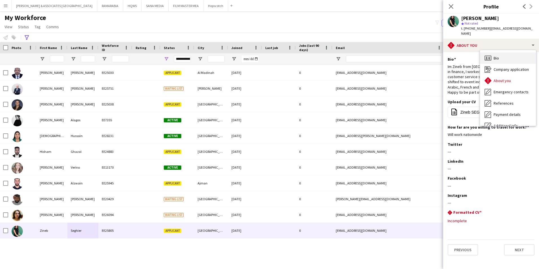
click at [506, 52] on div "Bio Bio" at bounding box center [509, 57] width 56 height 11
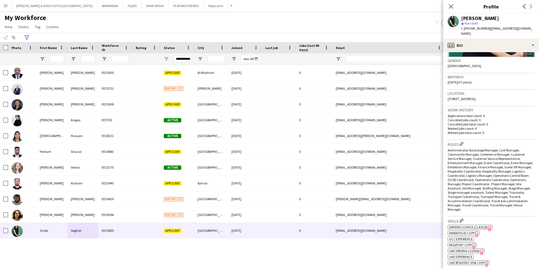
scroll to position [85, 0]
click at [463, 142] on app-icon "Edit crew company roles" at bounding box center [462, 144] width 4 height 4
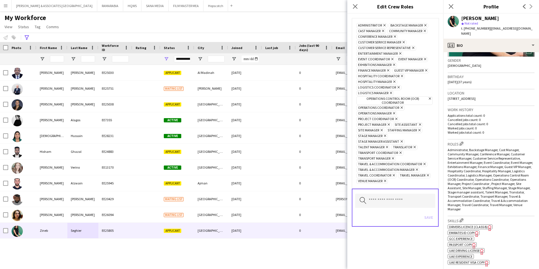
click at [393, 157] on icon "Remove" at bounding box center [393, 159] width 4 height 4
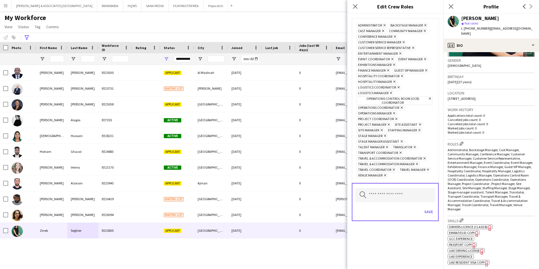
click at [400, 153] on icon "Remove" at bounding box center [400, 153] width 4 height 4
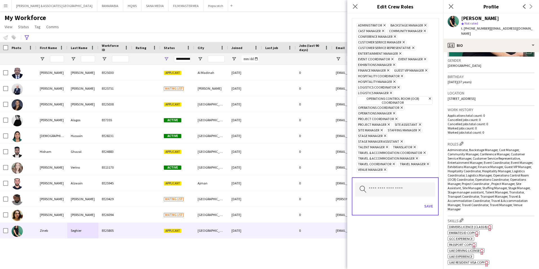
click at [416, 157] on icon at bounding box center [417, 158] width 2 height 2
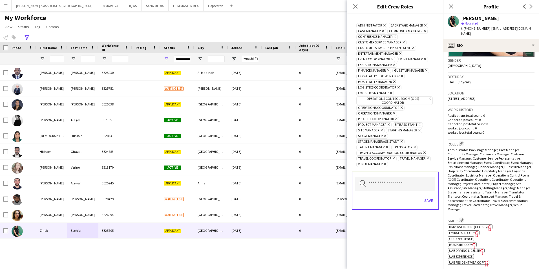
click at [428, 158] on icon "Remove" at bounding box center [428, 159] width 4 height 4
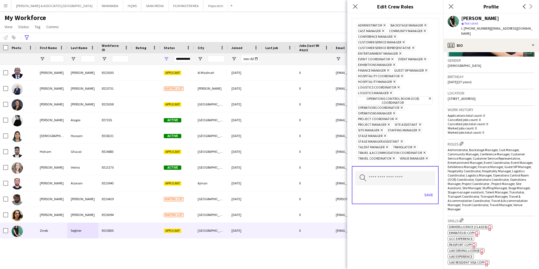
click at [394, 159] on span "Travel Coordinator Remove" at bounding box center [377, 158] width 40 height 5
drag, startPoint x: 394, startPoint y: 159, endPoint x: 430, endPoint y: 160, distance: 35.3
click at [430, 160] on div "Administrator Remove Backstage Manager Remove Cast Manager Remove Community Man…" at bounding box center [396, 92] width 78 height 139
drag, startPoint x: 431, startPoint y: 159, endPoint x: 359, endPoint y: 120, distance: 82.1
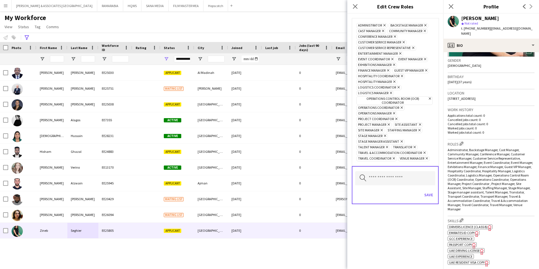
click at [359, 120] on div "Administrator Remove Backstage Manager Remove Cast Manager Remove Community Man…" at bounding box center [396, 92] width 78 height 139
drag, startPoint x: 359, startPoint y: 120, endPoint x: 420, endPoint y: 130, distance: 61.6
click at [420, 130] on span "Staffing Manager Remove" at bounding box center [404, 130] width 36 height 5
click at [418, 127] on span "Site Assistant Remove" at bounding box center [408, 124] width 30 height 5
click at [419, 124] on icon "Remove" at bounding box center [420, 125] width 4 height 4
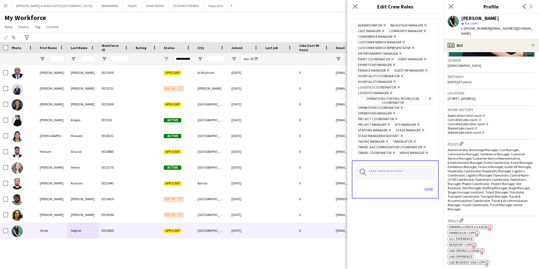
click at [395, 120] on icon "Remove" at bounding box center [396, 119] width 4 height 4
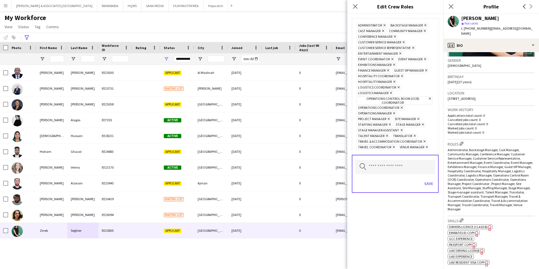
click at [430, 98] on icon "Remove" at bounding box center [430, 99] width 4 height 4
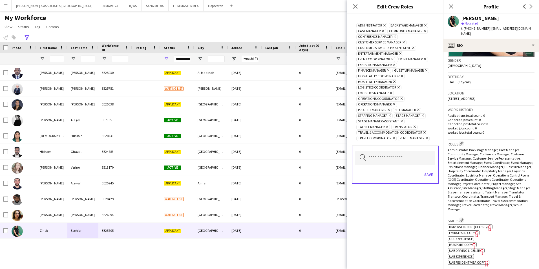
click at [390, 69] on icon "Remove" at bounding box center [388, 71] width 4 height 4
click at [394, 64] on icon "Remove" at bounding box center [394, 65] width 4 height 4
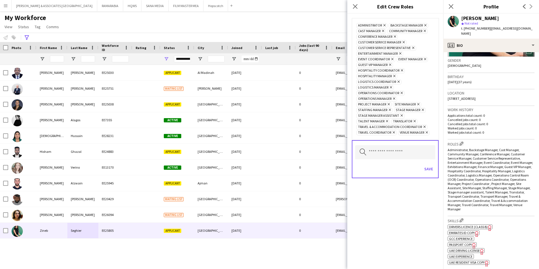
click at [389, 110] on icon "Remove" at bounding box center [390, 110] width 4 height 4
click at [403, 115] on span "Stage manager assistant Remove" at bounding box center [381, 115] width 48 height 5
click at [413, 121] on icon "Remove" at bounding box center [415, 121] width 4 height 4
click at [422, 126] on icon "Remove" at bounding box center [424, 127] width 4 height 4
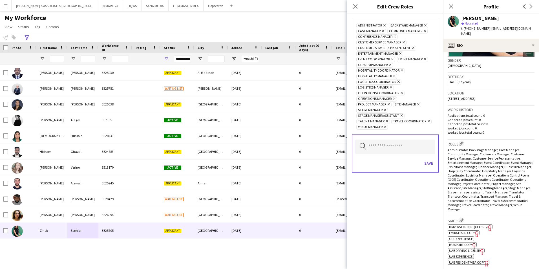
click at [387, 121] on icon at bounding box center [387, 121] width 2 height 2
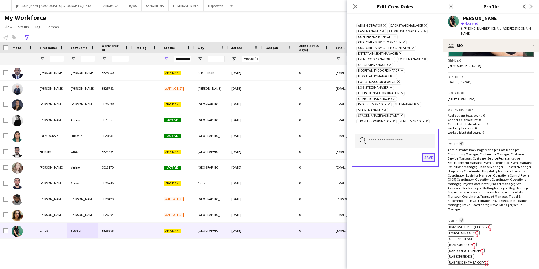
click at [427, 158] on button "Save" at bounding box center [428, 157] width 13 height 9
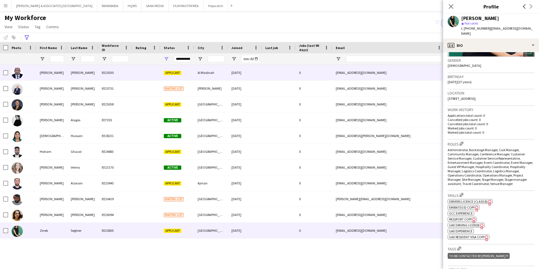
click at [125, 70] on div "EE25030" at bounding box center [115, 73] width 34 height 16
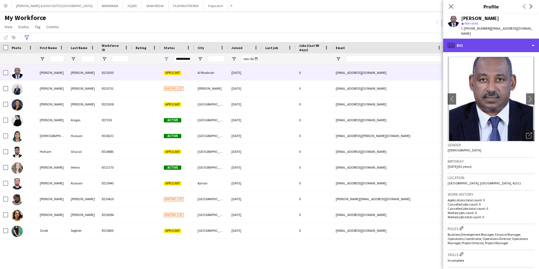
click at [479, 41] on div "profile Bio" at bounding box center [492, 46] width 96 height 14
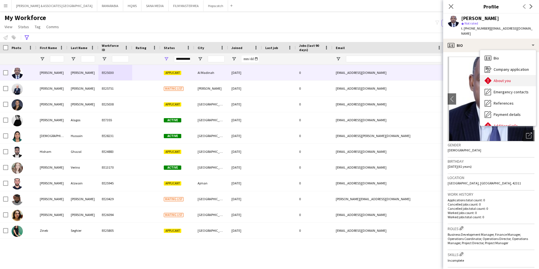
click at [506, 75] on div "About you About you" at bounding box center [509, 80] width 56 height 11
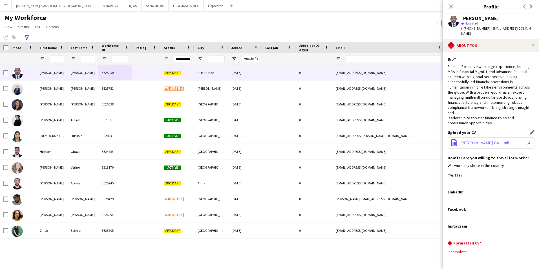
click at [481, 141] on span "[PERSON_NAME] CV_ .pdf" at bounding box center [485, 143] width 49 height 5
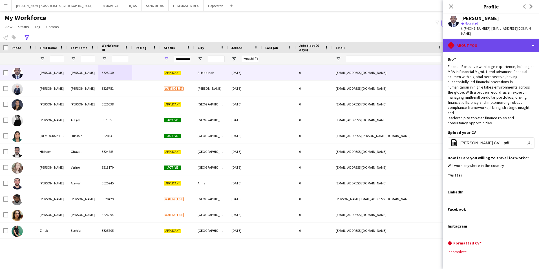
click at [485, 39] on div "rhombus-alert About you" at bounding box center [492, 46] width 96 height 14
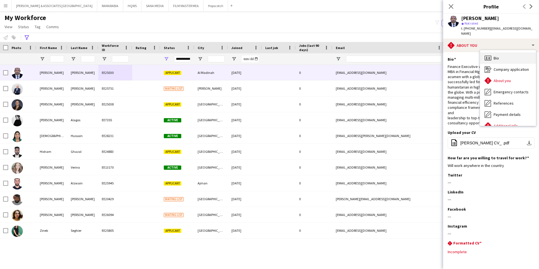
click at [492, 54] on div "Bio Bio" at bounding box center [509, 57] width 56 height 11
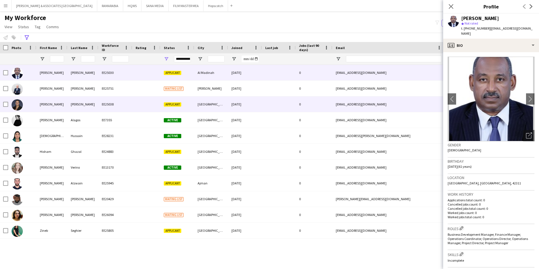
click at [120, 104] on div "EE25038" at bounding box center [115, 104] width 34 height 16
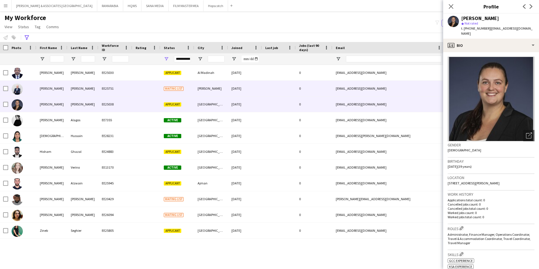
click at [70, 89] on div "[PERSON_NAME]" at bounding box center [82, 89] width 31 height 16
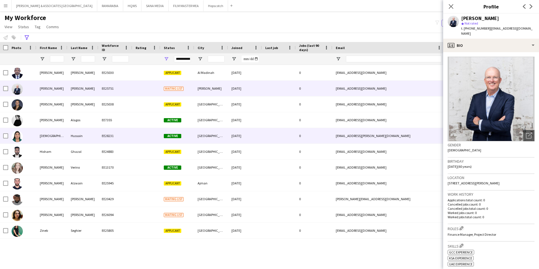
click at [95, 139] on div "Hussain" at bounding box center [82, 136] width 31 height 16
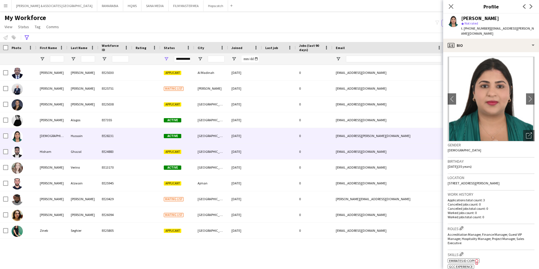
click at [86, 153] on div "Ghazal" at bounding box center [82, 152] width 31 height 16
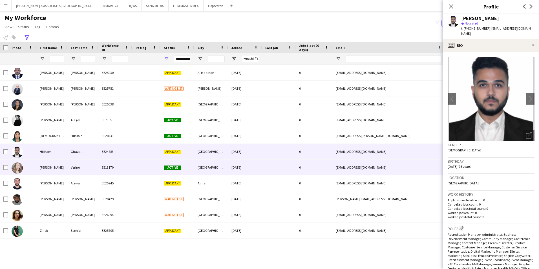
click at [78, 166] on div "Verino" at bounding box center [82, 168] width 31 height 16
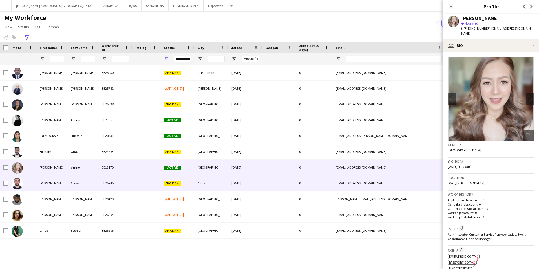
click at [67, 185] on div "[PERSON_NAME]" at bounding box center [51, 184] width 31 height 16
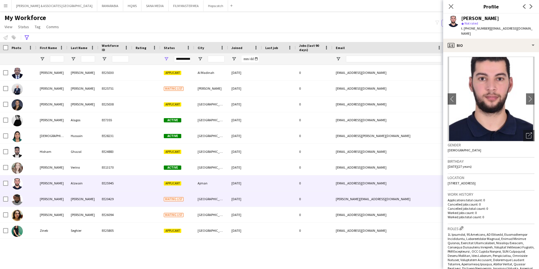
click at [120, 196] on div "EE20429" at bounding box center [115, 199] width 34 height 16
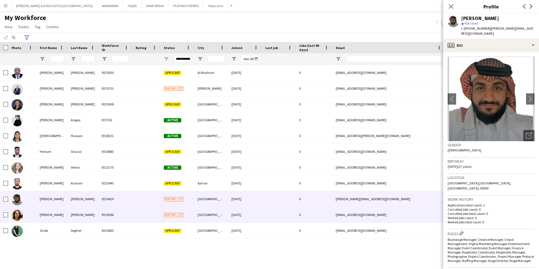
click at [109, 214] on div "EE26094" at bounding box center [115, 215] width 34 height 16
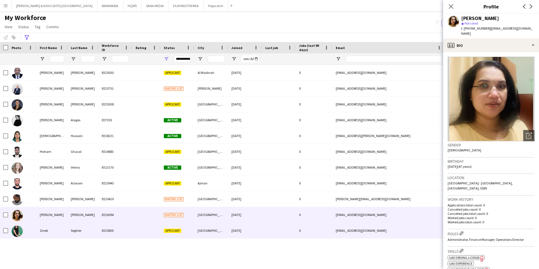
click at [104, 226] on div "EE25805" at bounding box center [115, 231] width 34 height 16
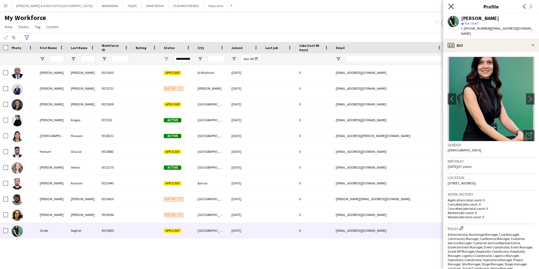
click at [451, 7] on icon at bounding box center [451, 6] width 5 height 5
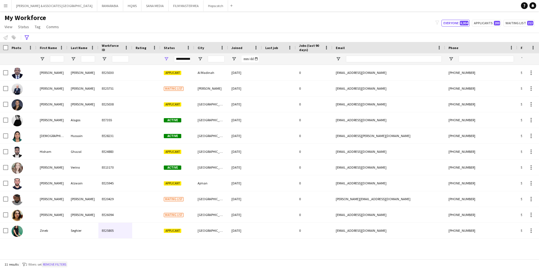
click at [64, 264] on button "Remove filters" at bounding box center [55, 265] width 26 height 6
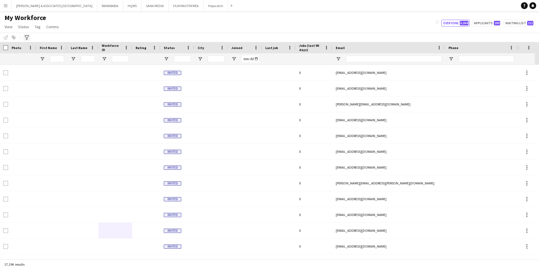
click at [29, 36] on div "Advanced filters" at bounding box center [26, 37] width 7 height 7
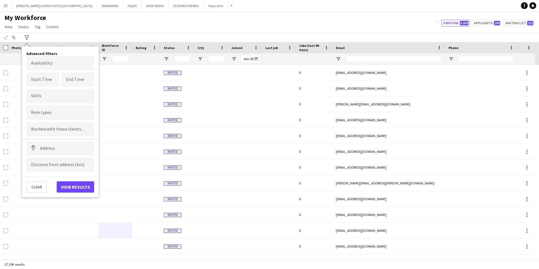
click at [52, 96] on input "Type to search skills..." at bounding box center [60, 95] width 59 height 5
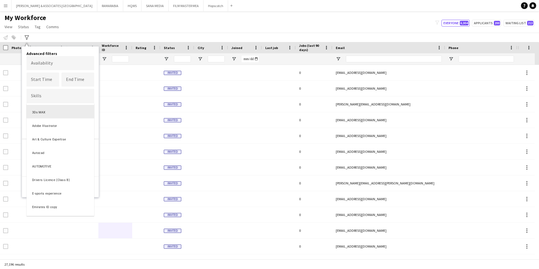
click at [90, 50] on div "Advanced filters Availability Start Time End Time Skills 3Ds MAX Adobe Illustra…" at bounding box center [60, 122] width 77 height 152
click at [98, 129] on div at bounding box center [269, 134] width 539 height 269
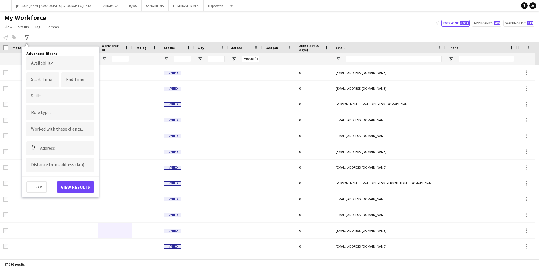
click at [61, 114] on input "Type to search role types..." at bounding box center [60, 112] width 59 height 5
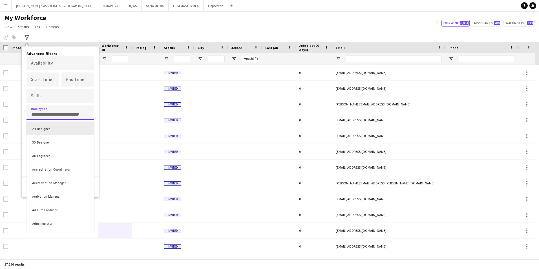
click at [58, 129] on div "2D Designer" at bounding box center [61, 129] width 68 height 14
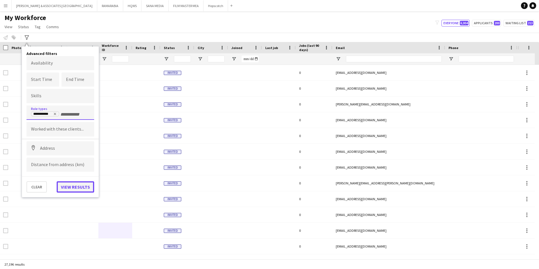
click at [83, 188] on button "View results" at bounding box center [76, 186] width 38 height 11
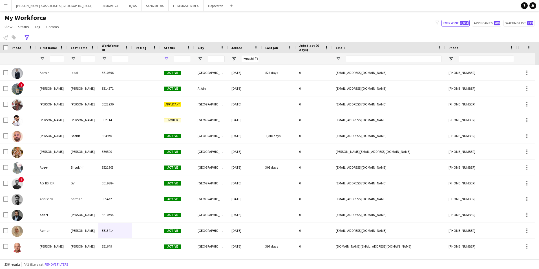
type input "**********"
click at [215, 60] on input "City Filter Input" at bounding box center [216, 59] width 17 height 7
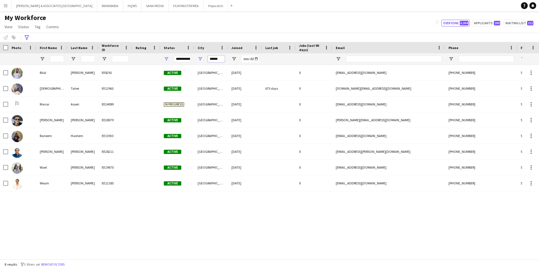
type input "******"
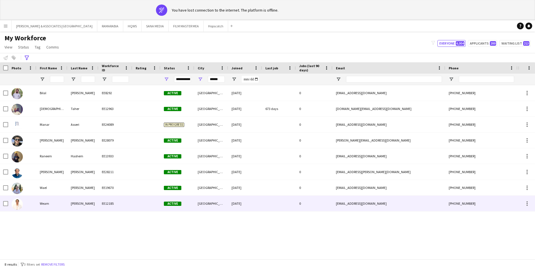
click at [96, 201] on div "[PERSON_NAME]" at bounding box center [82, 204] width 31 height 16
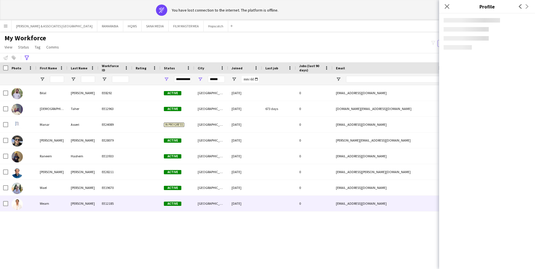
click at [161, 250] on div "[PERSON_NAME] EE8292 Active [GEOGRAPHIC_DATA] [DATE] 0 [EMAIL_ADDRESS][DOMAIN_N…" at bounding box center [259, 180] width 518 height 190
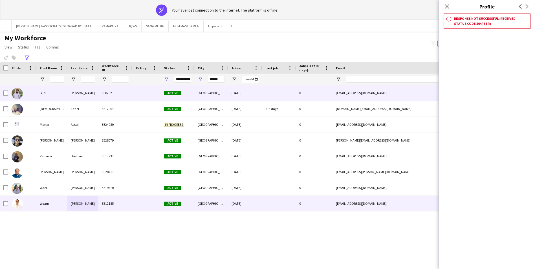
click at [89, 95] on div "[PERSON_NAME]" at bounding box center [82, 93] width 31 height 16
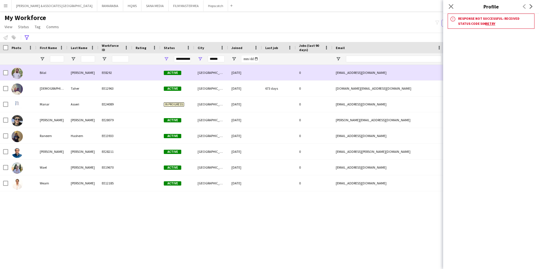
click at [61, 65] on div "Bilal" at bounding box center [51, 73] width 31 height 16
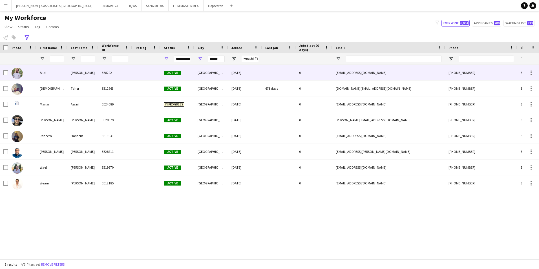
click at [54, 73] on div "Bilal" at bounding box center [51, 73] width 31 height 16
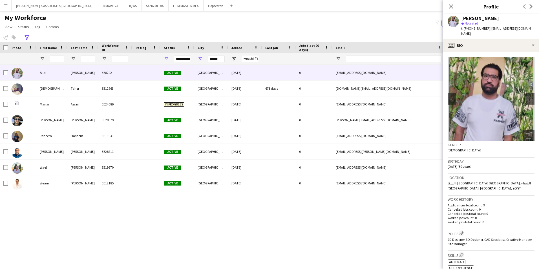
drag, startPoint x: 455, startPoint y: 194, endPoint x: 262, endPoint y: 146, distance: 198.7
click at [451, 184] on app-crew-profile-bio "chevron-left chevron-right Open photos pop-in Gender [DEMOGRAPHIC_DATA] Birthda…" at bounding box center [492, 160] width 96 height 217
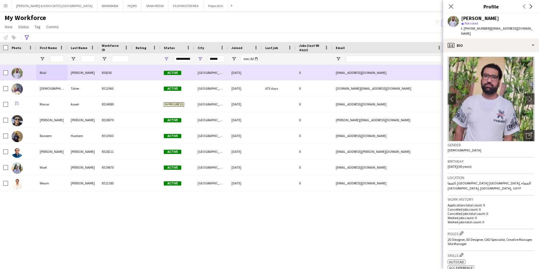
click at [6, 70] on div at bounding box center [5, 73] width 5 height 16
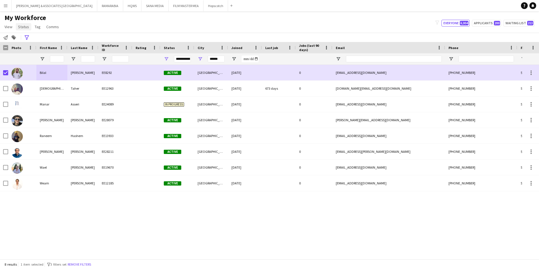
click at [28, 28] on span "Status" at bounding box center [23, 26] width 11 height 5
click at [31, 37] on link "Edit" at bounding box center [36, 39] width 40 height 12
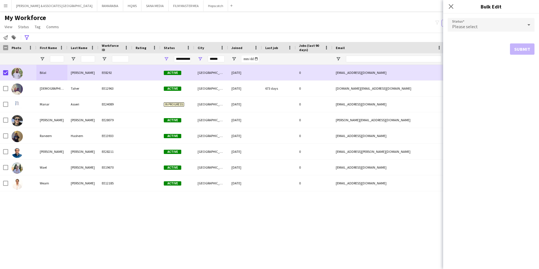
click at [509, 25] on div "Please select" at bounding box center [486, 25] width 76 height 14
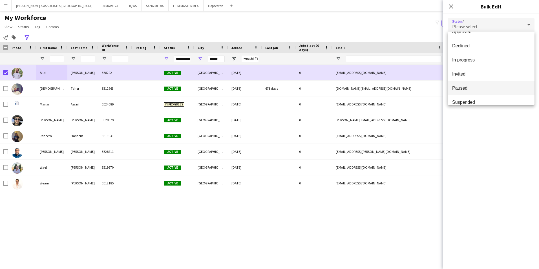
scroll to position [58, 0]
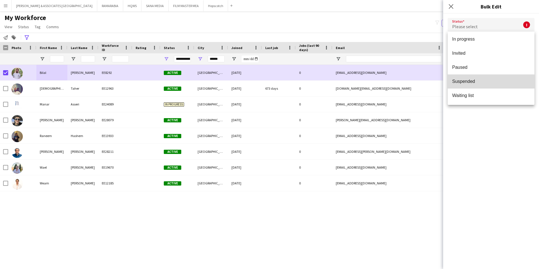
click at [492, 80] on span "Suspended" at bounding box center [492, 81] width 78 height 5
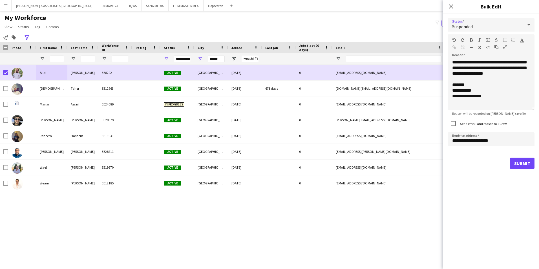
click at [469, 123] on label "Send email and reason to 1 Crew" at bounding box center [483, 124] width 48 height 4
click at [522, 147] on button "Submit" at bounding box center [522, 146] width 25 height 11
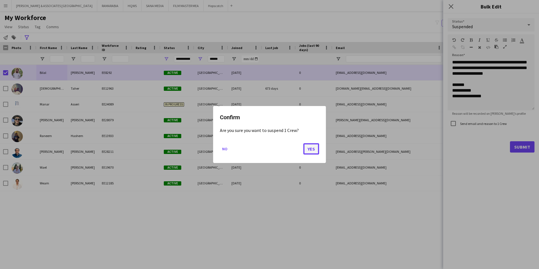
click at [308, 147] on button "Yes" at bounding box center [312, 148] width 16 height 11
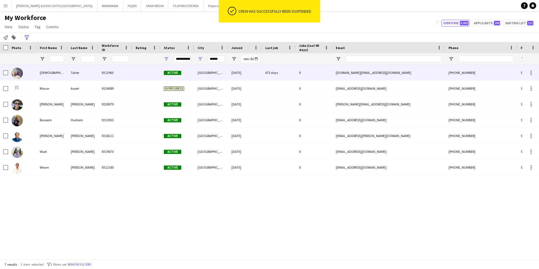
click at [58, 74] on div "[DEMOGRAPHIC_DATA]" at bounding box center [51, 73] width 31 height 16
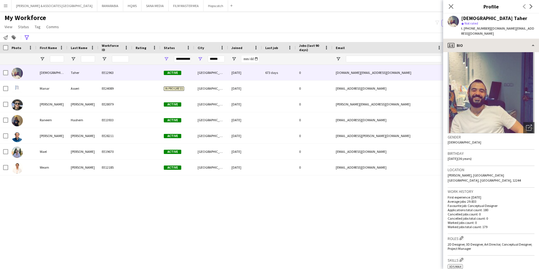
scroll to position [0, 0]
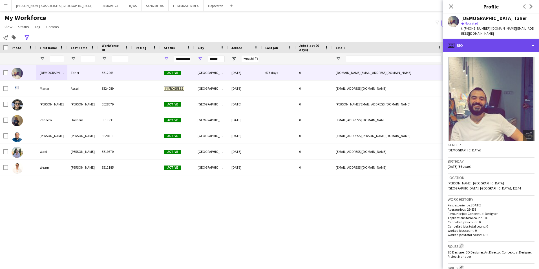
click at [495, 41] on div "profile Bio" at bounding box center [492, 46] width 96 height 14
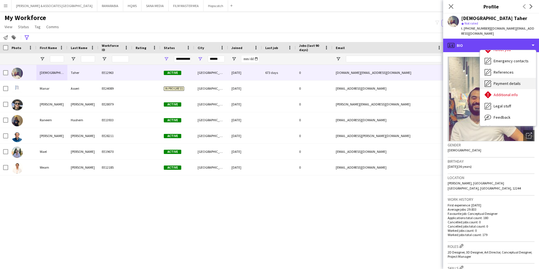
scroll to position [42, 0]
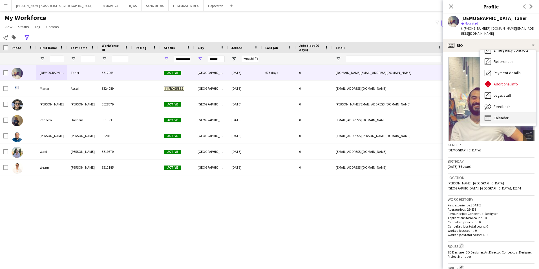
click at [510, 112] on div "Calendar Calendar" at bounding box center [509, 117] width 56 height 11
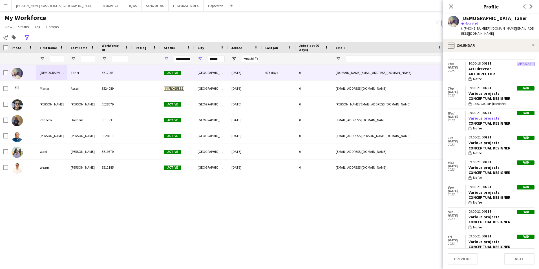
scroll to position [0, 0]
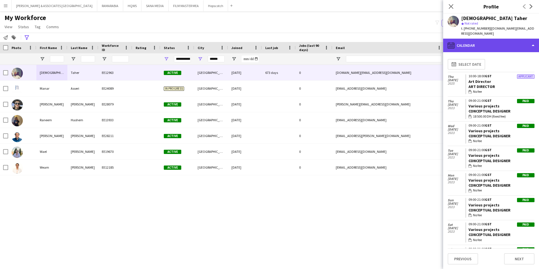
click at [489, 39] on div "calendar-full Calendar" at bounding box center [492, 46] width 96 height 14
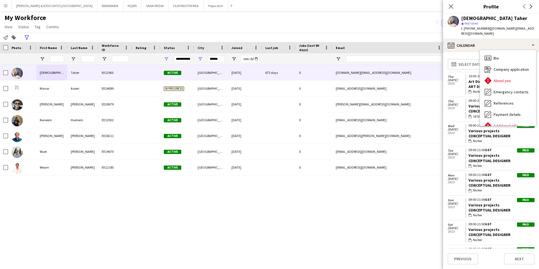
click at [506, 17] on div "[DEMOGRAPHIC_DATA] Taher" at bounding box center [498, 18] width 73 height 5
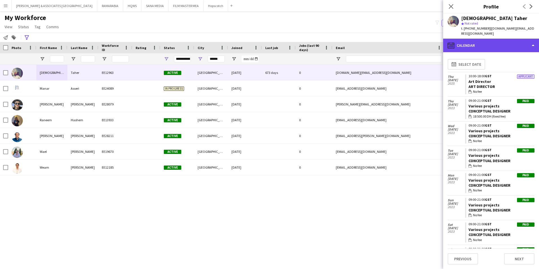
click at [469, 42] on div "calendar-full Calendar" at bounding box center [492, 46] width 96 height 14
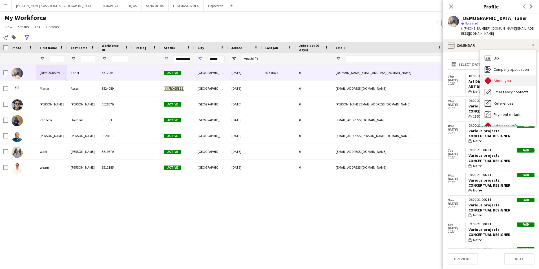
click at [508, 78] on span "About you" at bounding box center [502, 80] width 17 height 5
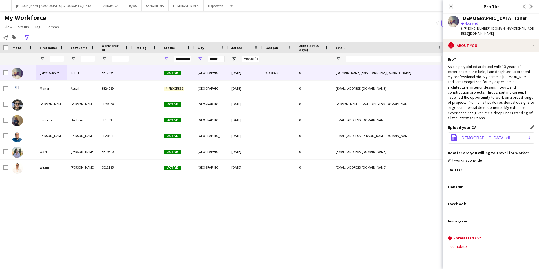
click at [481, 136] on span "[DEMOGRAPHIC_DATA]pdf" at bounding box center [486, 138] width 50 height 5
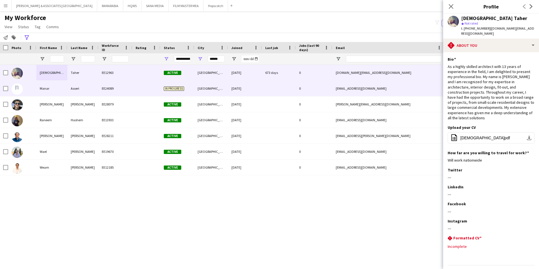
click at [47, 85] on div "Manar" at bounding box center [51, 89] width 31 height 16
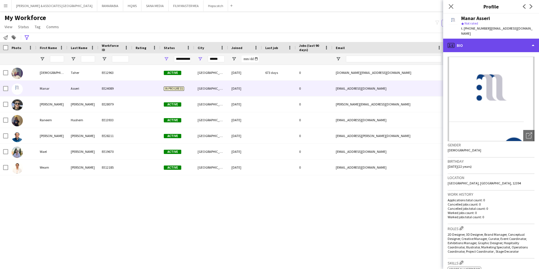
click at [478, 39] on div "profile Bio" at bounding box center [492, 46] width 96 height 14
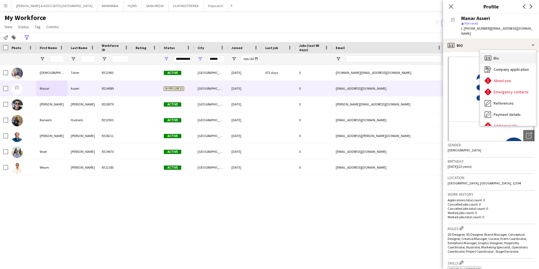
click at [504, 56] on div "Bio Bio" at bounding box center [509, 57] width 56 height 11
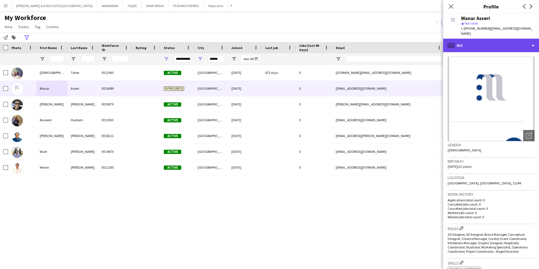
click at [506, 42] on div "profile Bio" at bounding box center [492, 46] width 96 height 14
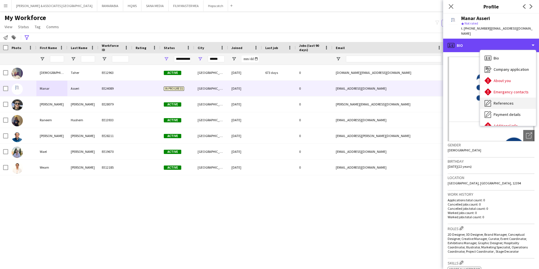
scroll to position [28, 0]
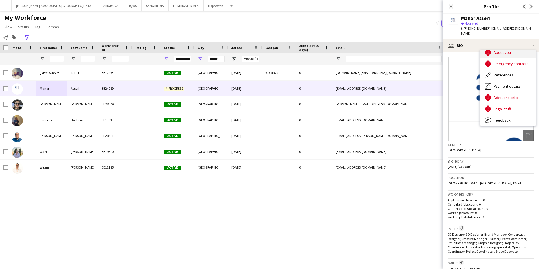
click at [501, 50] on span "About you" at bounding box center [502, 52] width 17 height 5
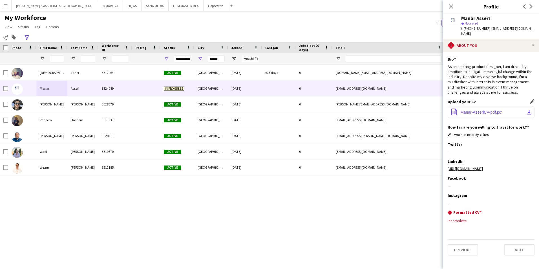
click at [497, 110] on span "Manar-AsseriCV-pdf.pdf" at bounding box center [482, 112] width 42 height 5
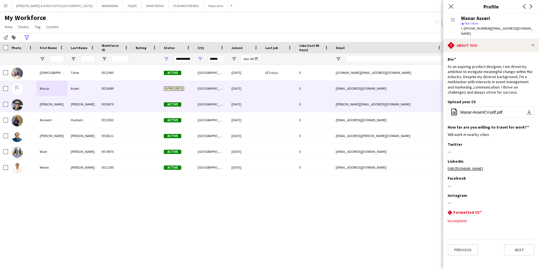
click at [79, 105] on div "[PERSON_NAME]" at bounding box center [82, 104] width 31 height 16
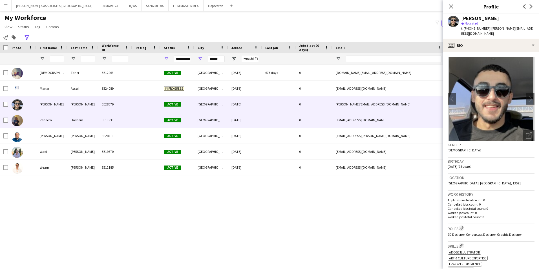
click at [54, 126] on div "Raneem" at bounding box center [51, 120] width 31 height 16
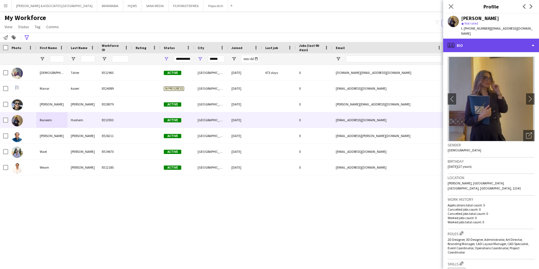
click at [487, 39] on div "profile Bio" at bounding box center [492, 46] width 96 height 14
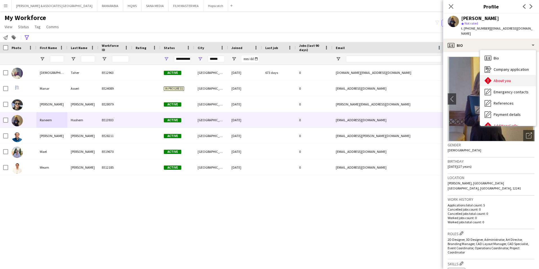
click at [510, 78] on span "About you" at bounding box center [502, 80] width 17 height 5
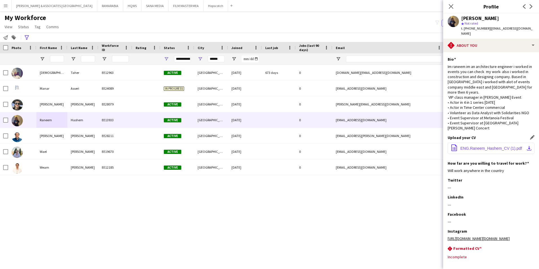
click at [481, 146] on span "ENG.Raneem_Hashem_CV (1).pdf" at bounding box center [492, 148] width 62 height 5
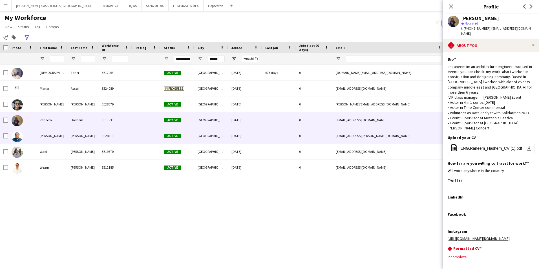
click at [54, 136] on div "[PERSON_NAME]" at bounding box center [51, 136] width 31 height 16
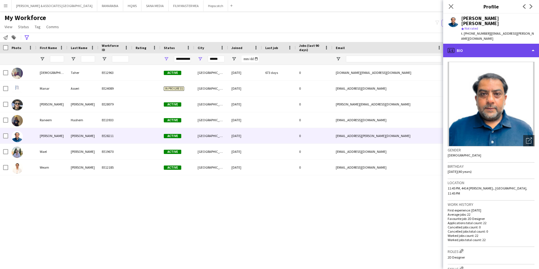
click at [486, 45] on div "profile Bio" at bounding box center [492, 51] width 96 height 14
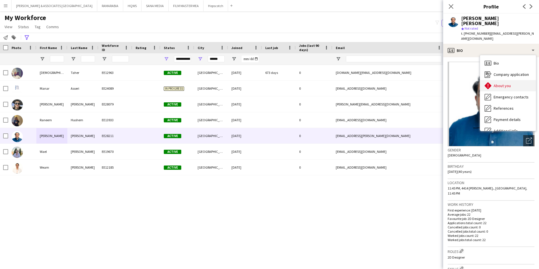
click at [507, 83] on span "About you" at bounding box center [502, 85] width 17 height 5
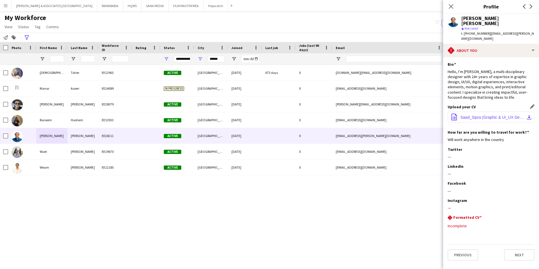
click at [488, 115] on span "Saad_Sipra (Graphic & Ui_UX Designer) CV.pdf" at bounding box center [493, 117] width 64 height 5
click at [450, 7] on icon "Close pop-in" at bounding box center [451, 6] width 5 height 5
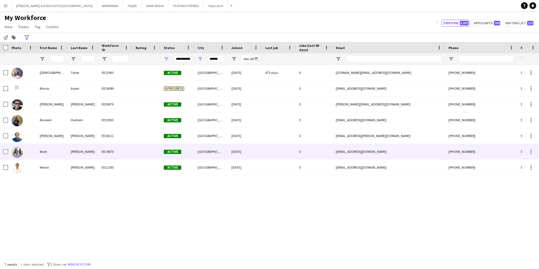
click at [56, 152] on div "Wael" at bounding box center [51, 152] width 31 height 16
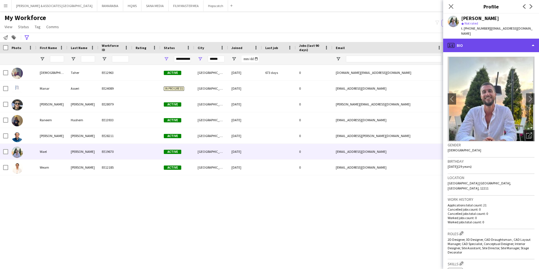
click at [475, 43] on div "profile Bio" at bounding box center [492, 46] width 96 height 14
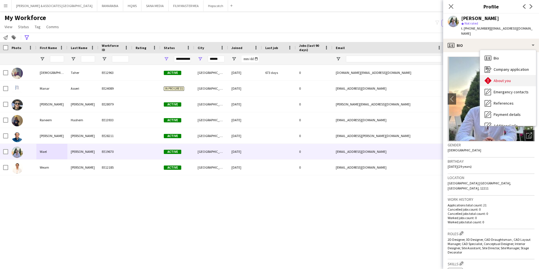
click at [510, 78] on span "About you" at bounding box center [502, 80] width 17 height 5
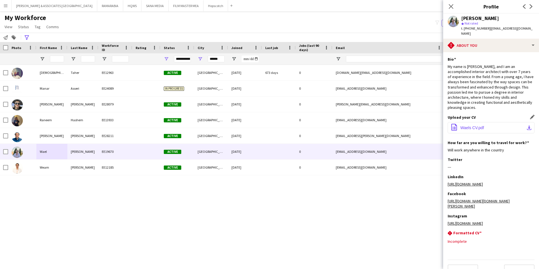
click at [477, 126] on span "Waels CV.pdf" at bounding box center [473, 128] width 24 height 5
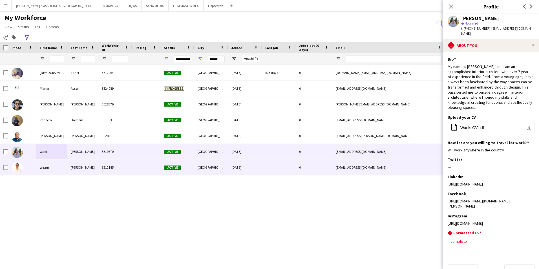
click at [46, 166] on div "Weam" at bounding box center [51, 168] width 31 height 16
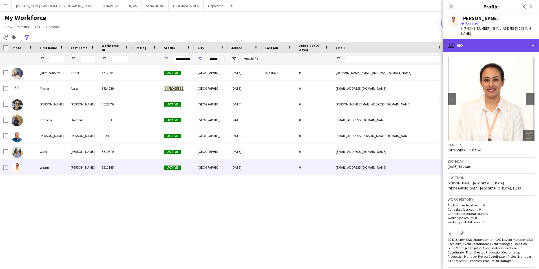
click at [508, 39] on div "profile Bio" at bounding box center [492, 46] width 96 height 14
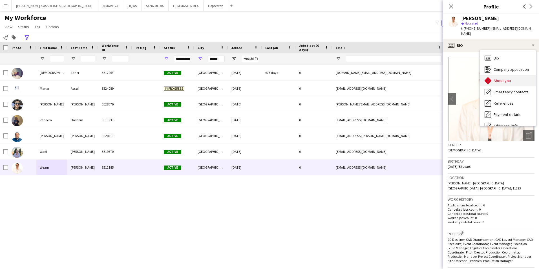
click at [517, 75] on div "About you About you" at bounding box center [509, 80] width 56 height 11
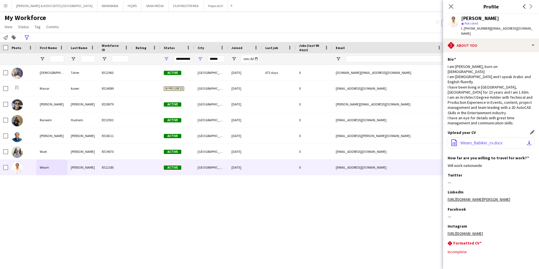
click at [487, 141] on span "Weam_Babiker_cv.docx" at bounding box center [482, 143] width 42 height 5
